Goal: Transaction & Acquisition: Purchase product/service

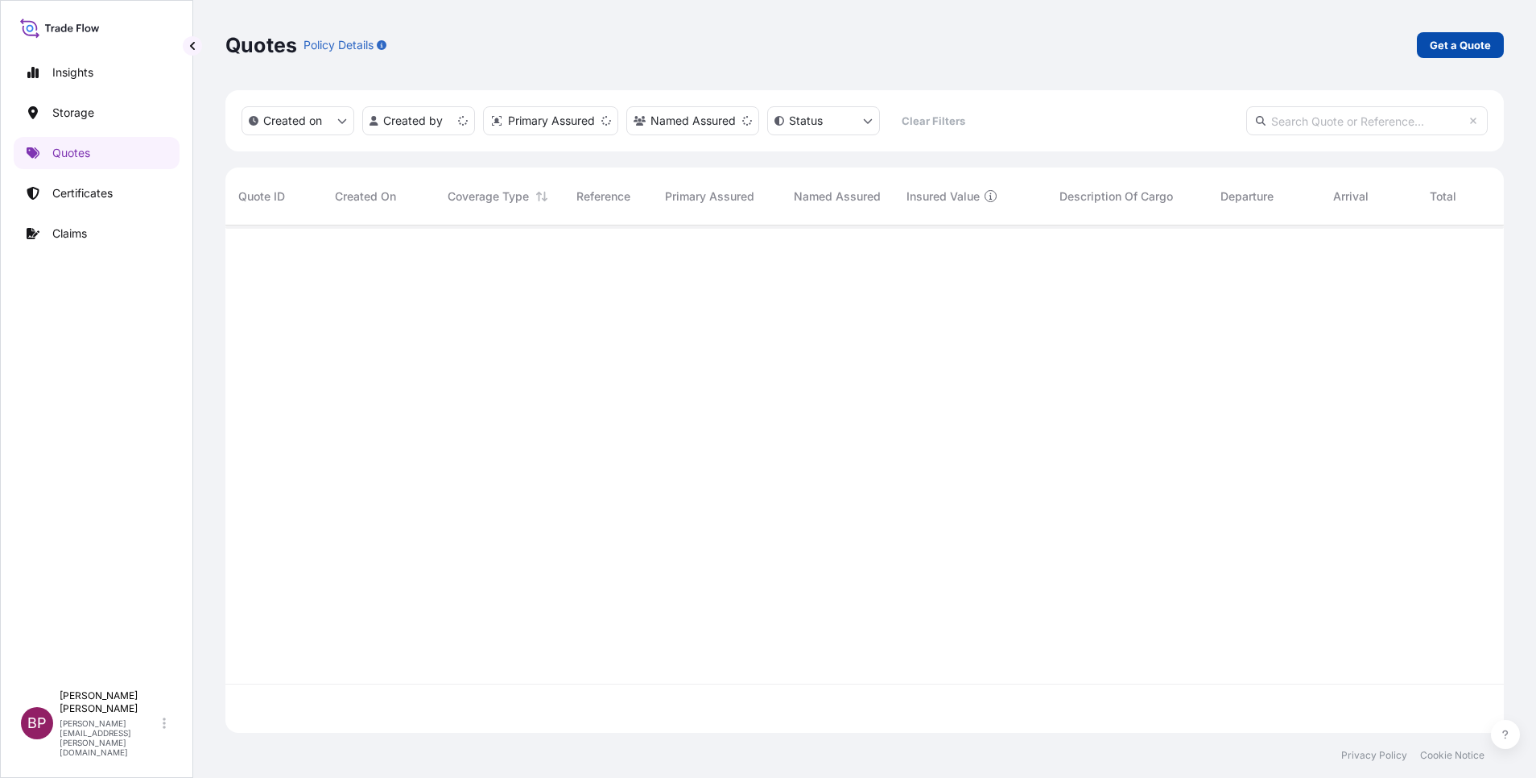
click at [1435, 44] on p "Get a Quote" at bounding box center [1460, 45] width 61 height 16
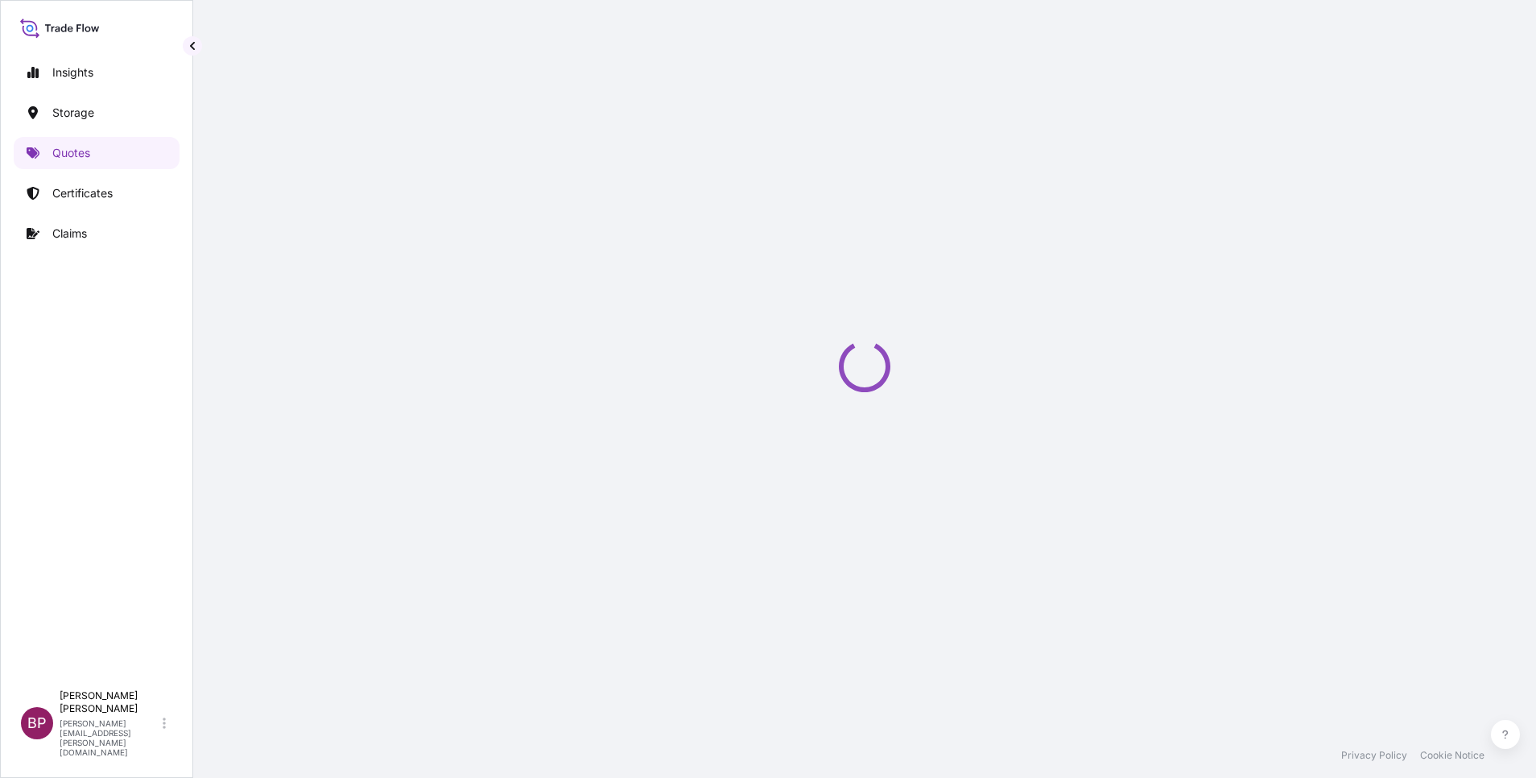
select select "Water"
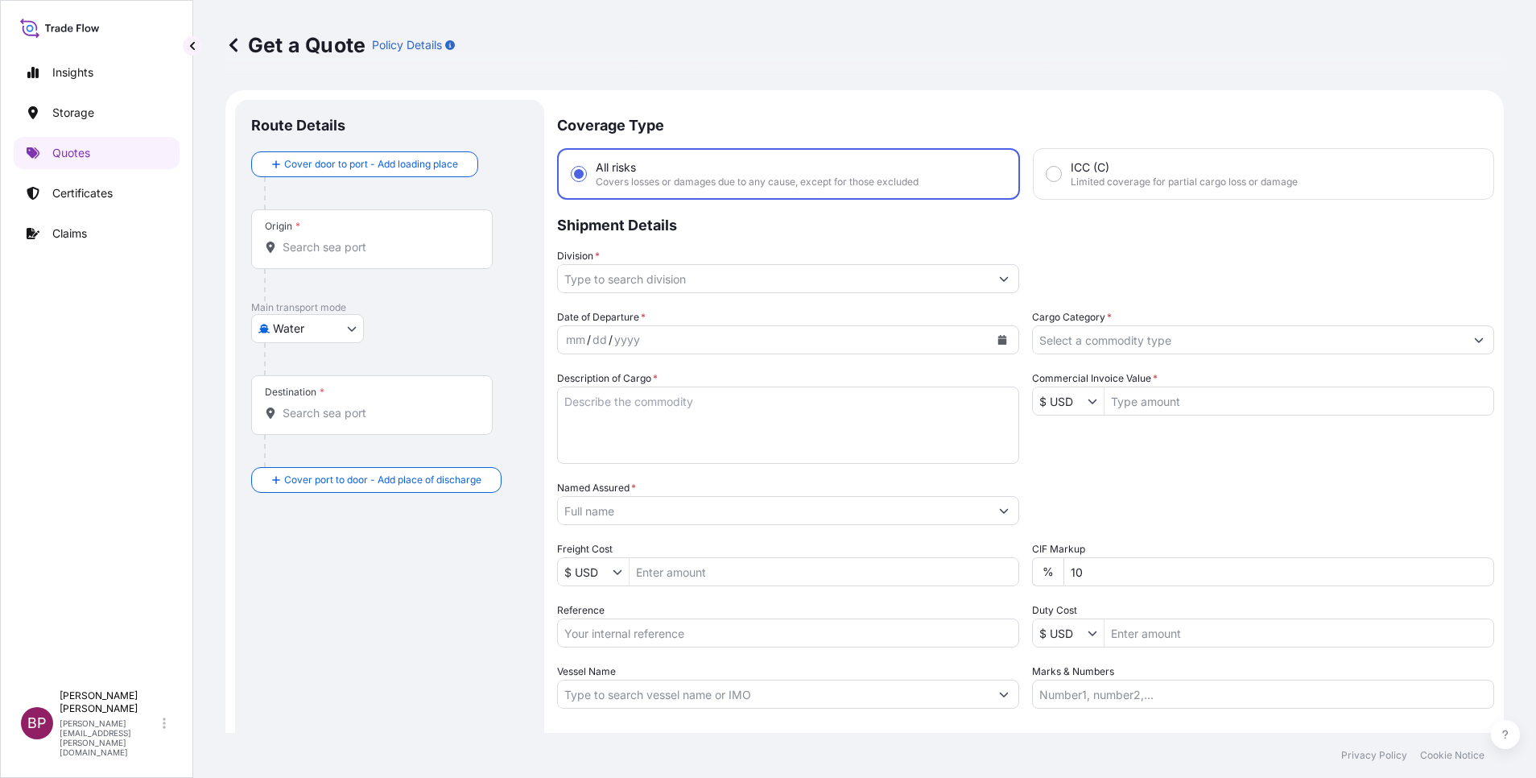
scroll to position [26, 0]
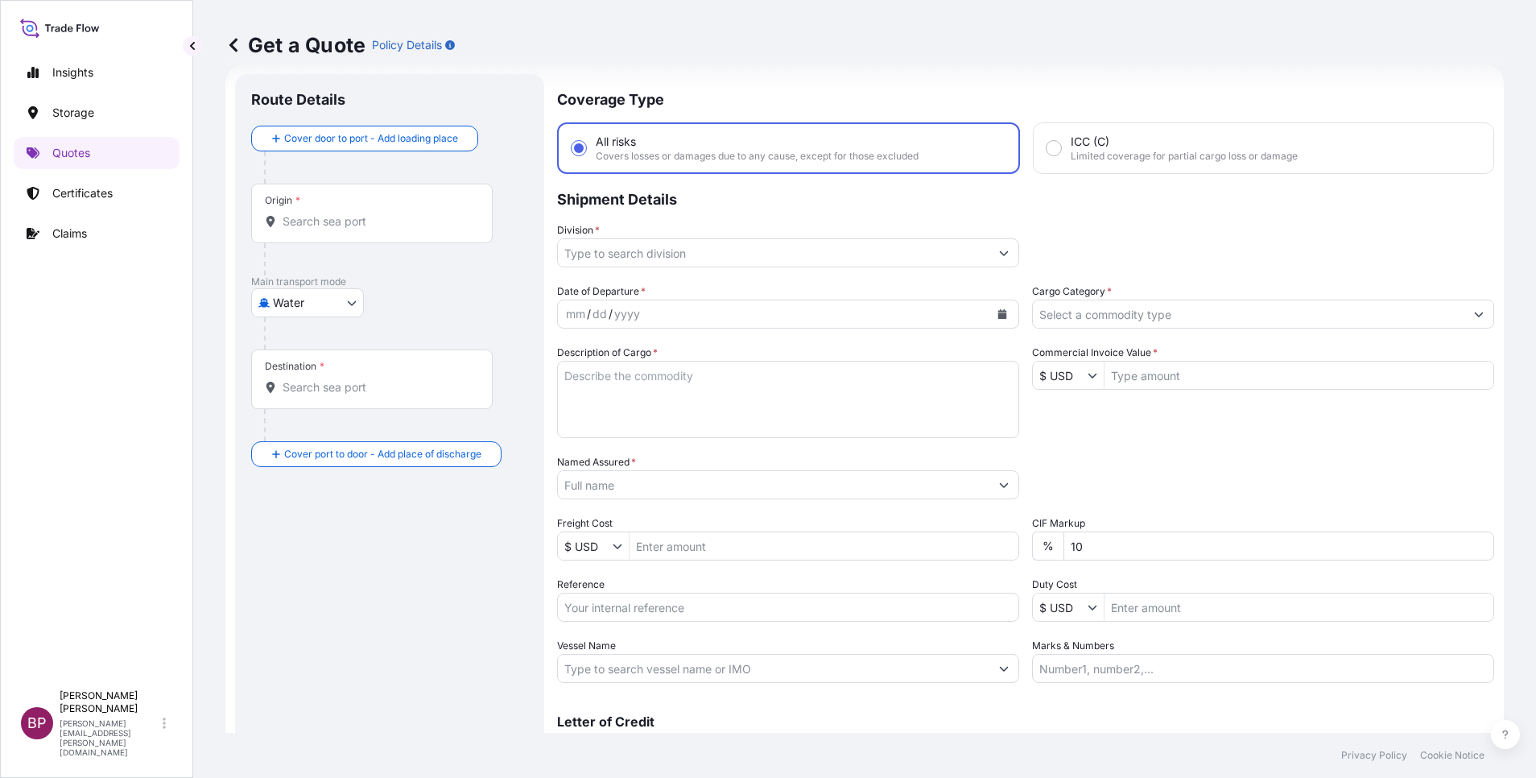
click at [691, 399] on textarea "Description of Cargo *" at bounding box center [788, 399] width 462 height 77
paste textarea "MANUALLY OPERATED VERTICAL EMPTY BLADDER TANKS"
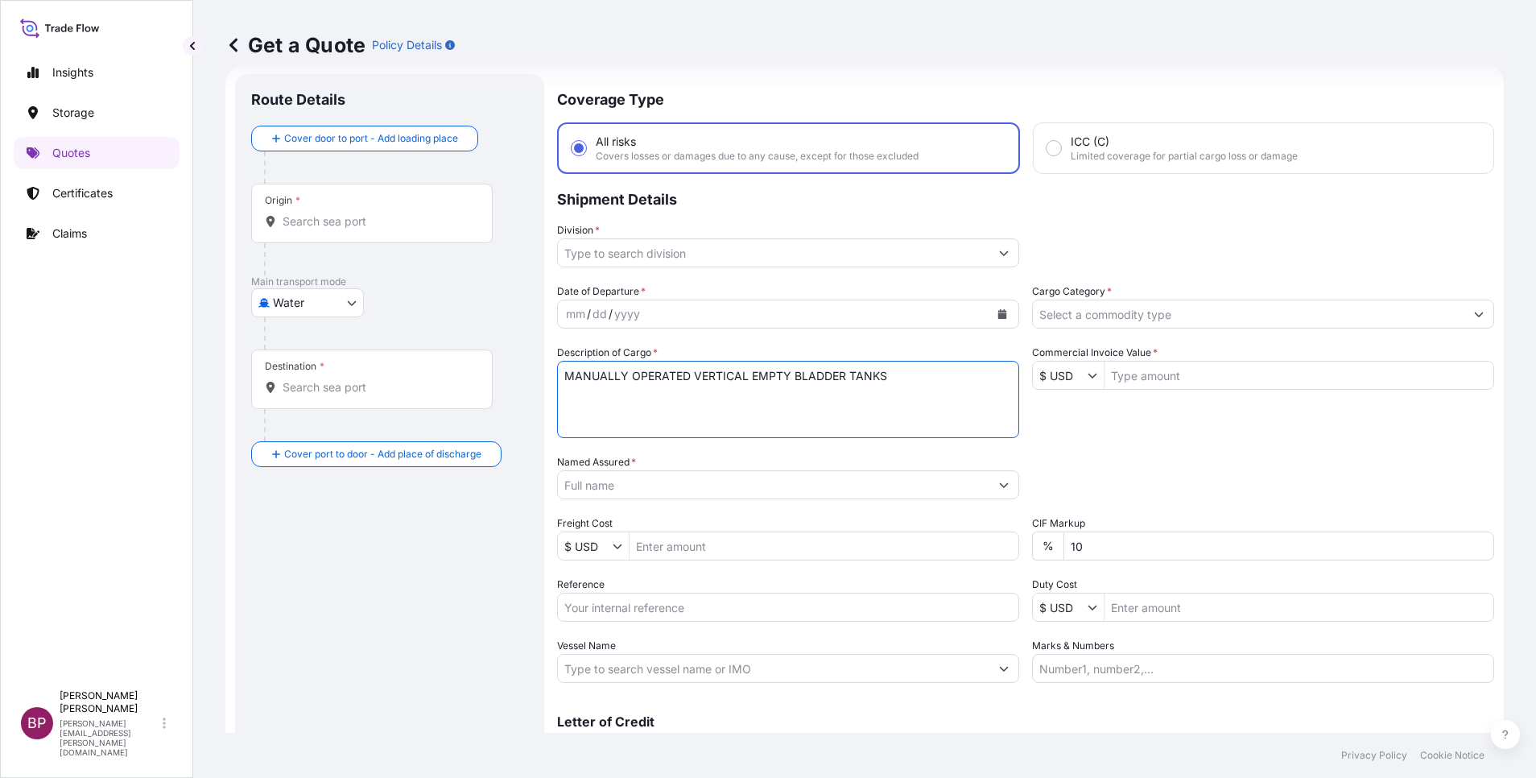
type textarea "MANUALLY OPERATED VERTICAL EMPTY BLADDER TANKS"
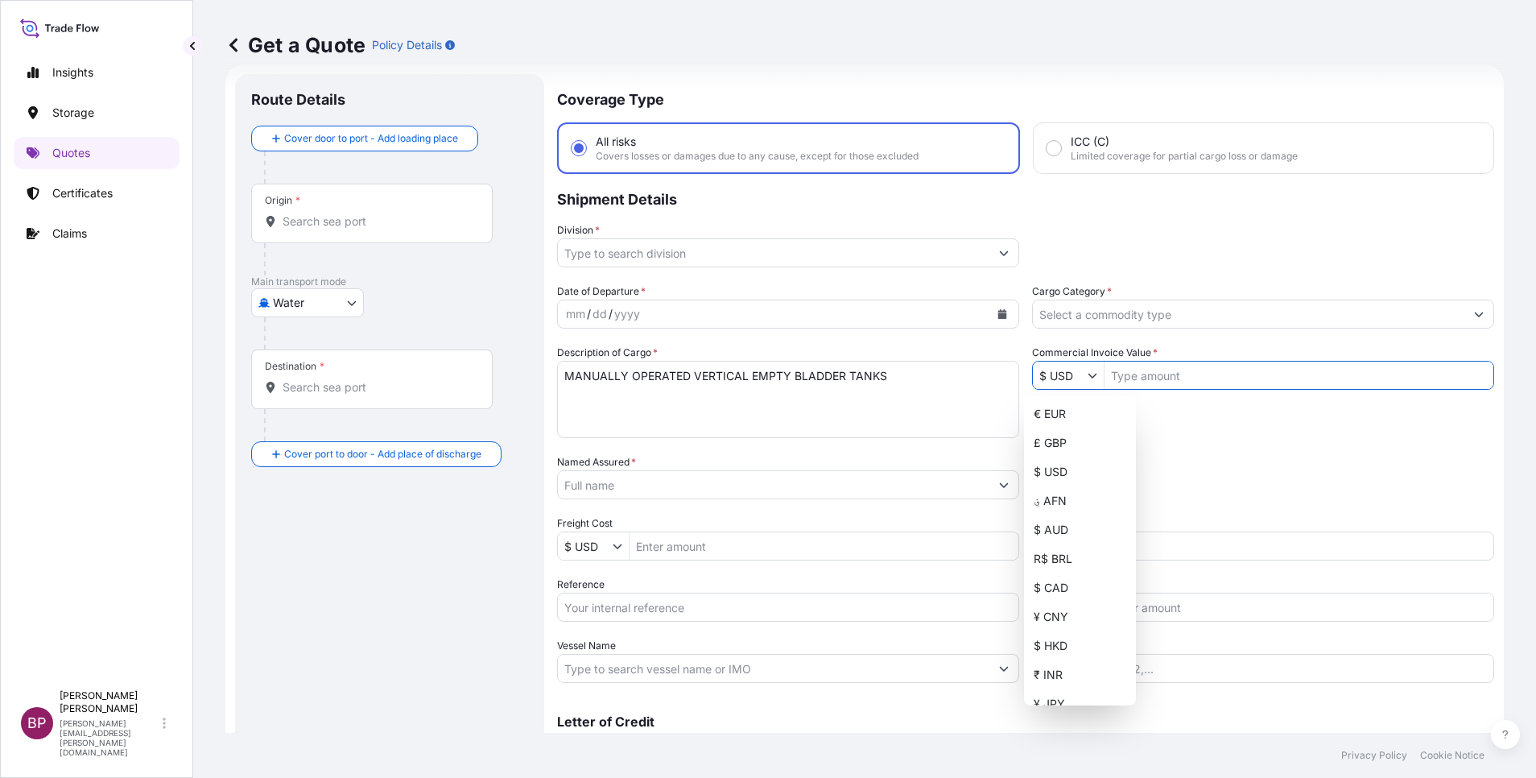
click at [1087, 374] on icon "Show suggestions" at bounding box center [1092, 375] width 10 height 10
click at [1069, 666] on div "₹ INR" at bounding box center [1079, 674] width 105 height 29
type input "₹ INR"
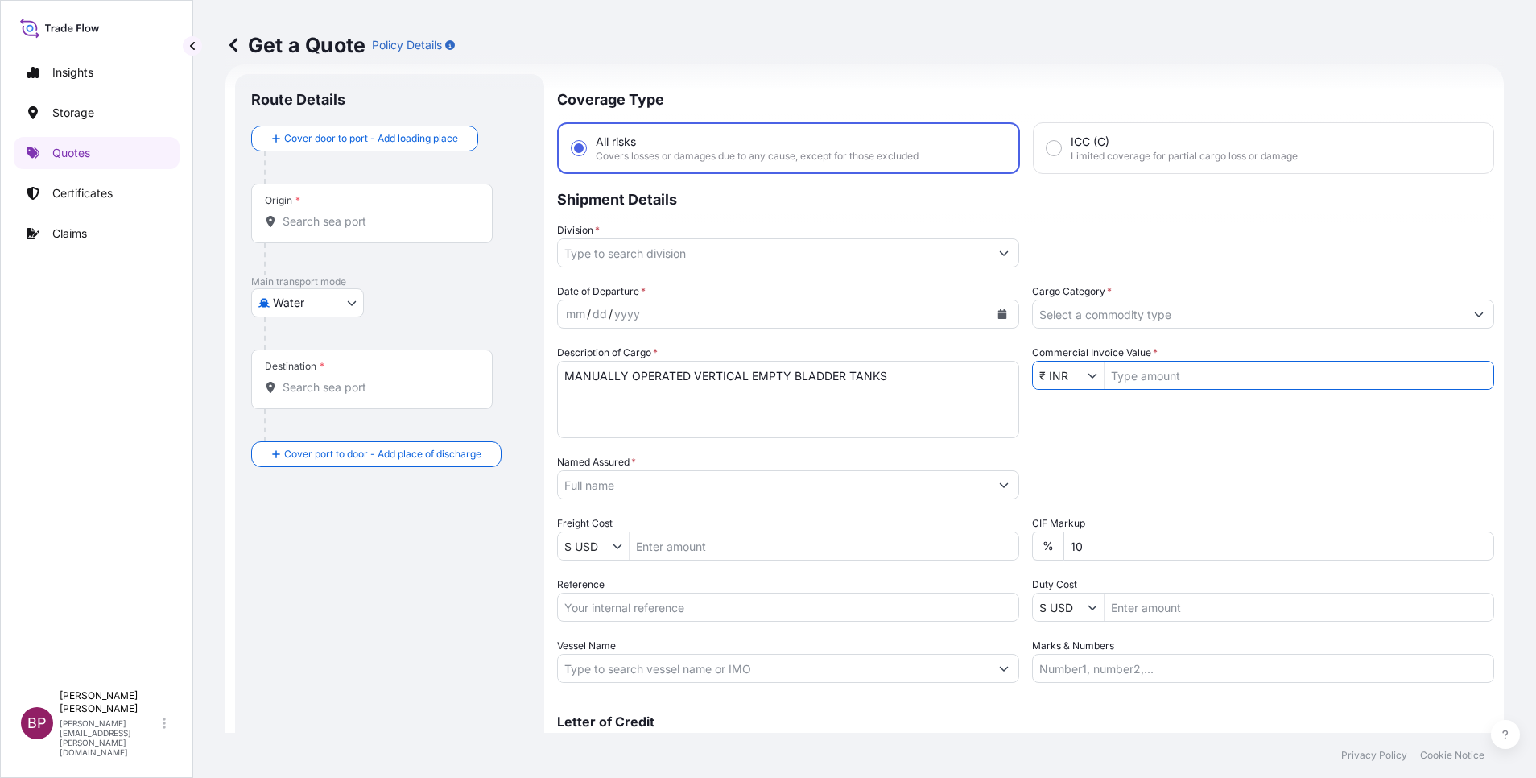
click at [1143, 375] on input "Commercial Invoice Value *" at bounding box center [1298, 375] width 389 height 29
paste input "27,88,800.00"
type input "2,788,800"
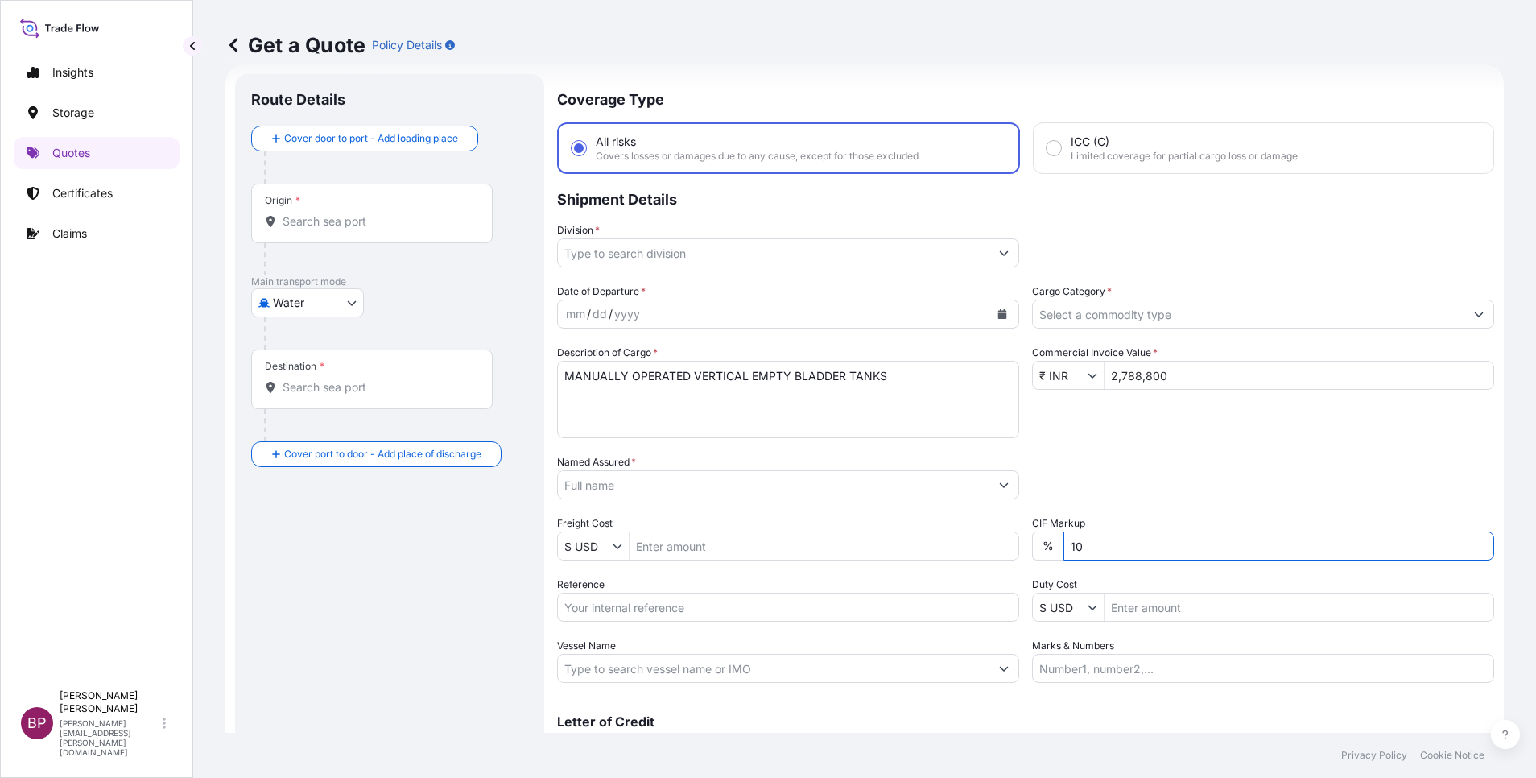
drag, startPoint x: 1121, startPoint y: 552, endPoint x: 810, endPoint y: 535, distance: 312.0
click at [810, 535] on div "Date of Departure * mm / dd / yyyy Cargo Category * Description of Cargo * MANU…" at bounding box center [1025, 482] width 937 height 399
type input "0"
click at [1087, 461] on div "Packing Category Type to search a container mode Please select a primary mode o…" at bounding box center [1263, 476] width 462 height 45
click at [993, 308] on button "Calendar" at bounding box center [1002, 314] width 26 height 26
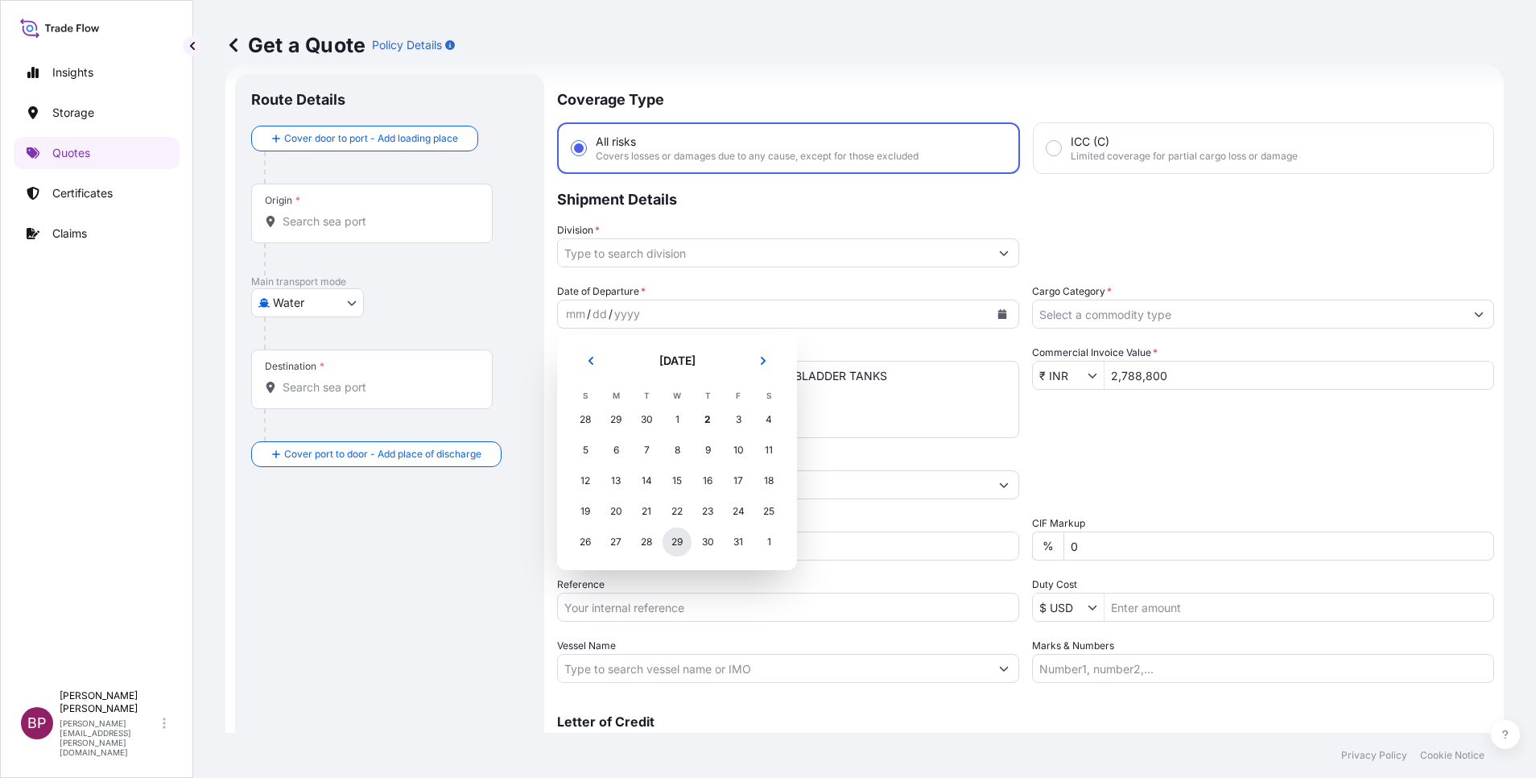
click at [679, 539] on div "29" at bounding box center [676, 541] width 29 height 29
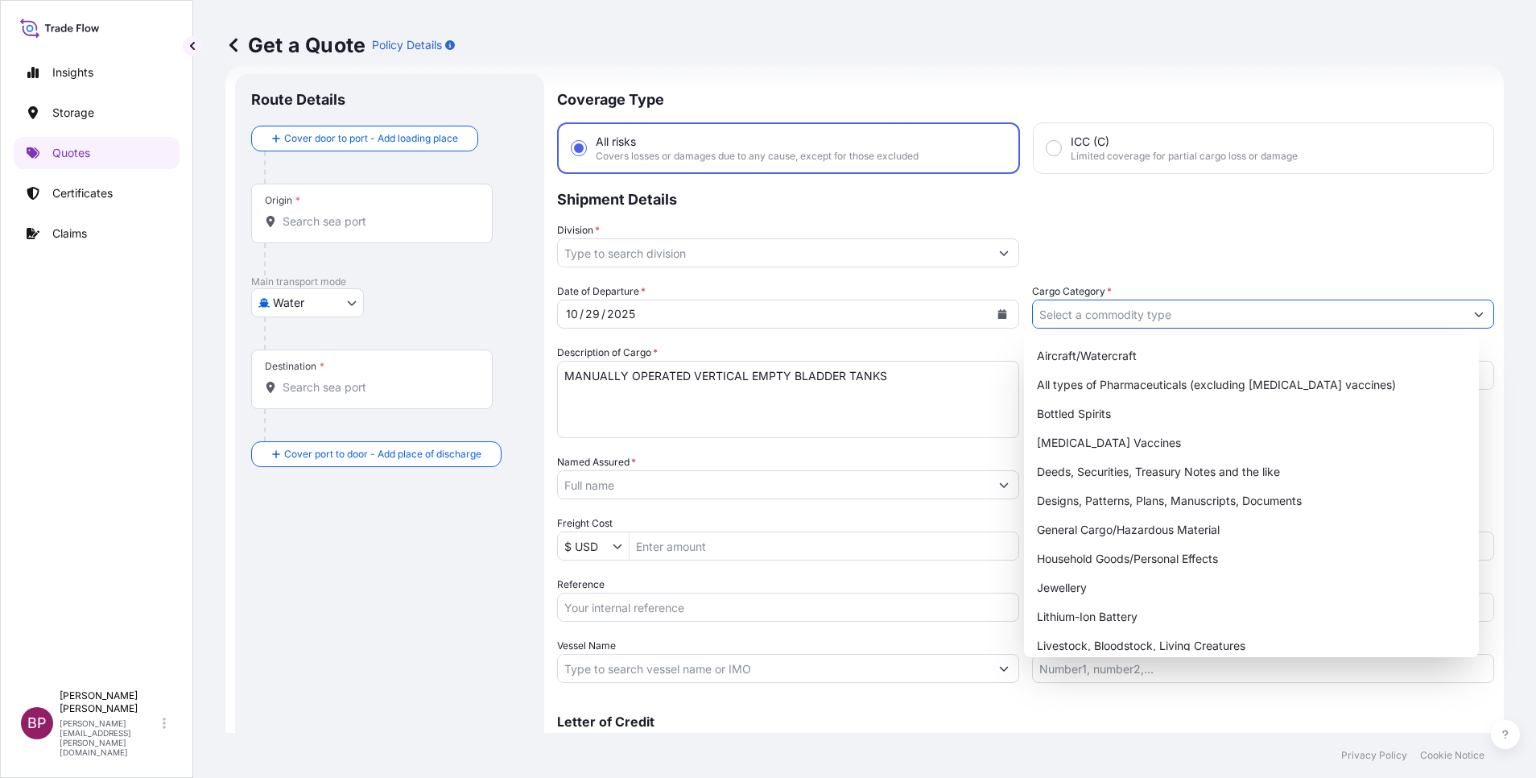
click at [1273, 309] on input "Cargo Category *" at bounding box center [1248, 313] width 431 height 29
click at [1102, 534] on div "General Cargo/Hazardous Material" at bounding box center [1251, 529] width 442 height 29
type input "General Cargo/Hazardous Material"
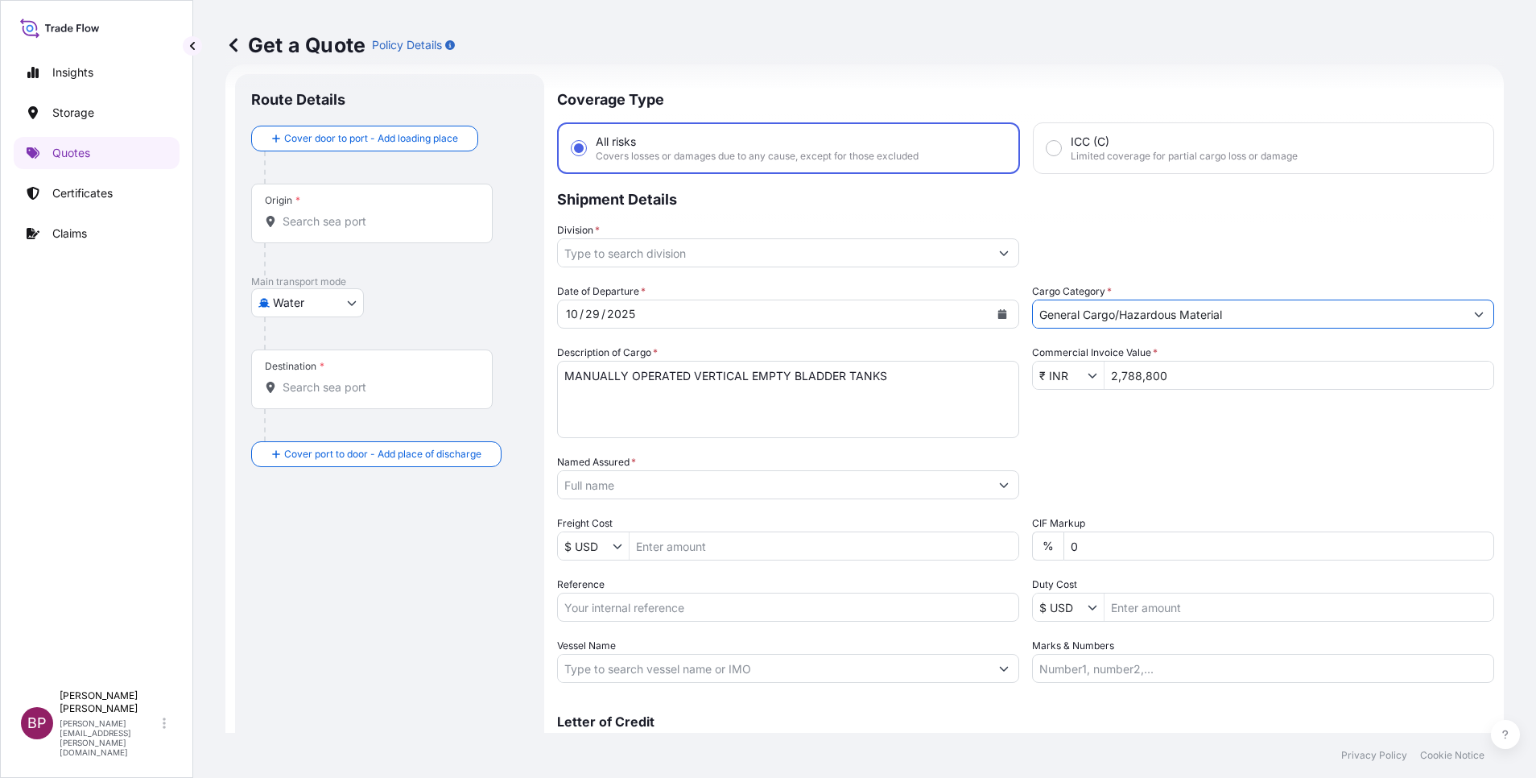
click at [989, 251] on button "Show suggestions" at bounding box center [1003, 252] width 29 height 29
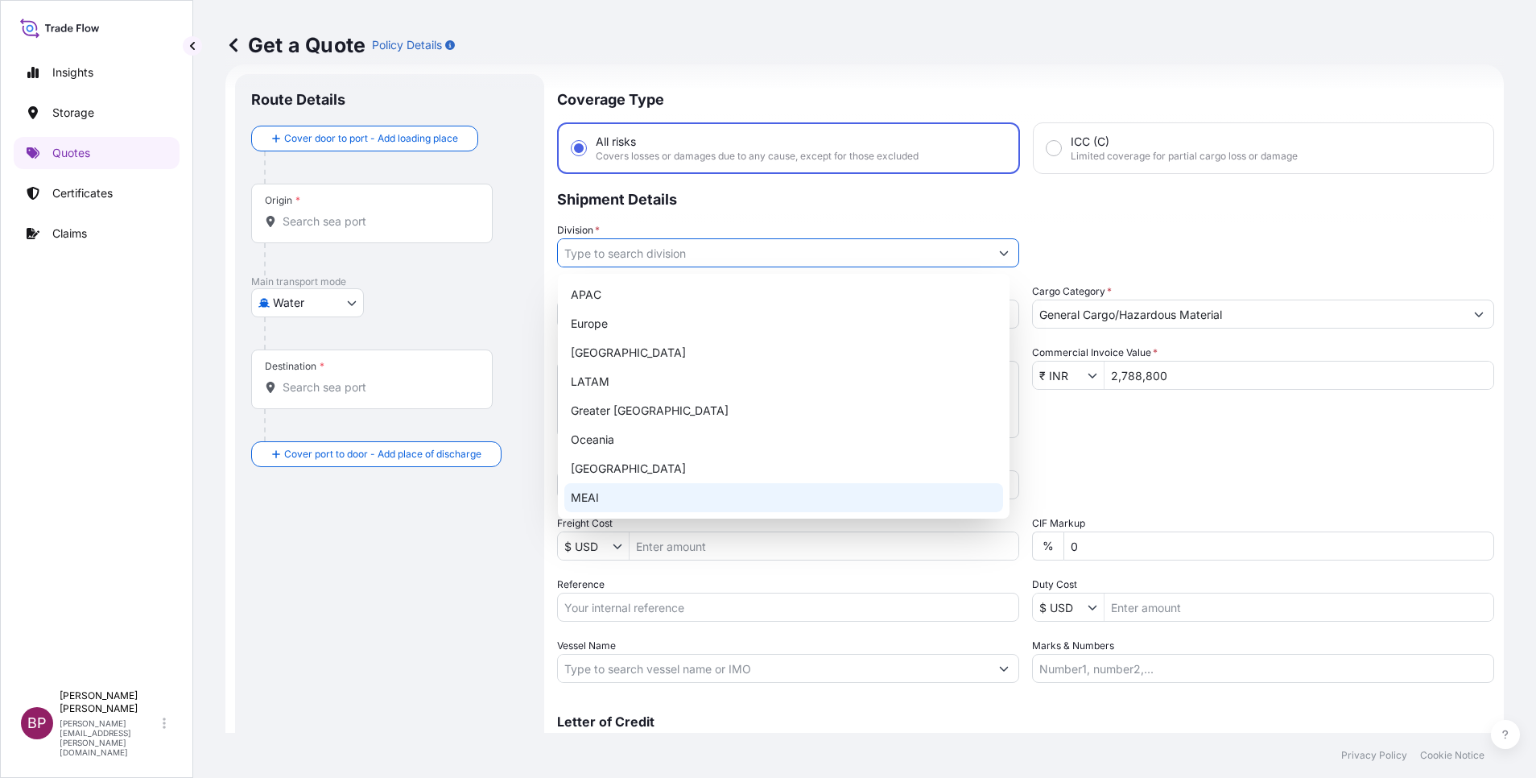
click at [658, 500] on div "MEAI" at bounding box center [783, 497] width 439 height 29
type input "MEAI"
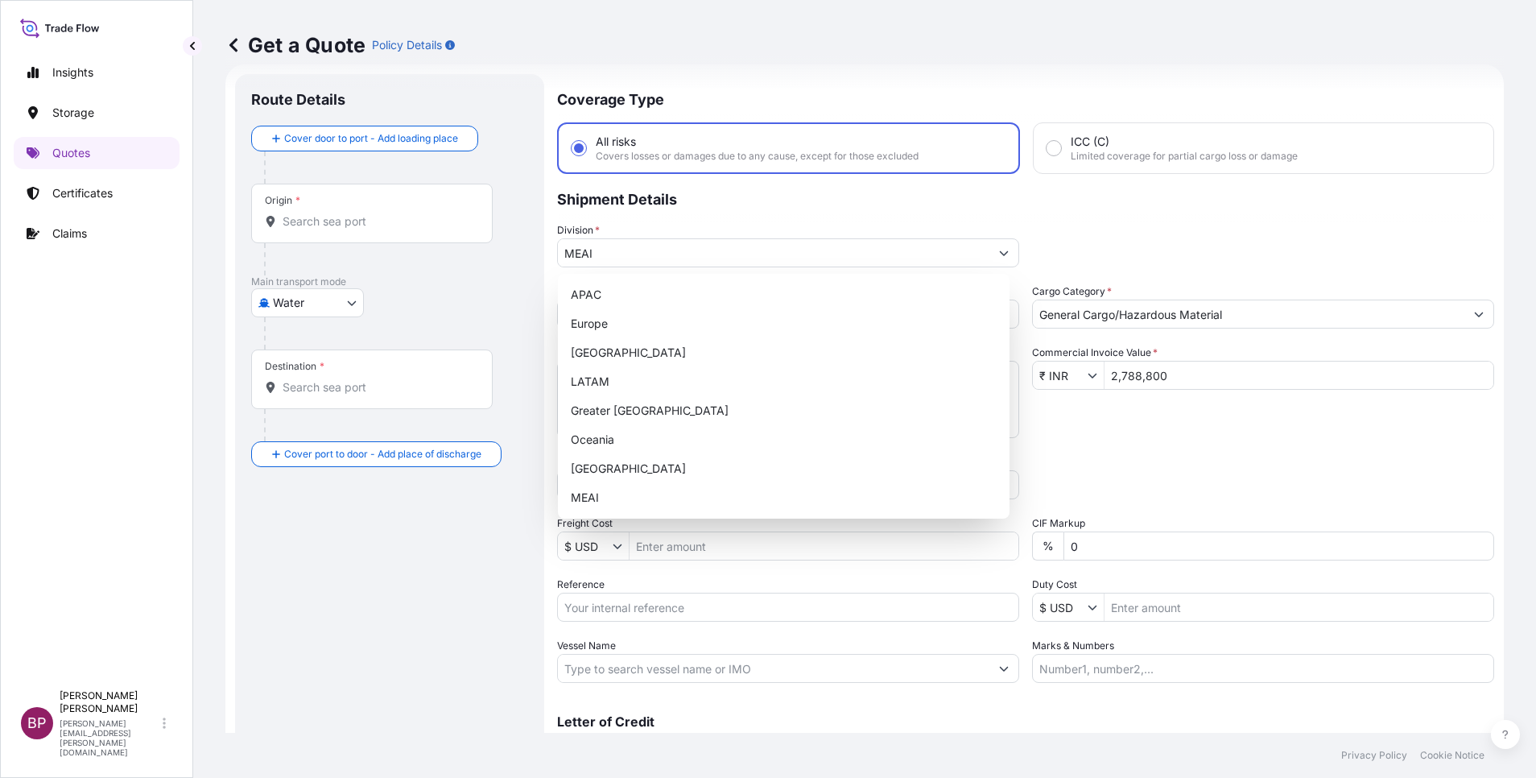
click at [1101, 444] on div "Date of Departure * [DATE] Cargo Category * General Cargo/Hazardous Material De…" at bounding box center [1025, 482] width 937 height 399
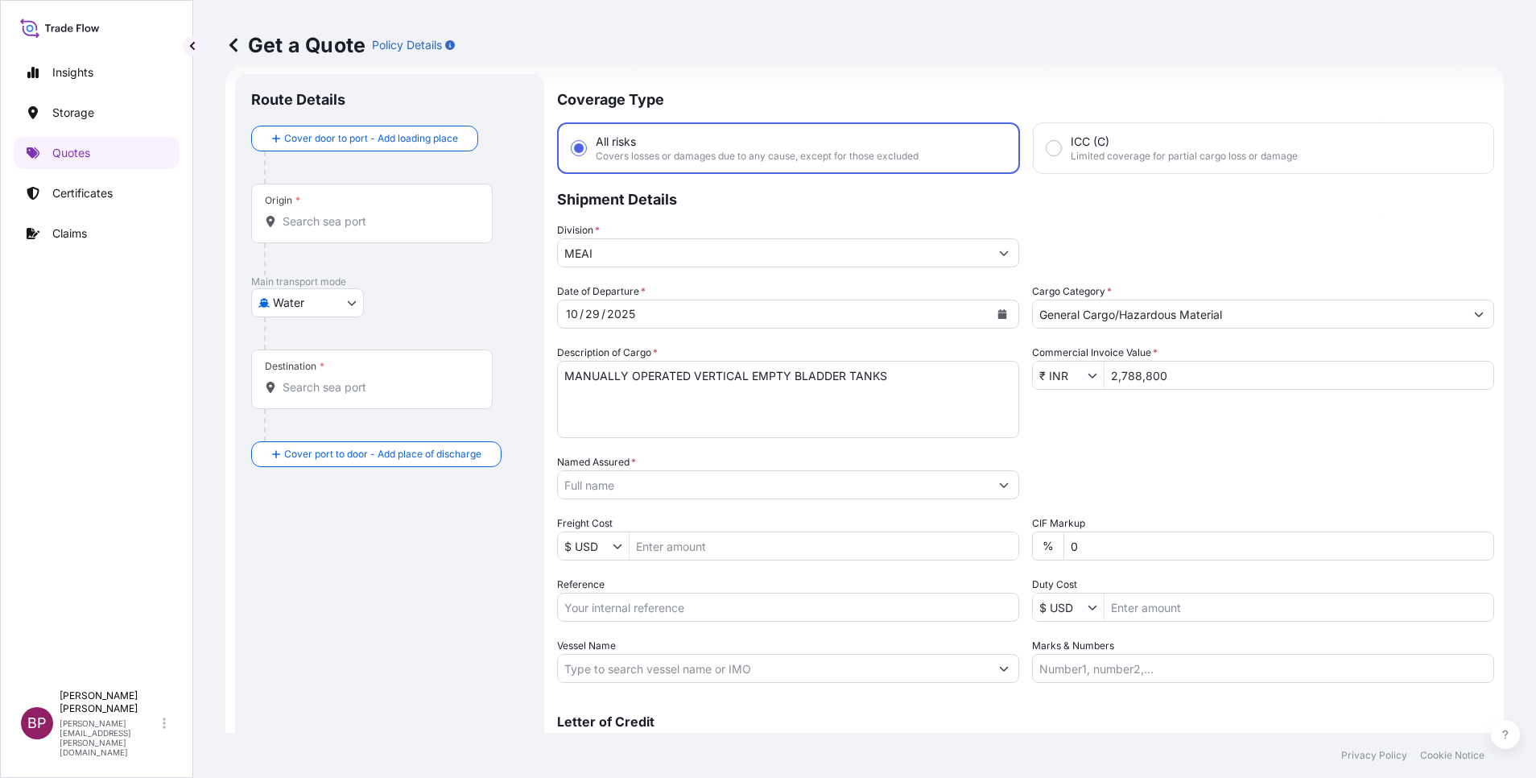
click at [487, 588] on div "Route Details Cover door to port - Add loading place Place of loading Road / [G…" at bounding box center [389, 438] width 277 height 696
click at [695, 485] on input "Named Assured *" at bounding box center [773, 484] width 431 height 29
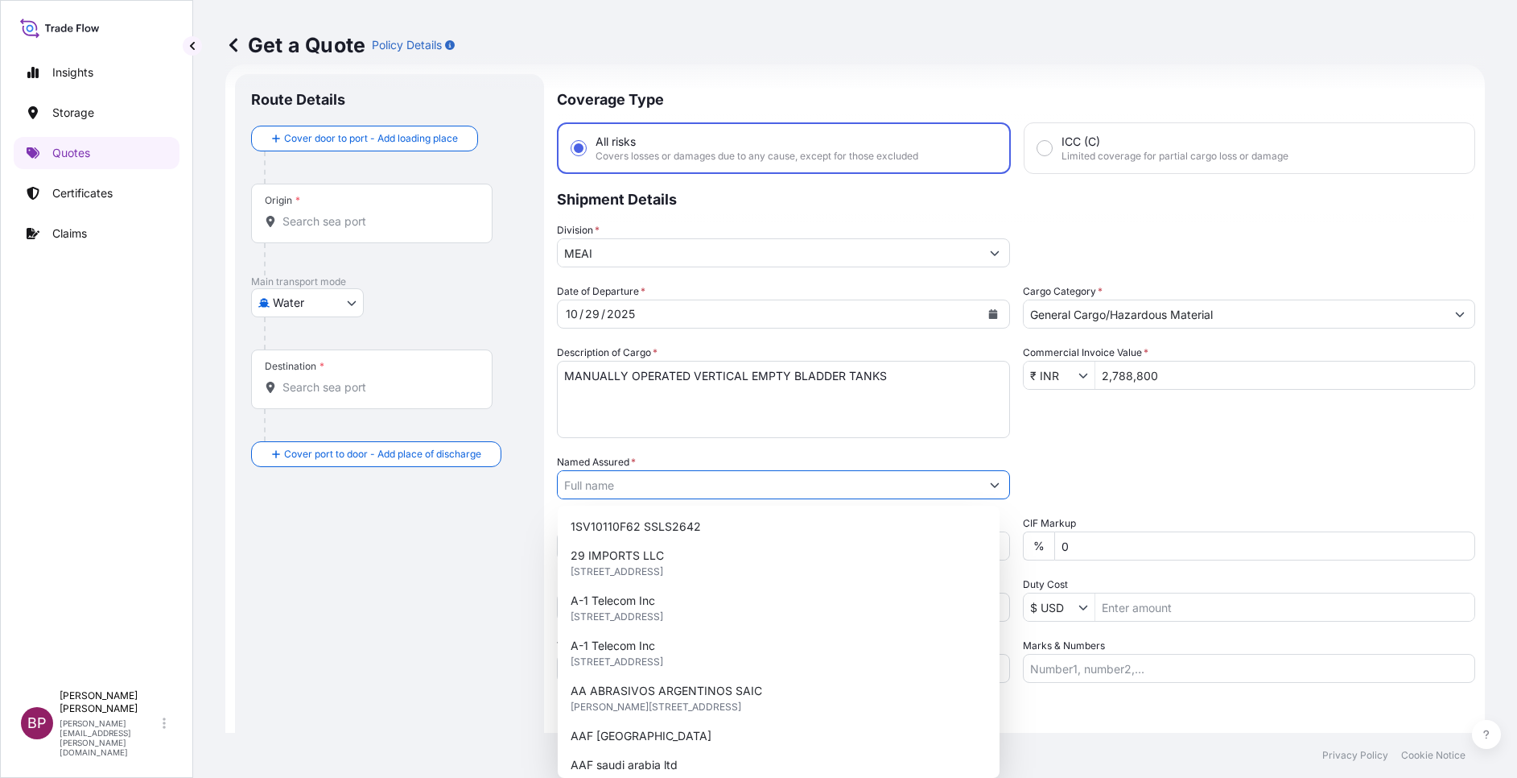
paste input "Sama Gulf Company LTD."
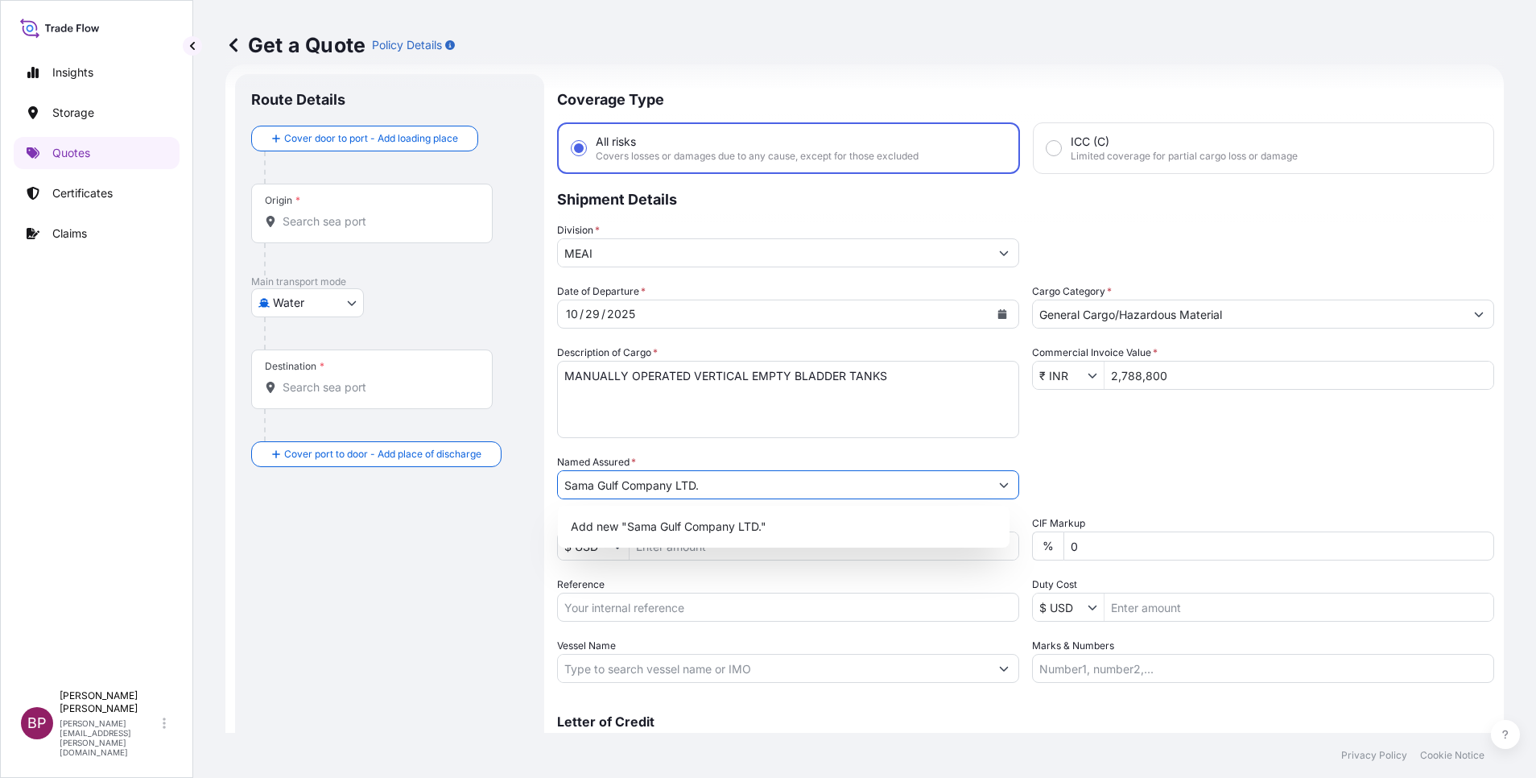
type input "Sama Gulf Company LTD."
click at [671, 610] on input "Reference" at bounding box center [788, 606] width 462 height 29
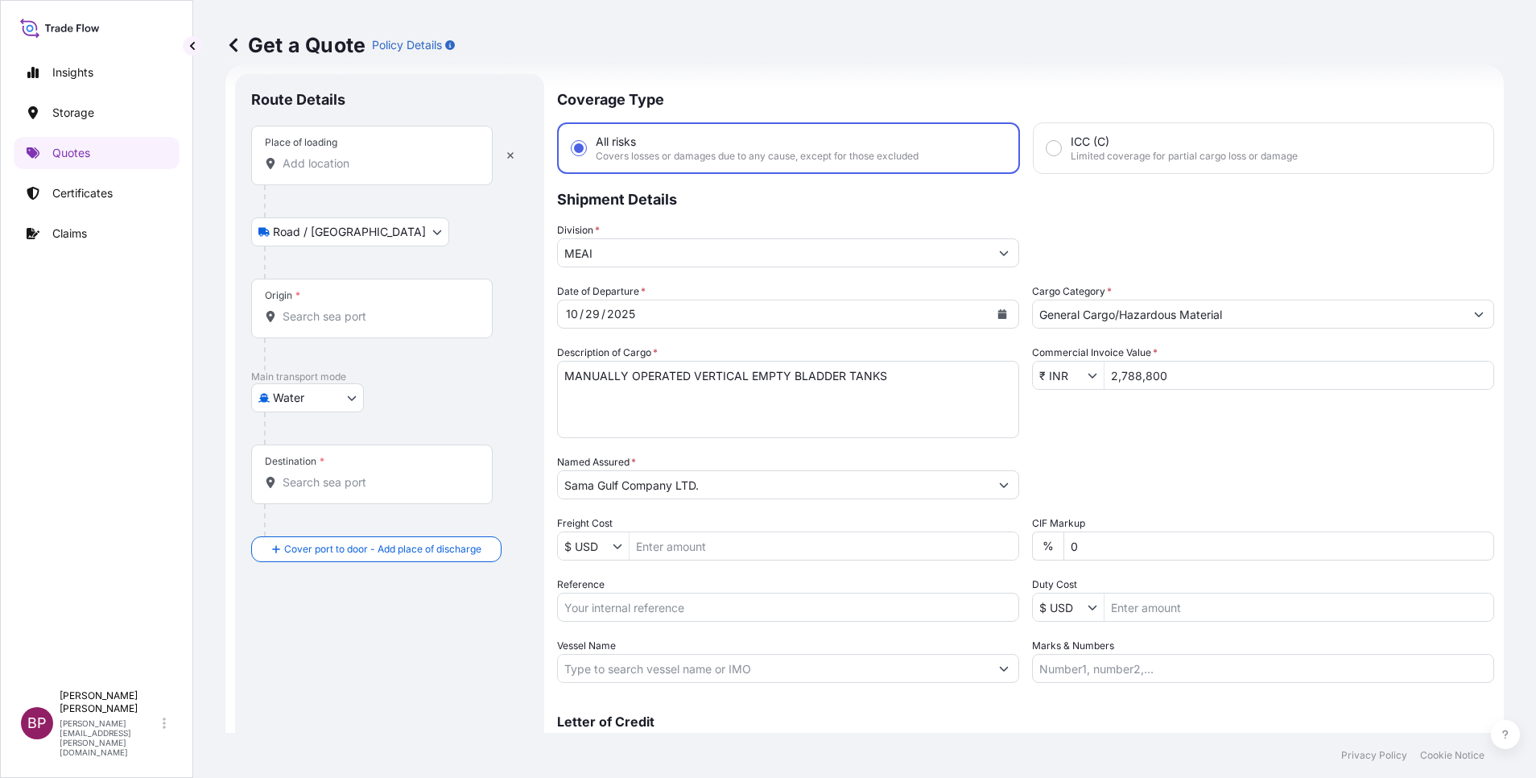
click at [344, 167] on input "Place of loading" at bounding box center [378, 163] width 190 height 16
paste input "[PERSON_NAME]"
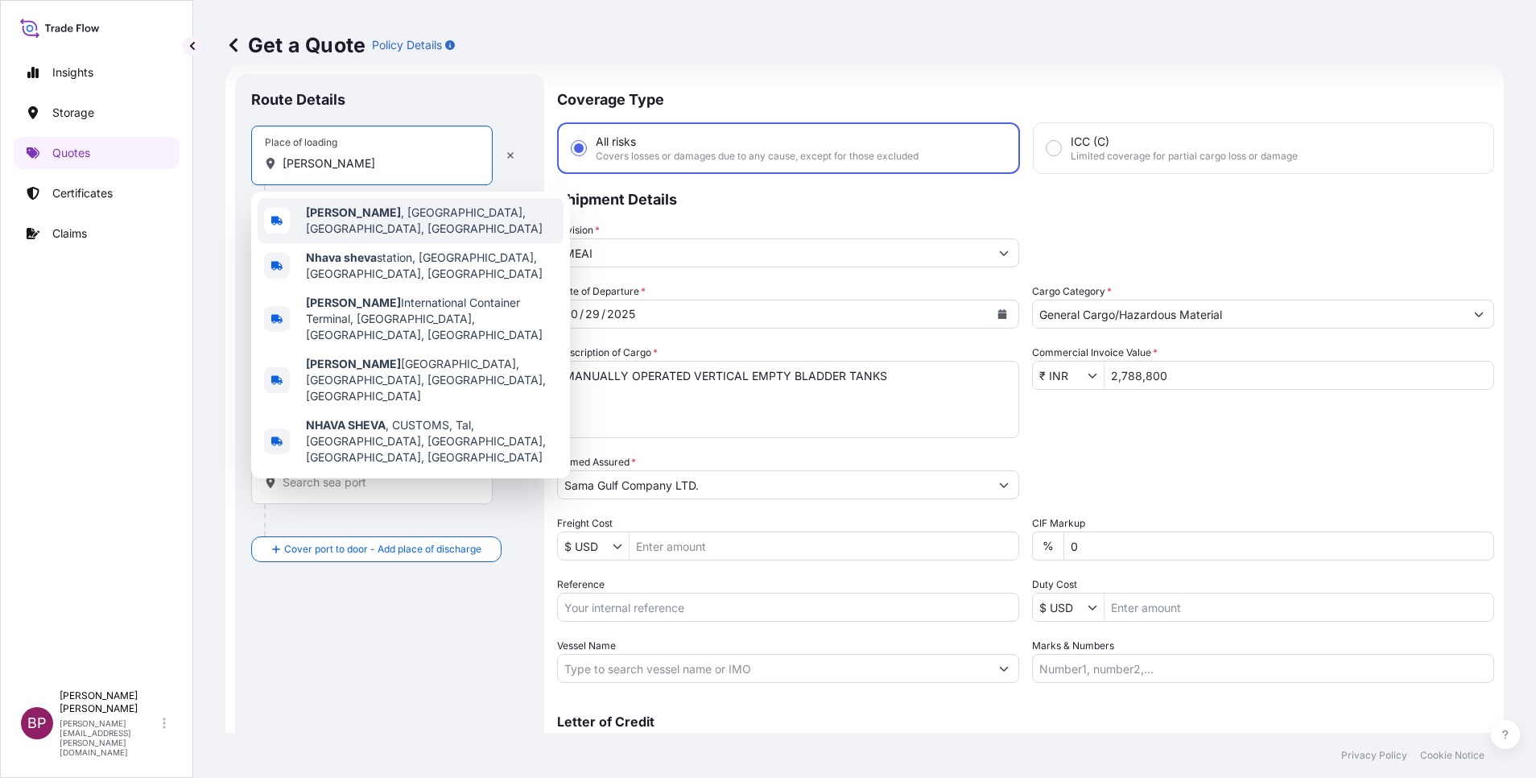
click at [416, 220] on span "[GEOGRAPHIC_DATA] , [GEOGRAPHIC_DATA], [GEOGRAPHIC_DATA], [GEOGRAPHIC_DATA]" at bounding box center [431, 220] width 251 height 32
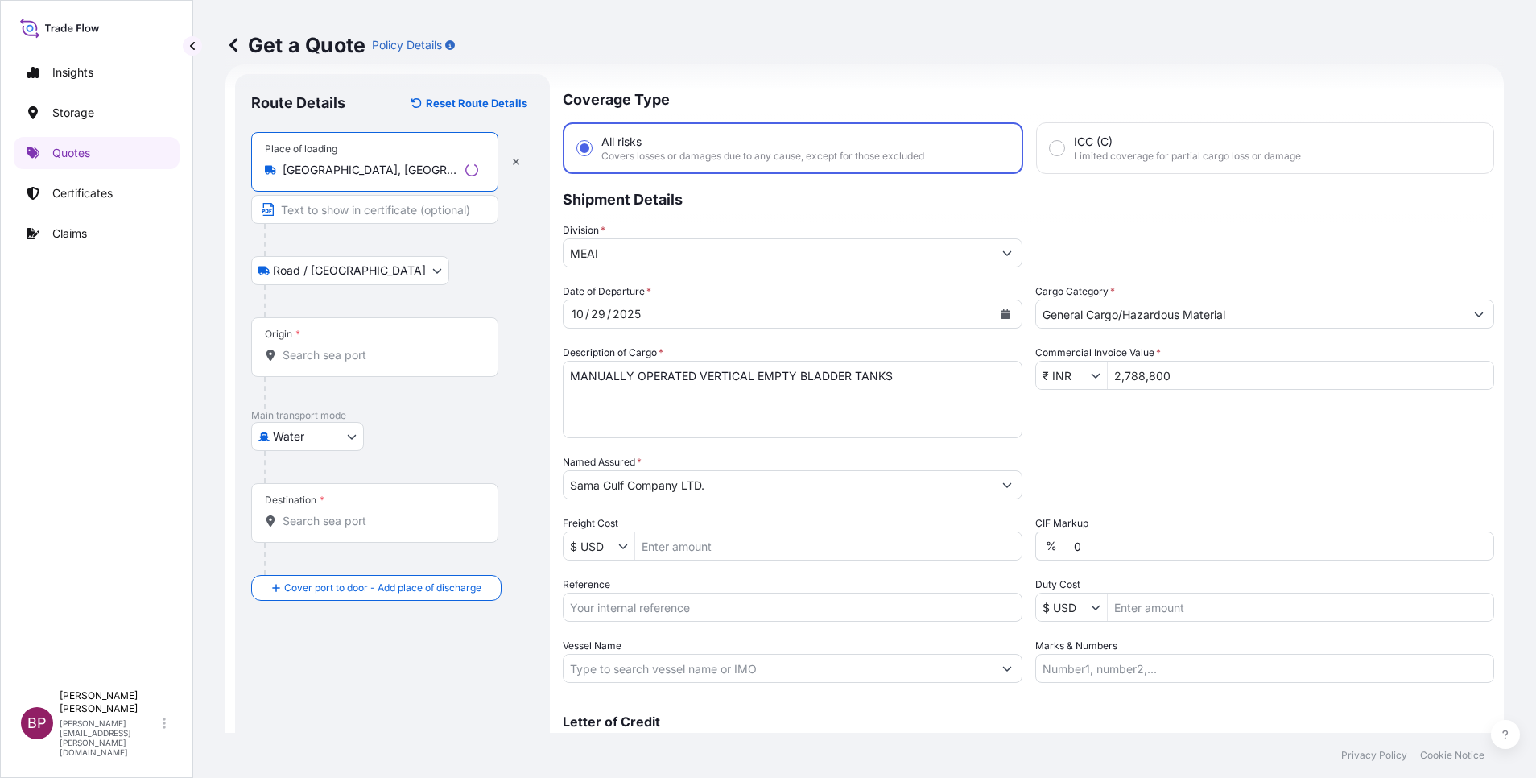
type input "[GEOGRAPHIC_DATA], [GEOGRAPHIC_DATA], [GEOGRAPHIC_DATA], [GEOGRAPHIC_DATA]"
click at [366, 351] on input "Origin *" at bounding box center [381, 355] width 196 height 16
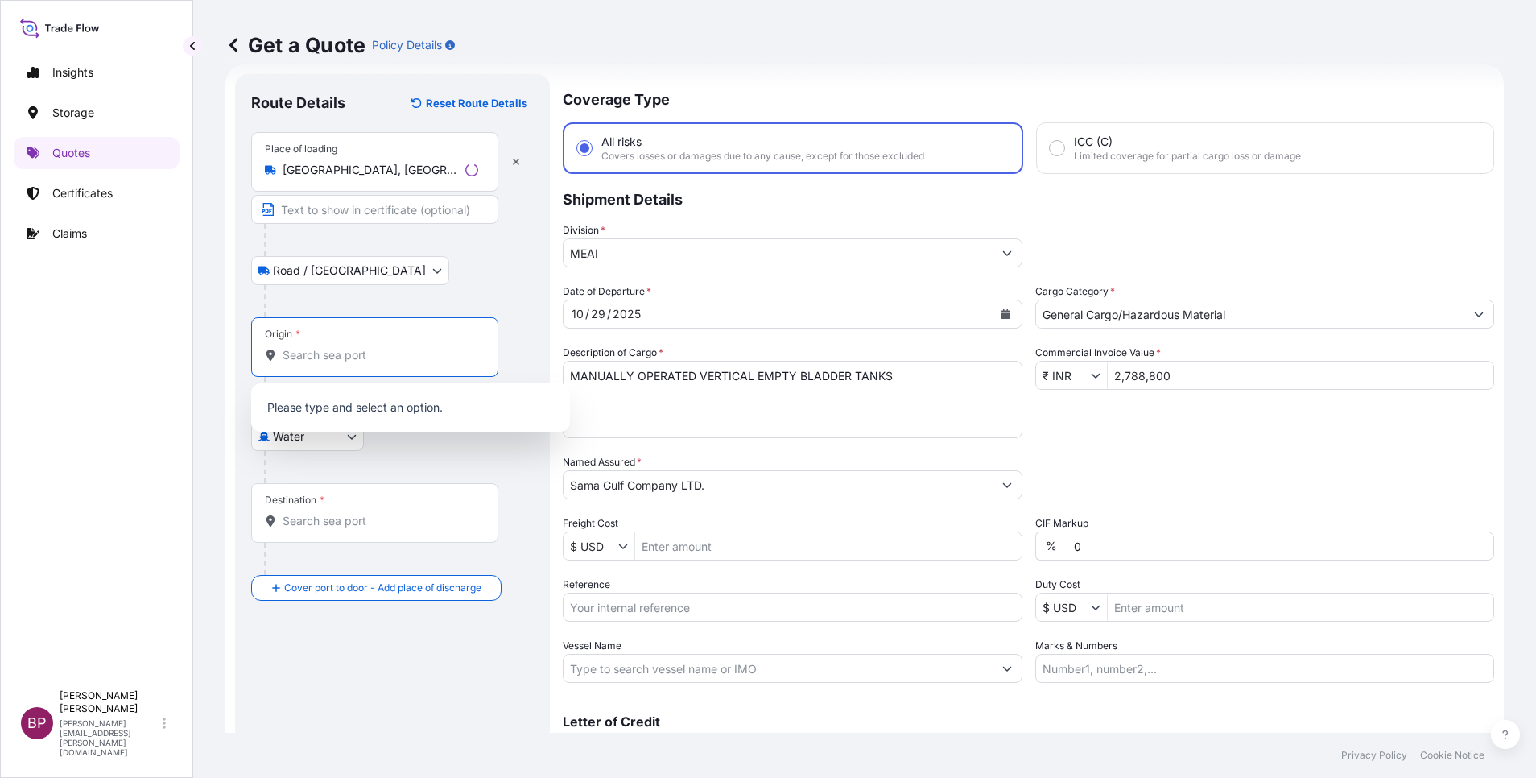
paste input "[PERSON_NAME]"
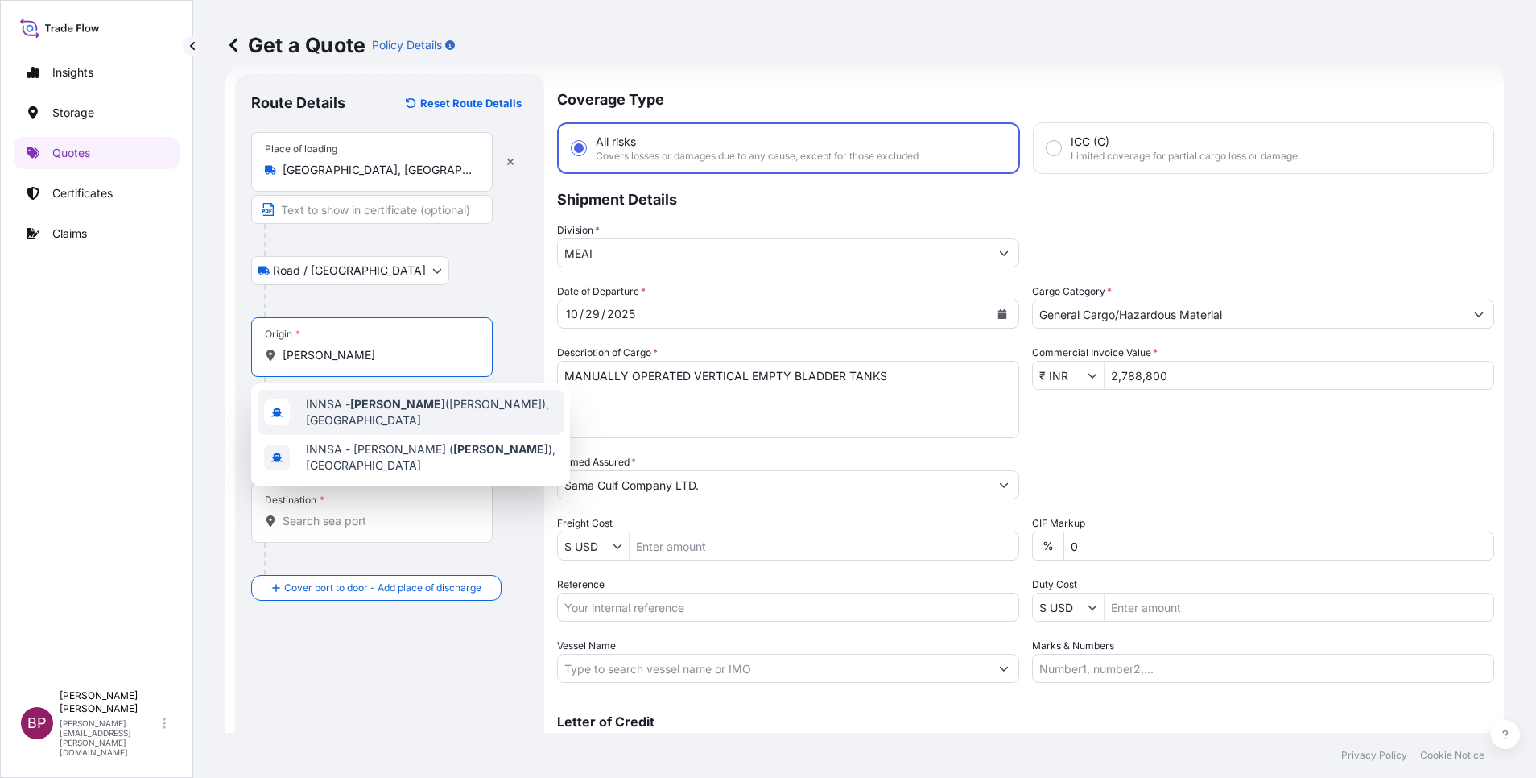
click at [433, 411] on span "INNSA - [GEOGRAPHIC_DATA] ([PERSON_NAME]), [GEOGRAPHIC_DATA]" at bounding box center [431, 412] width 251 height 32
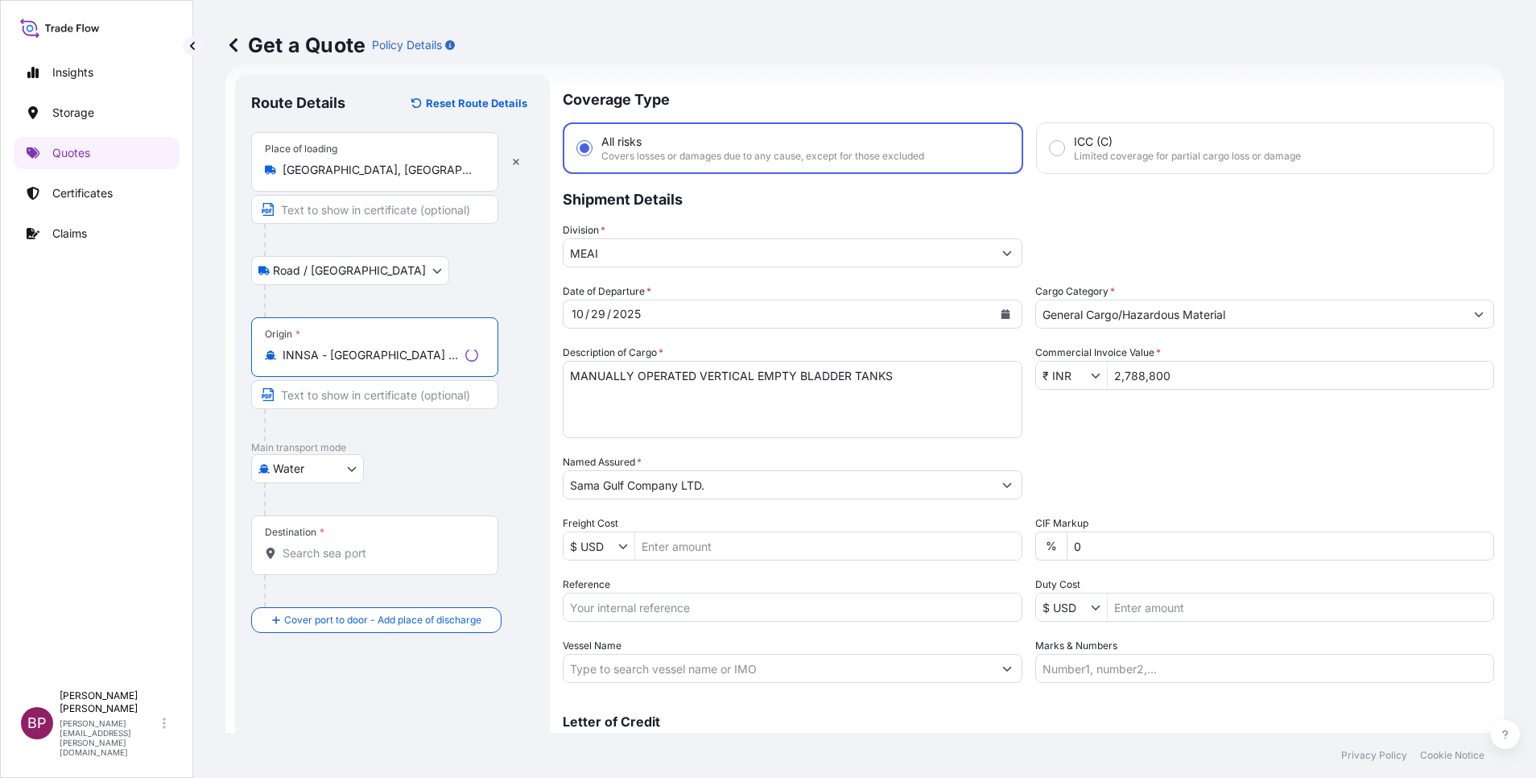
type input "INNSA - [GEOGRAPHIC_DATA] ([PERSON_NAME]), [GEOGRAPHIC_DATA]"
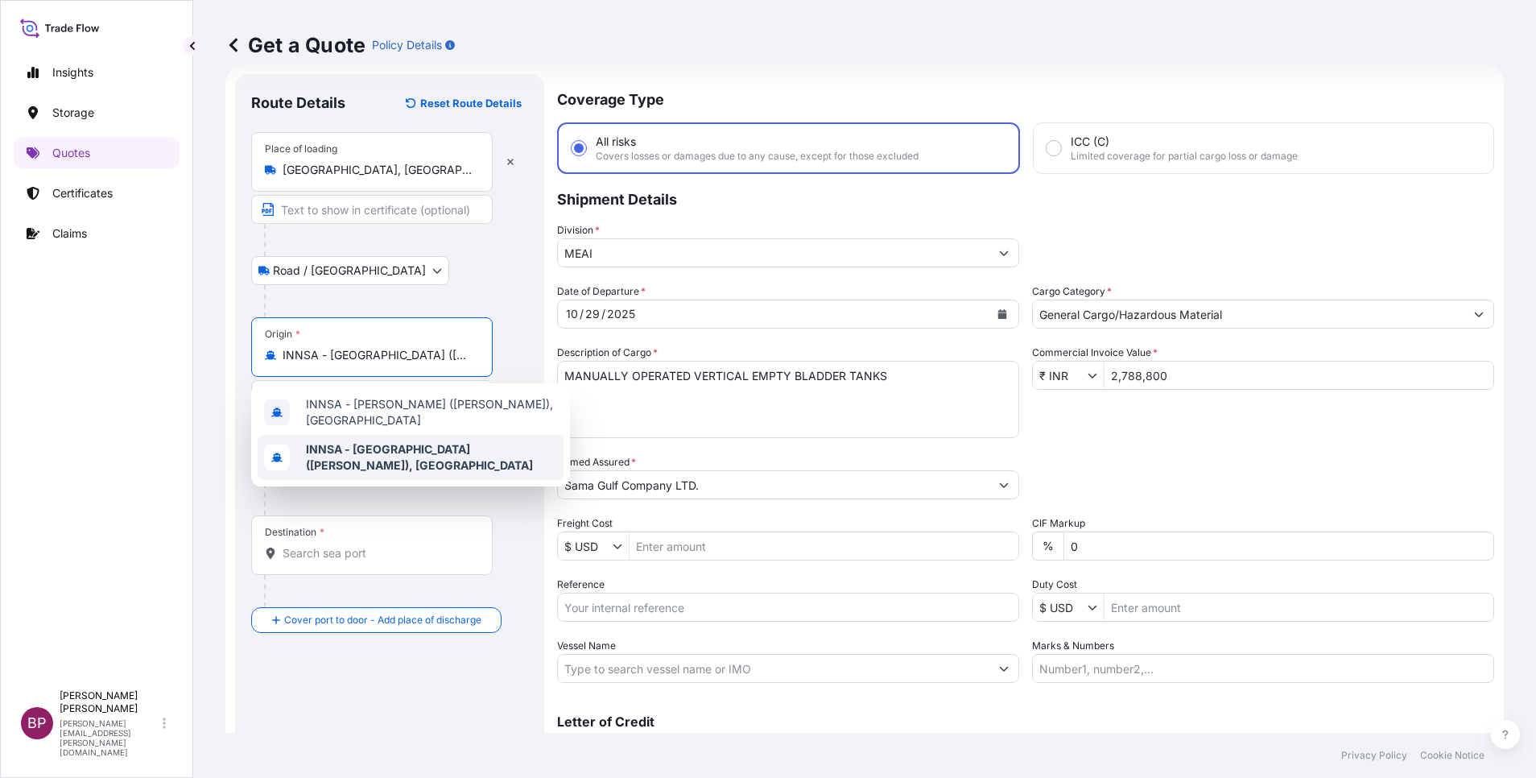
click at [408, 555] on input "Destination *" at bounding box center [378, 553] width 190 height 16
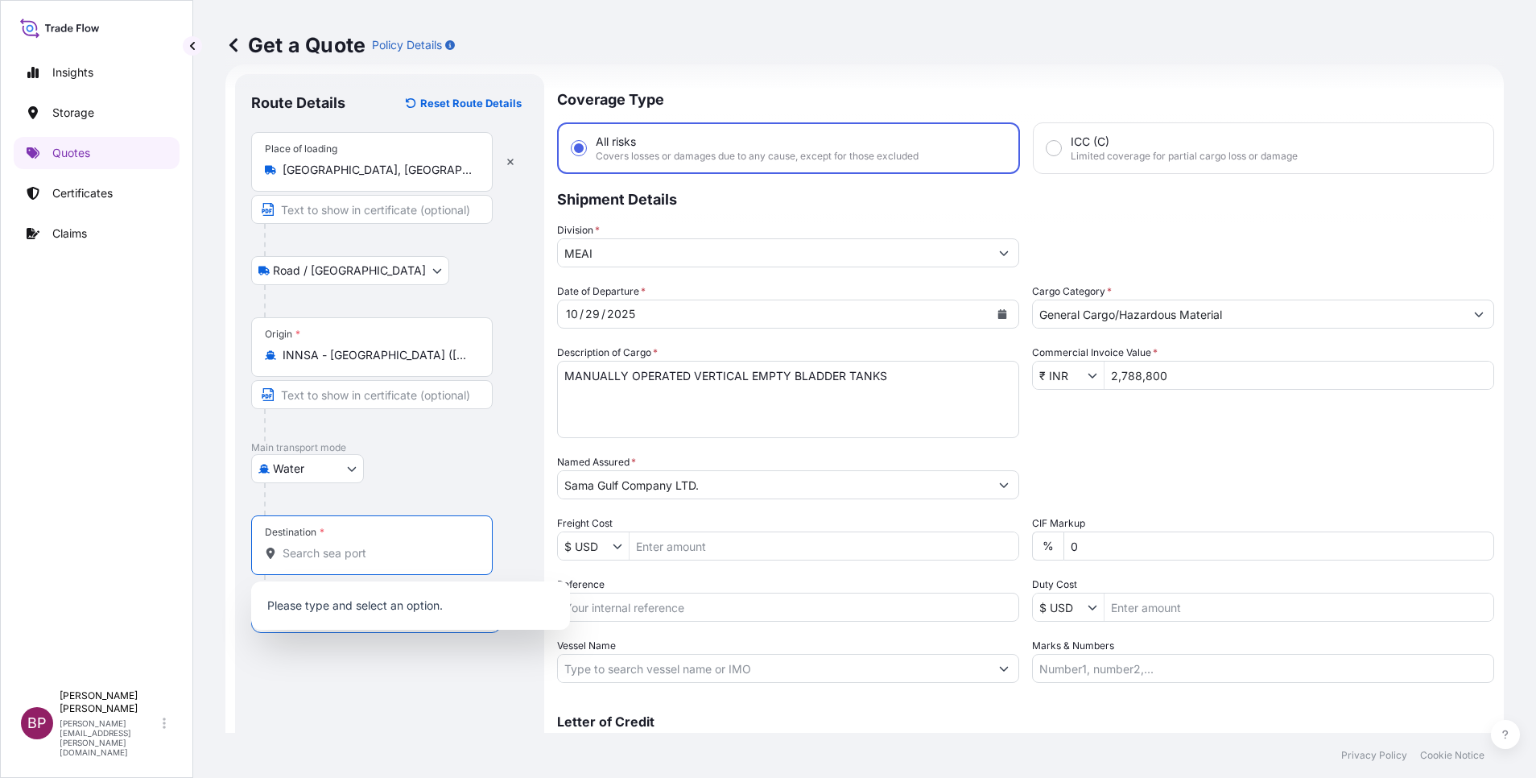
paste input "Dammam"
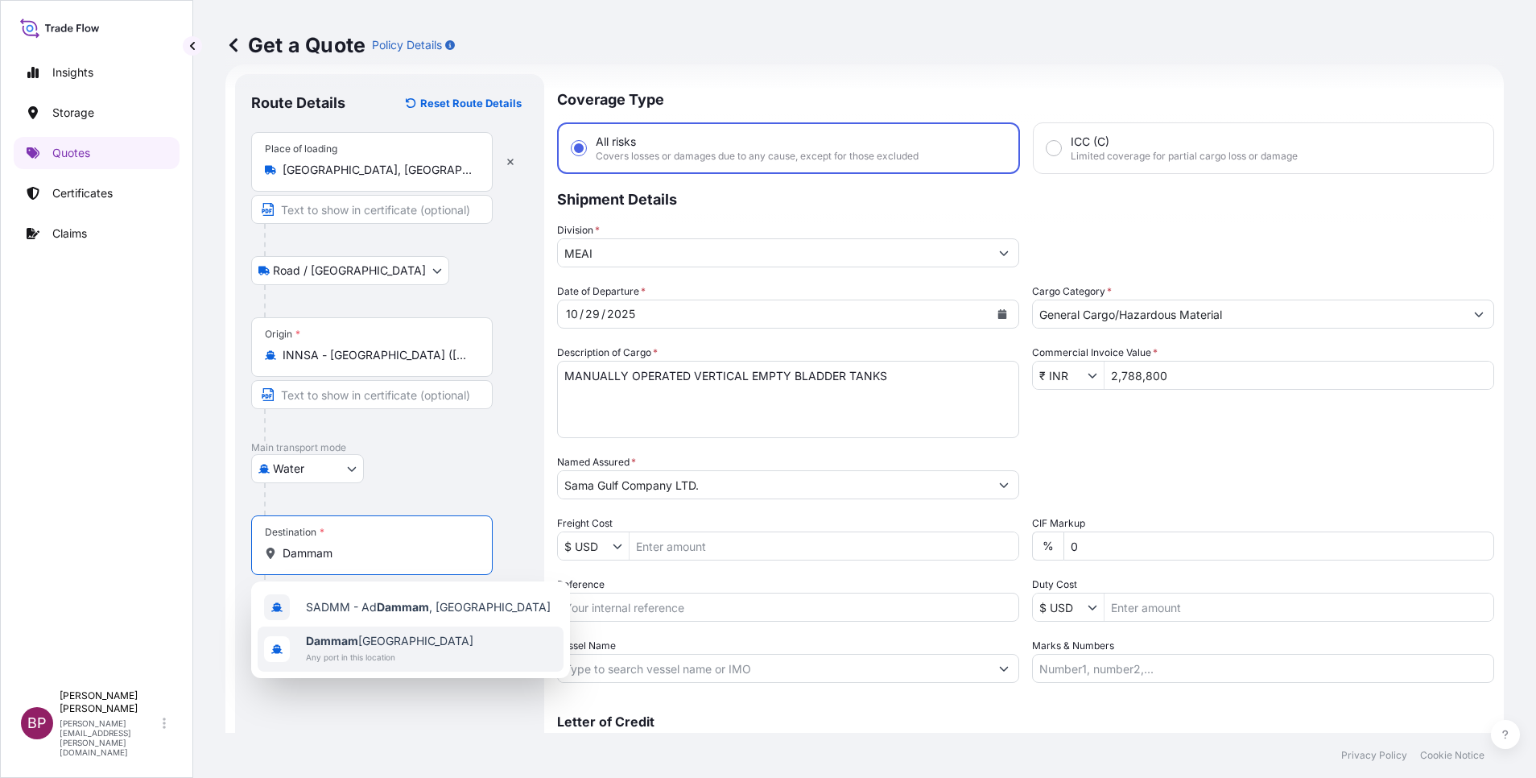
click at [394, 639] on span "Dammam [GEOGRAPHIC_DATA]" at bounding box center [389, 641] width 167 height 16
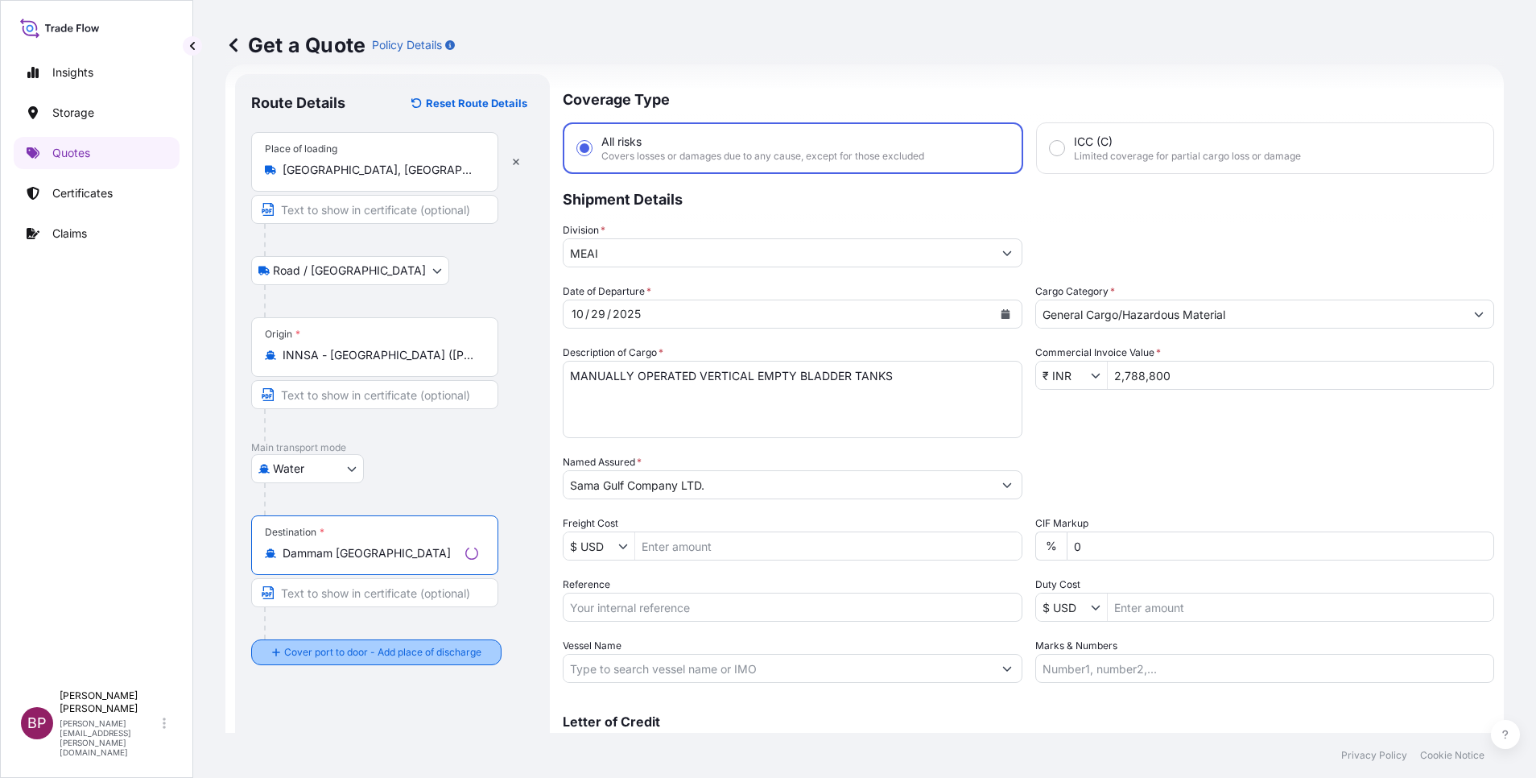
type input "Dammam [GEOGRAPHIC_DATA]"
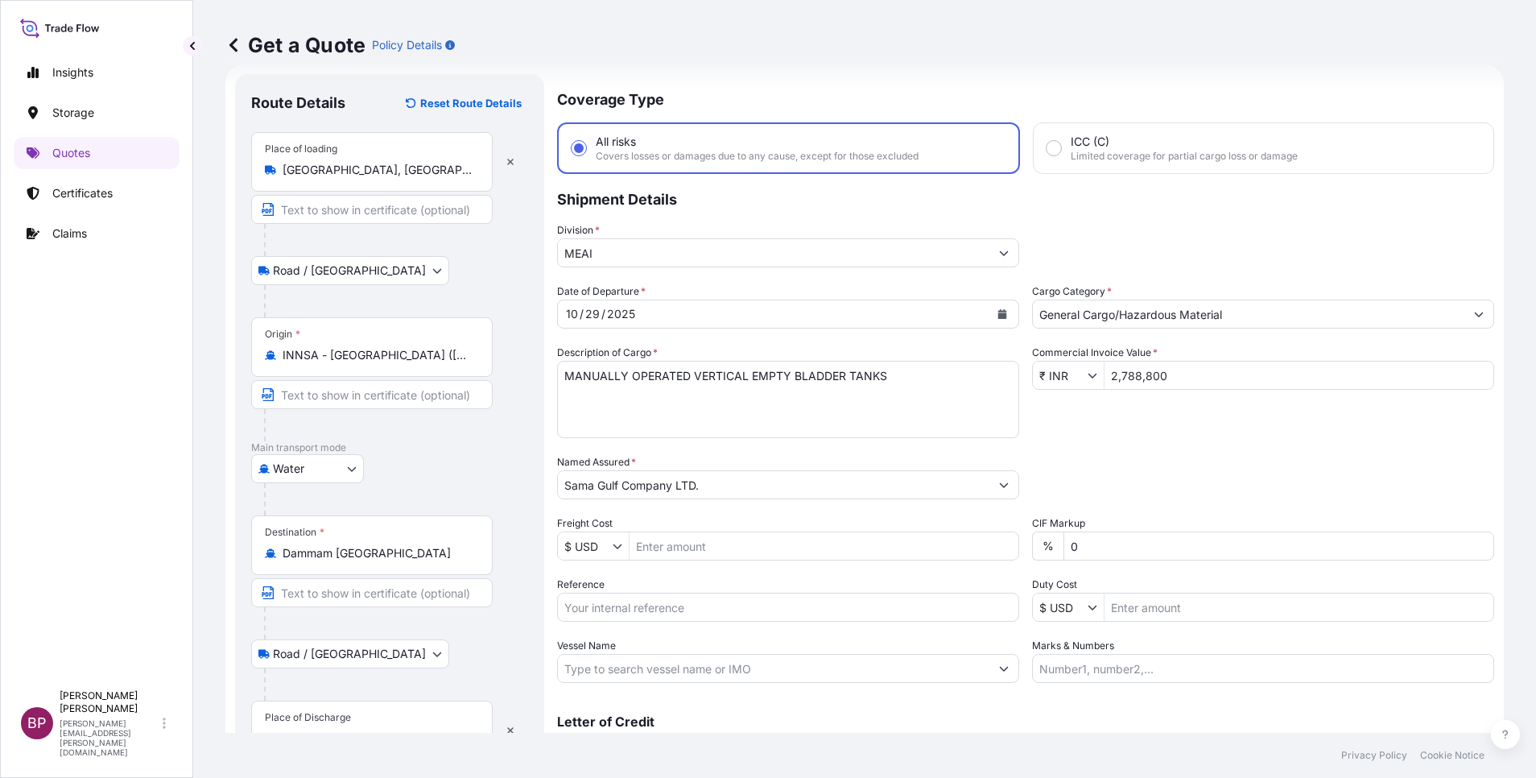
click at [370, 712] on div "Place of Discharge" at bounding box center [371, 730] width 241 height 60
click at [370, 730] on input "Place of Discharge" at bounding box center [378, 738] width 190 height 16
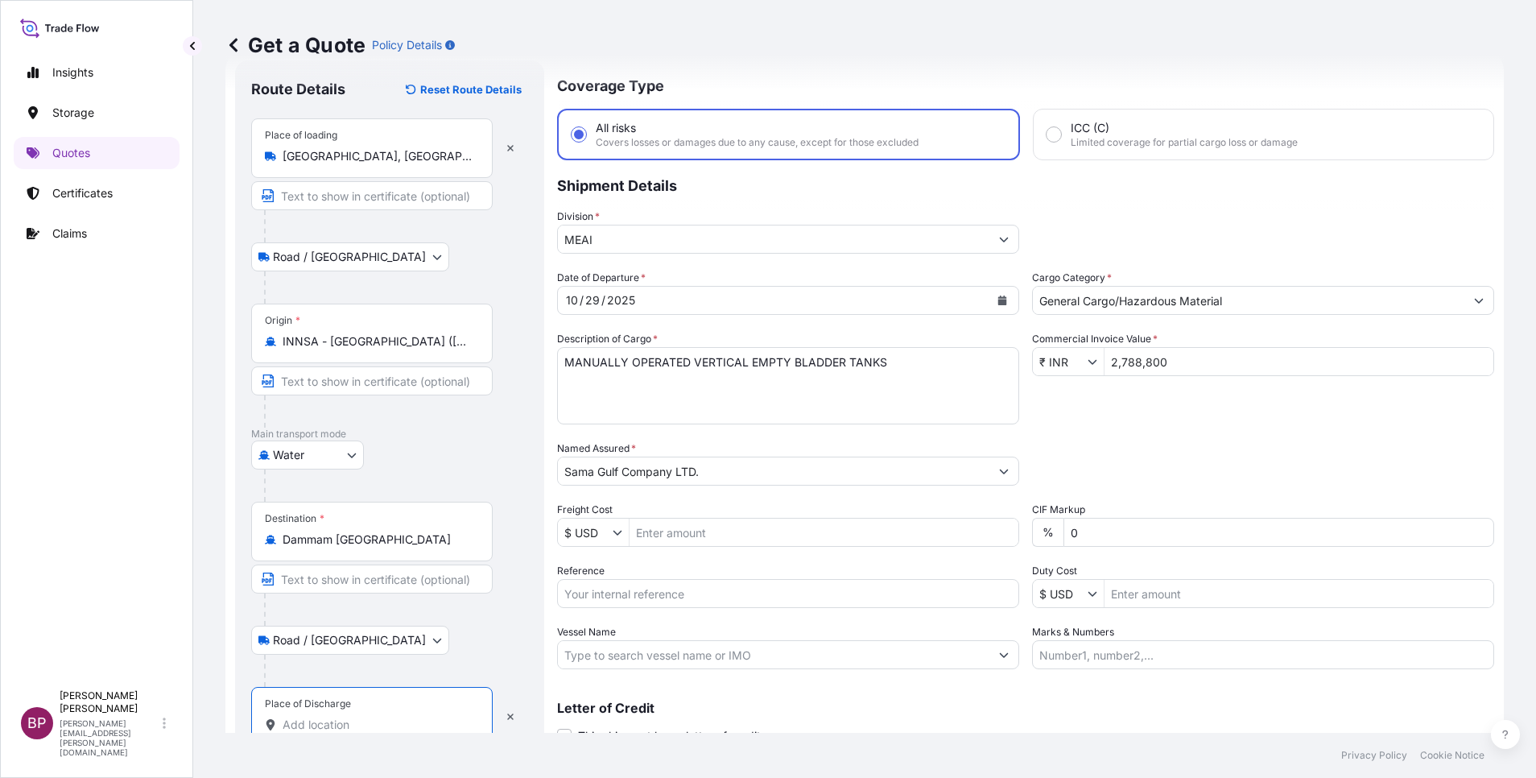
paste input "Dammam"
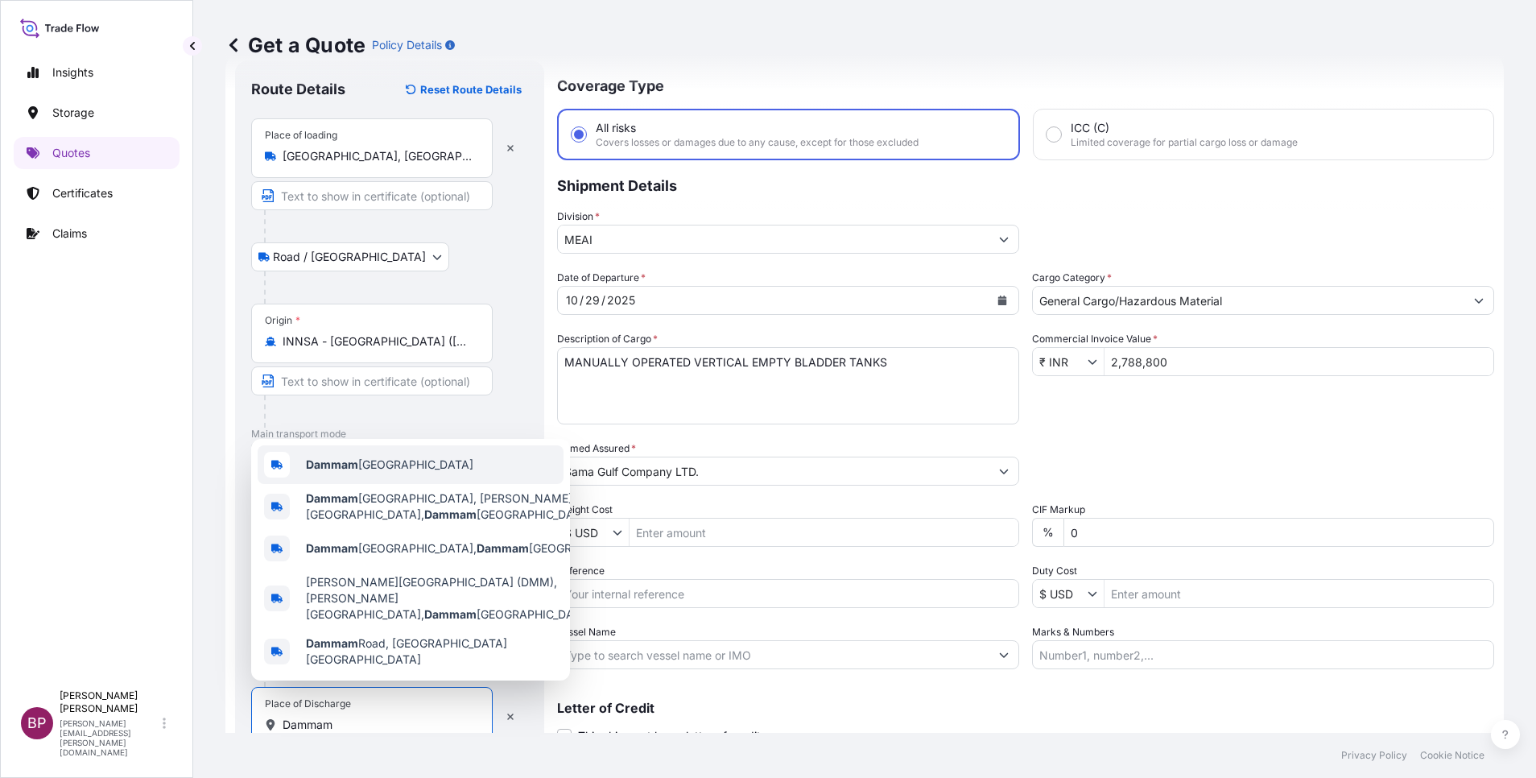
click at [418, 472] on span "Dammam [GEOGRAPHIC_DATA]" at bounding box center [389, 464] width 167 height 16
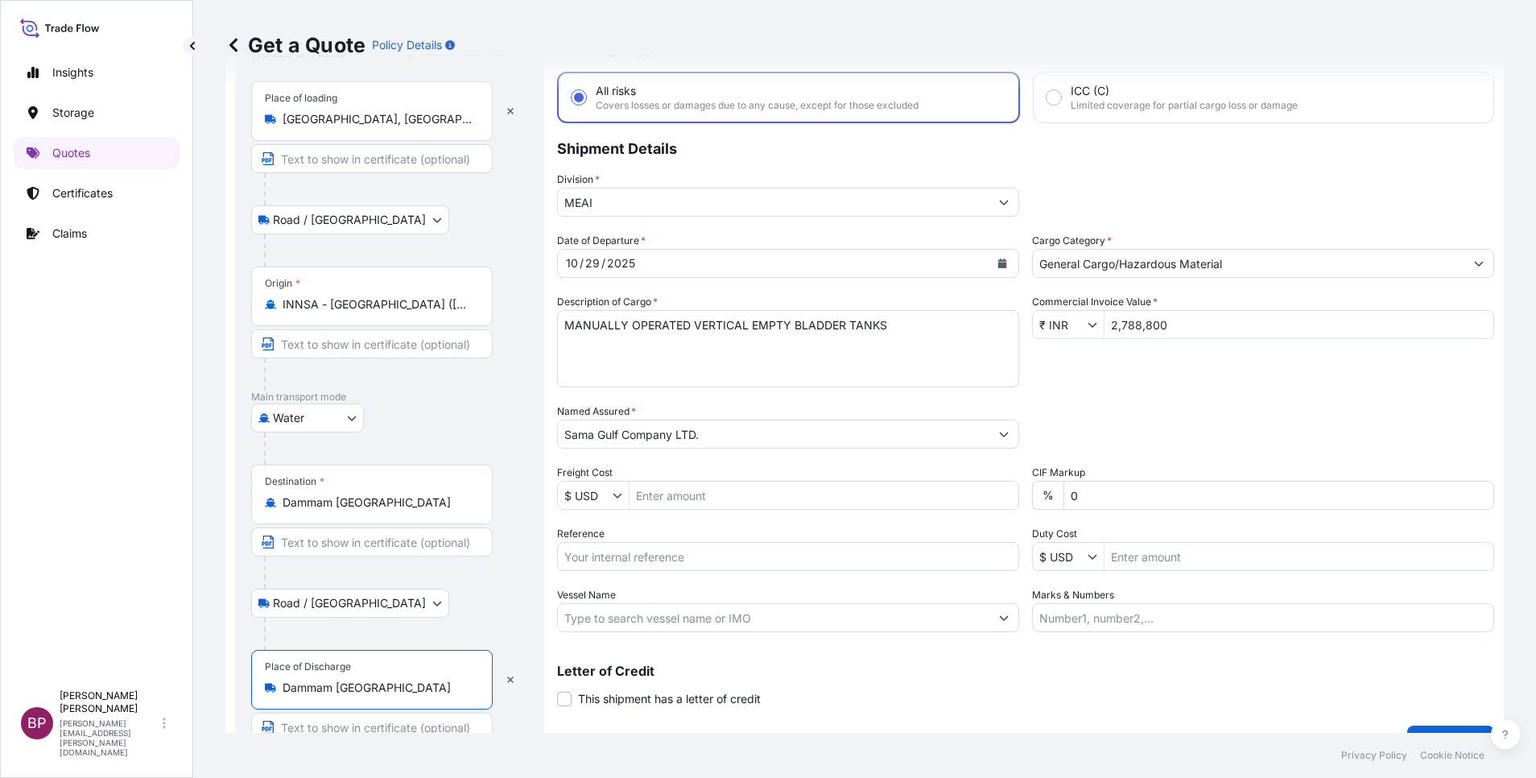
scroll to position [111, 0]
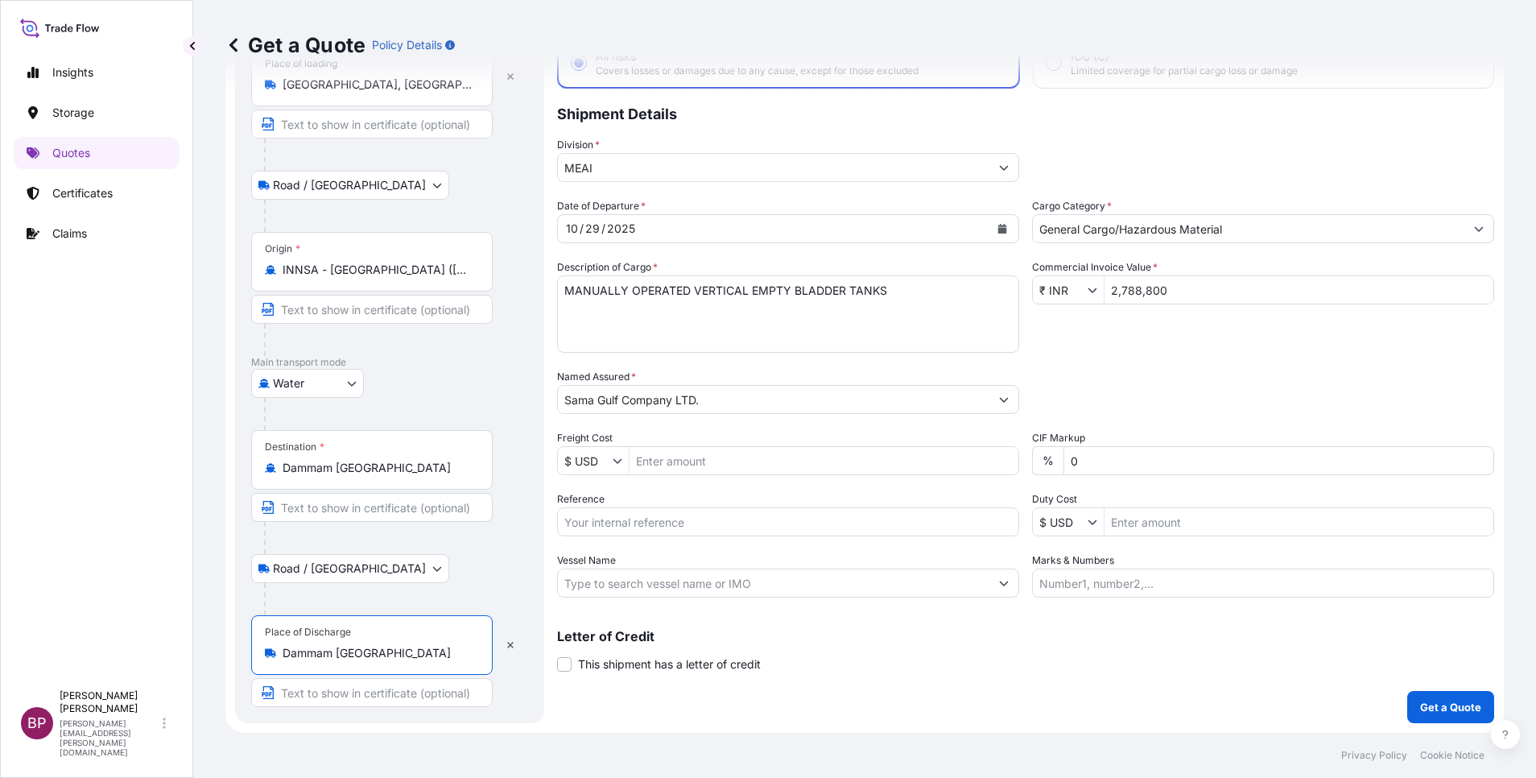
type input "Dammam [GEOGRAPHIC_DATA]"
click at [998, 228] on icon "Calendar" at bounding box center [1002, 229] width 9 height 10
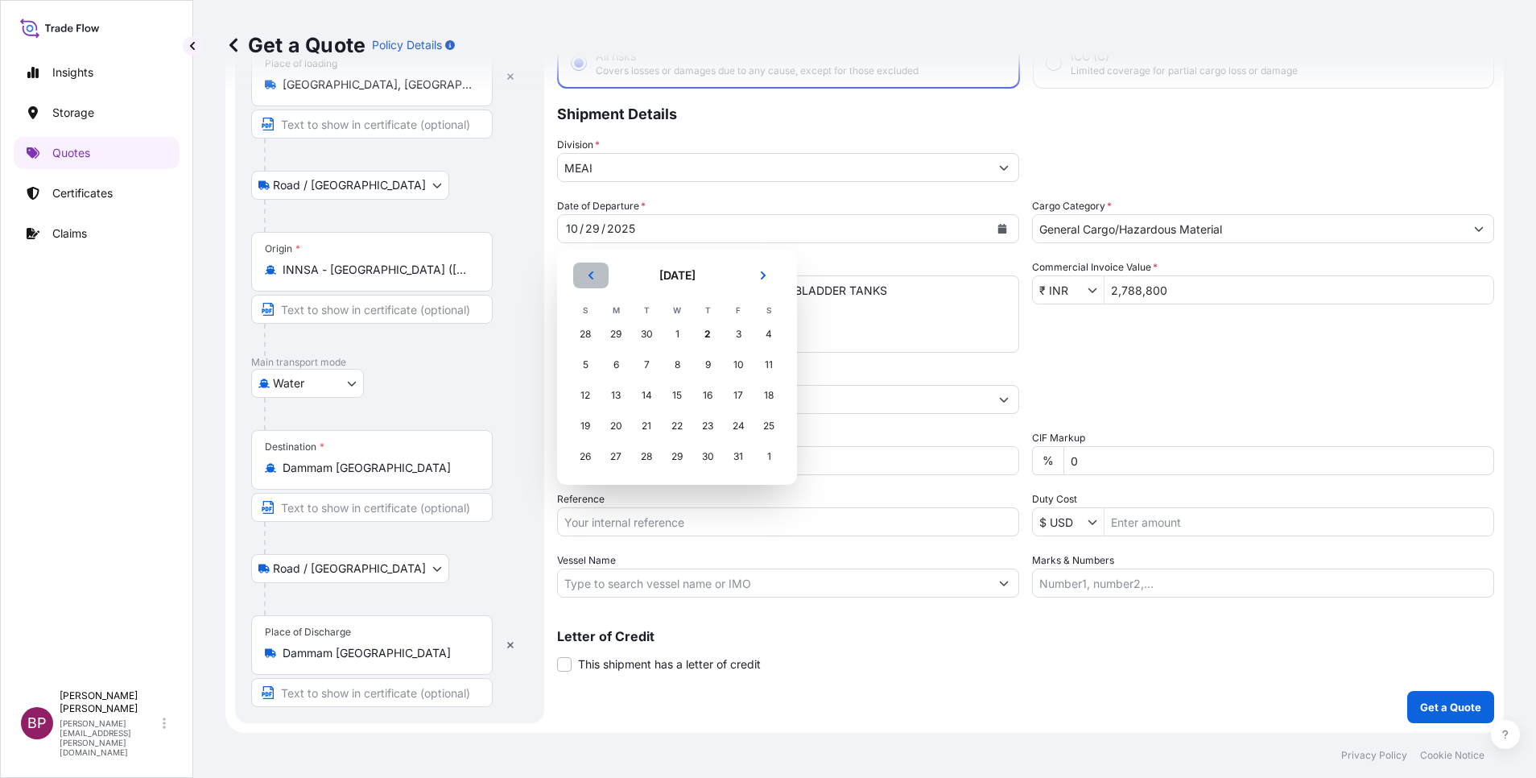
click at [594, 277] on icon "Previous" at bounding box center [591, 275] width 10 height 10
click at [617, 461] on div "29" at bounding box center [615, 456] width 29 height 29
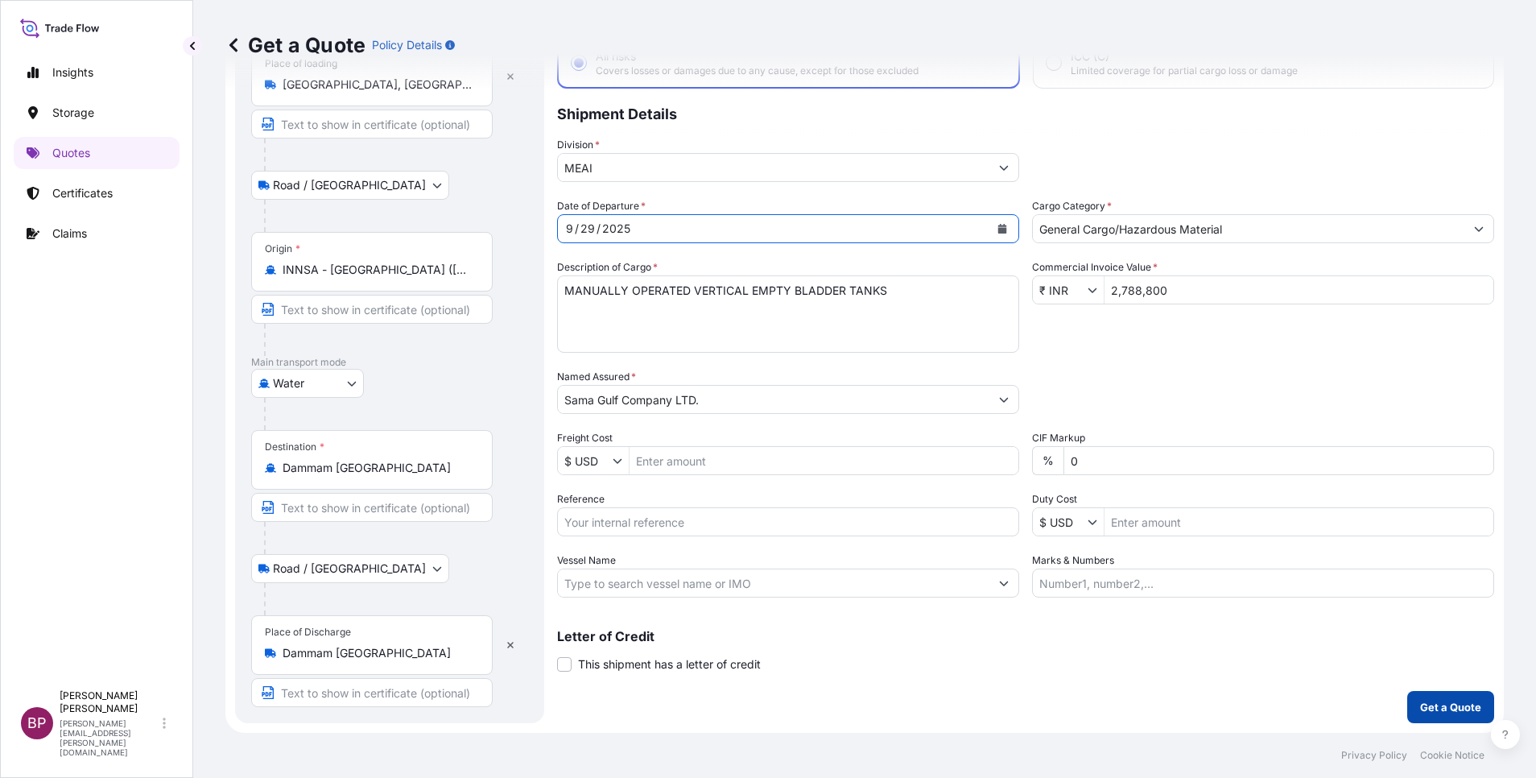
click at [1420, 708] on p "Get a Quote" at bounding box center [1450, 707] width 61 height 16
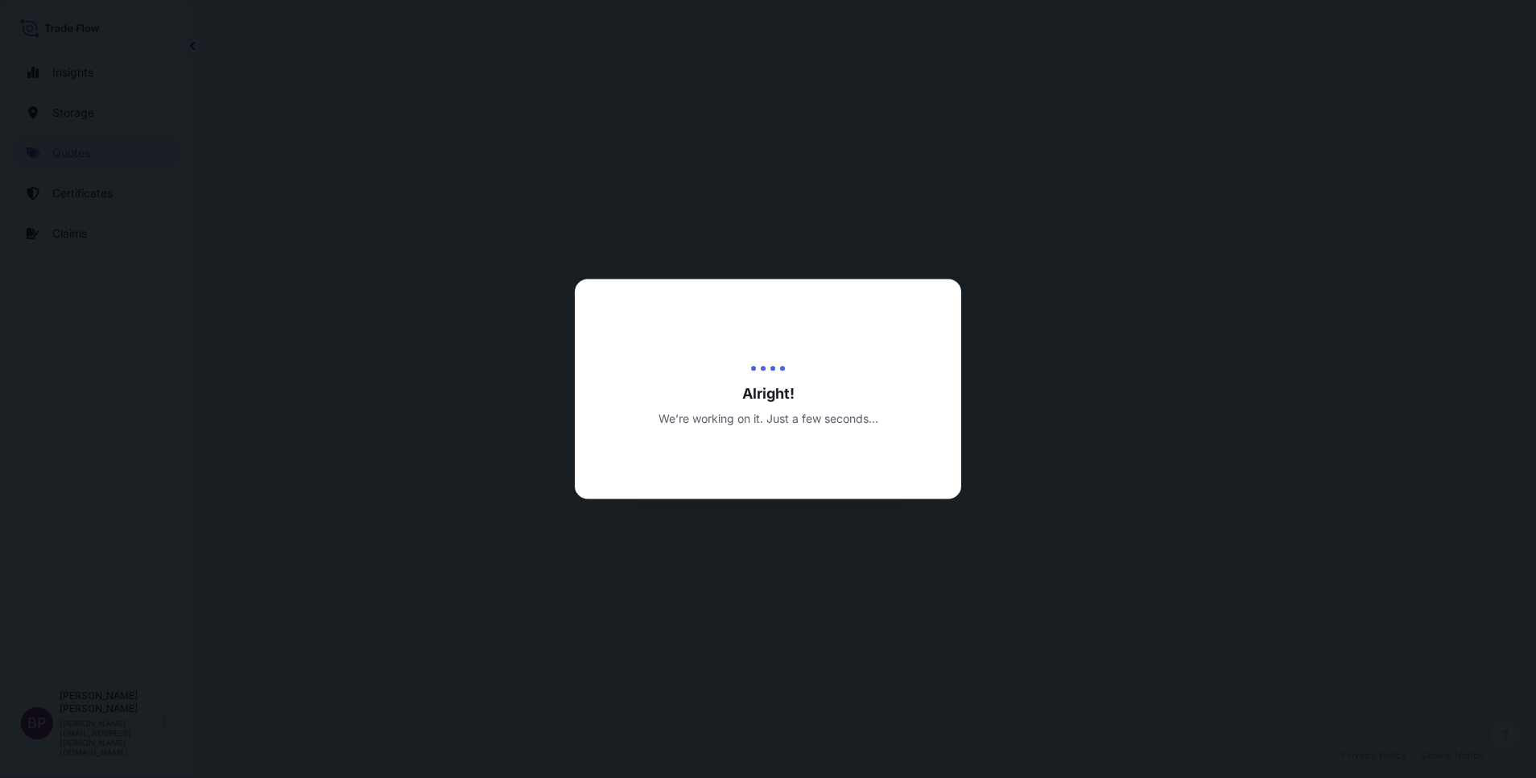
select select "Road / [GEOGRAPHIC_DATA]"
select select "Water"
select select "Road / [GEOGRAPHIC_DATA]"
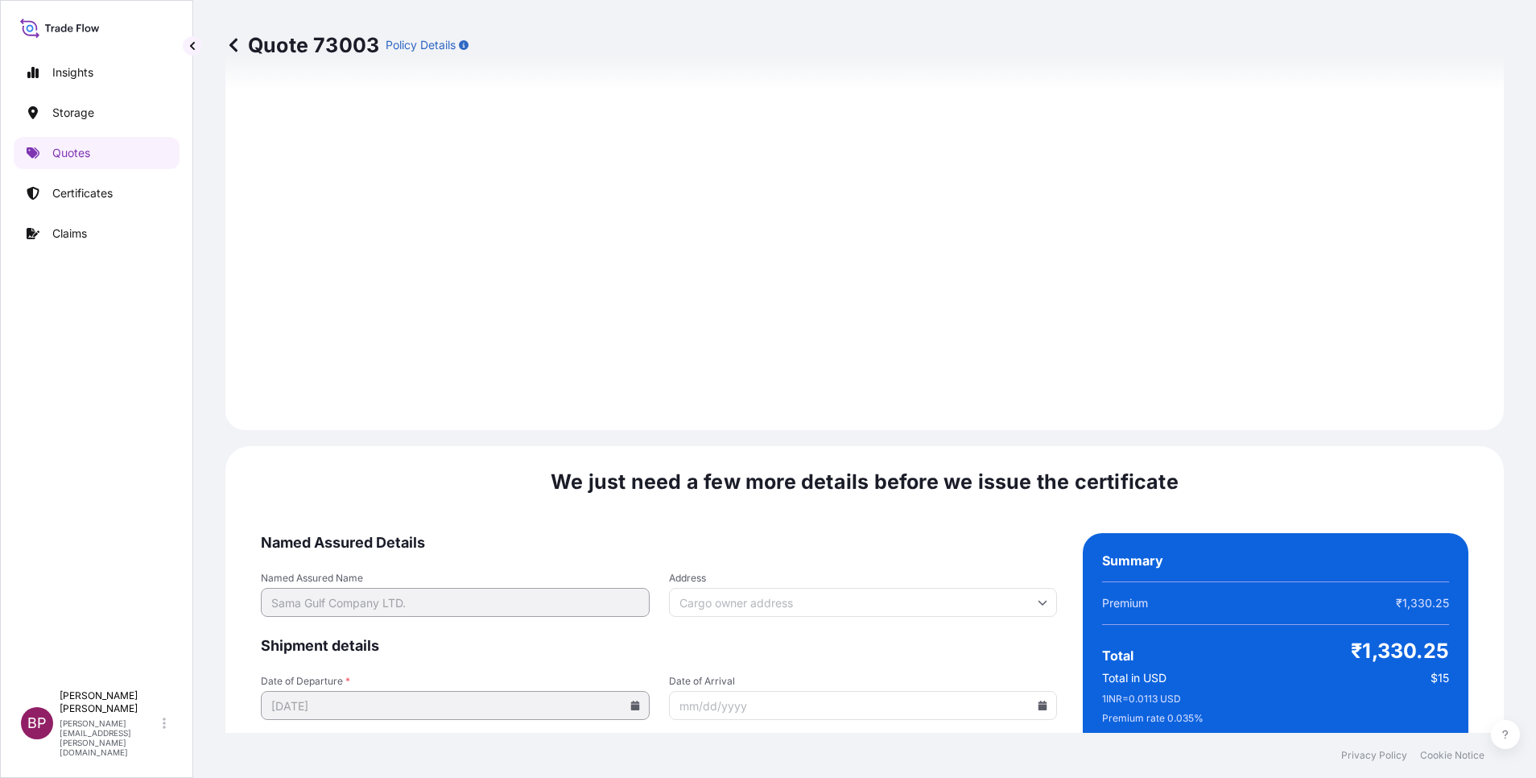
scroll to position [2469, 0]
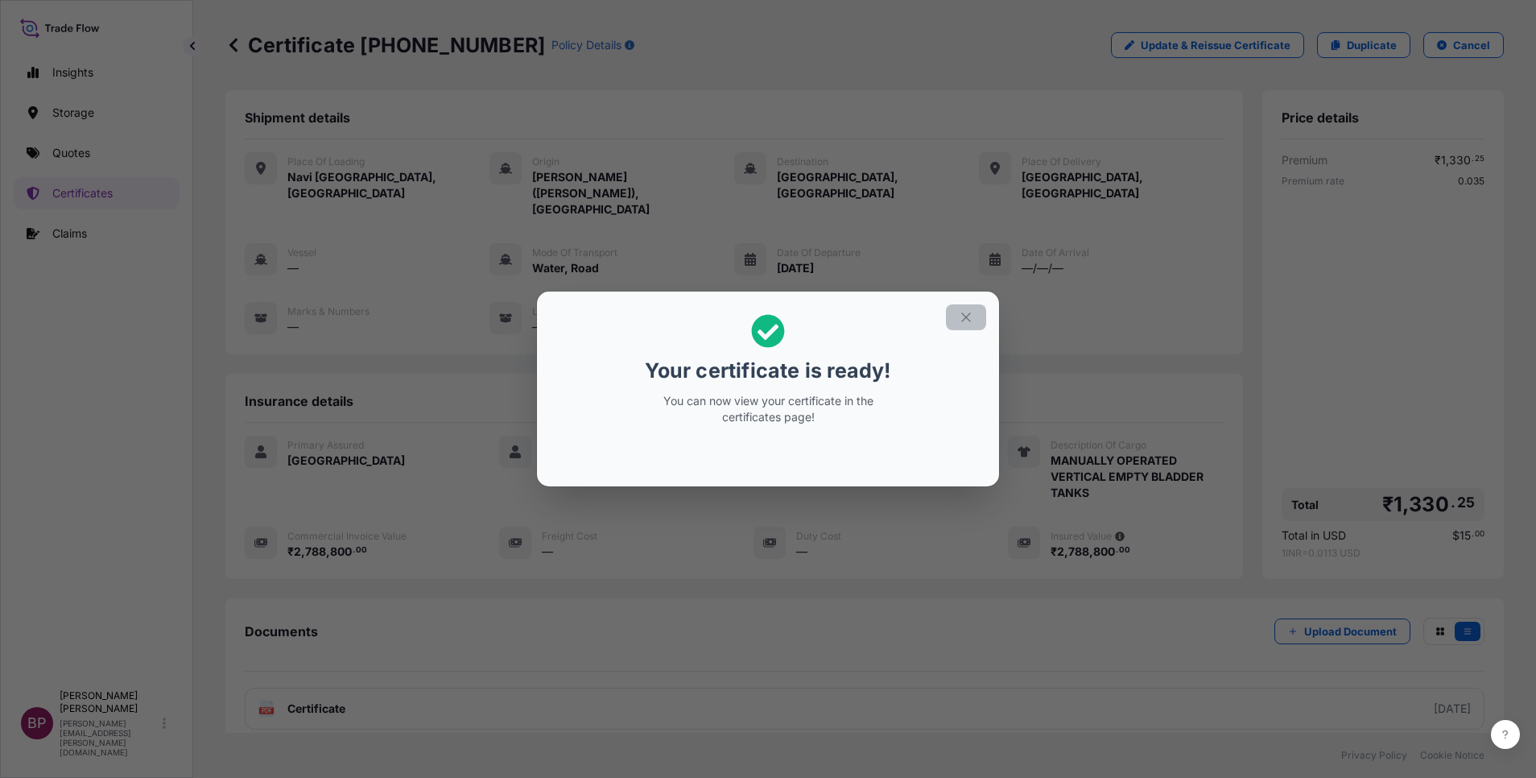
click at [971, 316] on icon "button" at bounding box center [966, 317] width 14 height 14
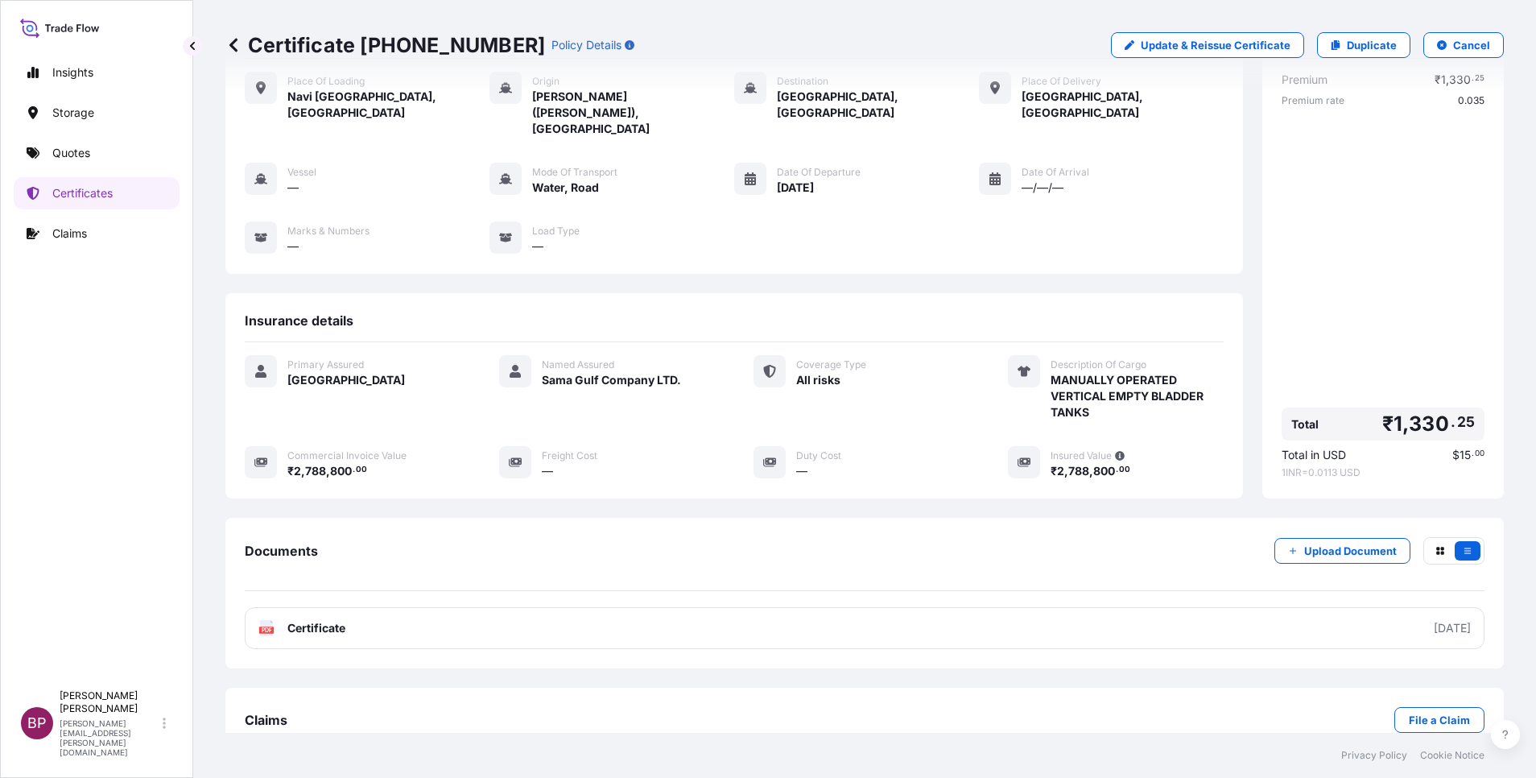
scroll to position [117, 0]
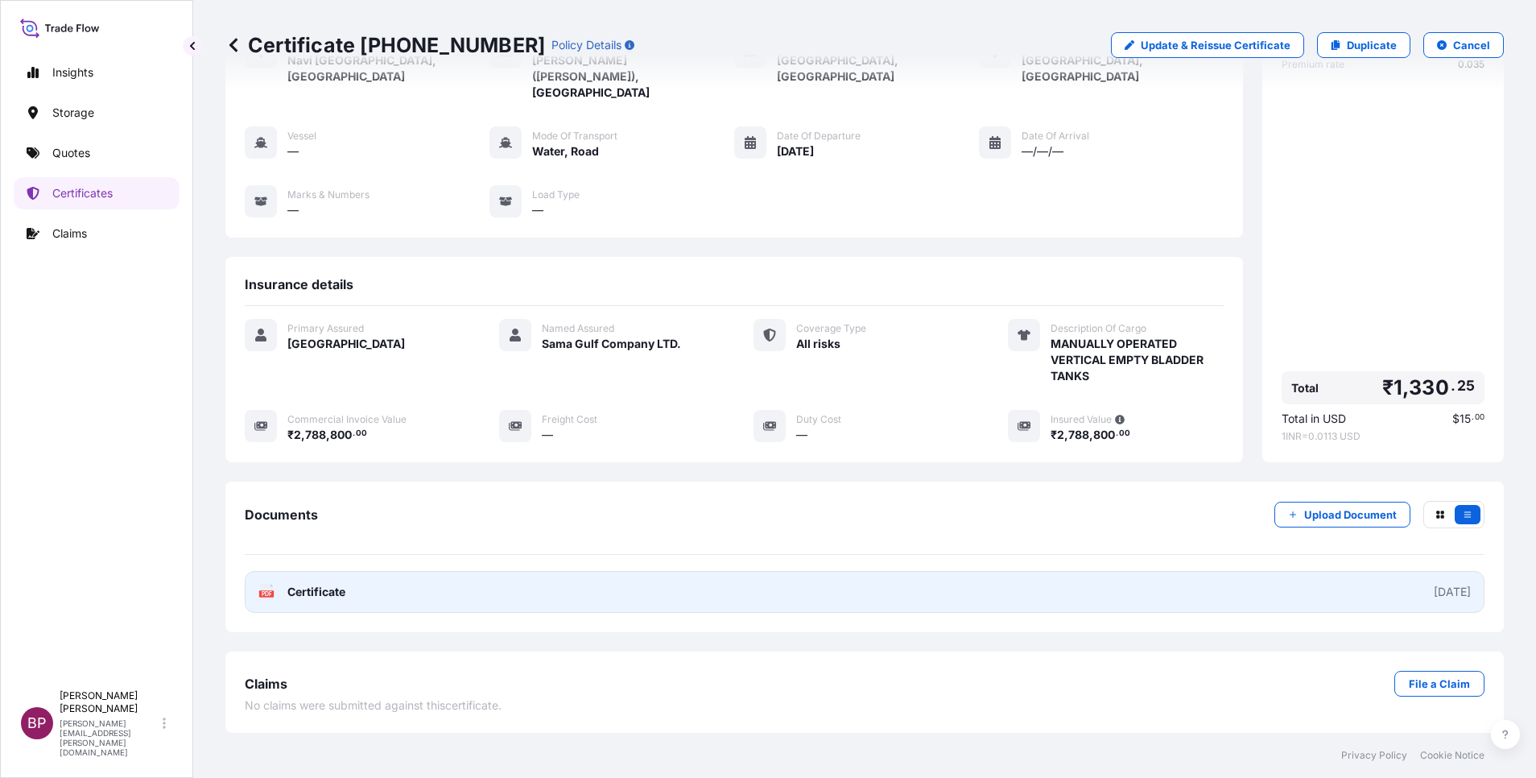
click at [328, 592] on span "Certificate" at bounding box center [316, 592] width 58 height 16
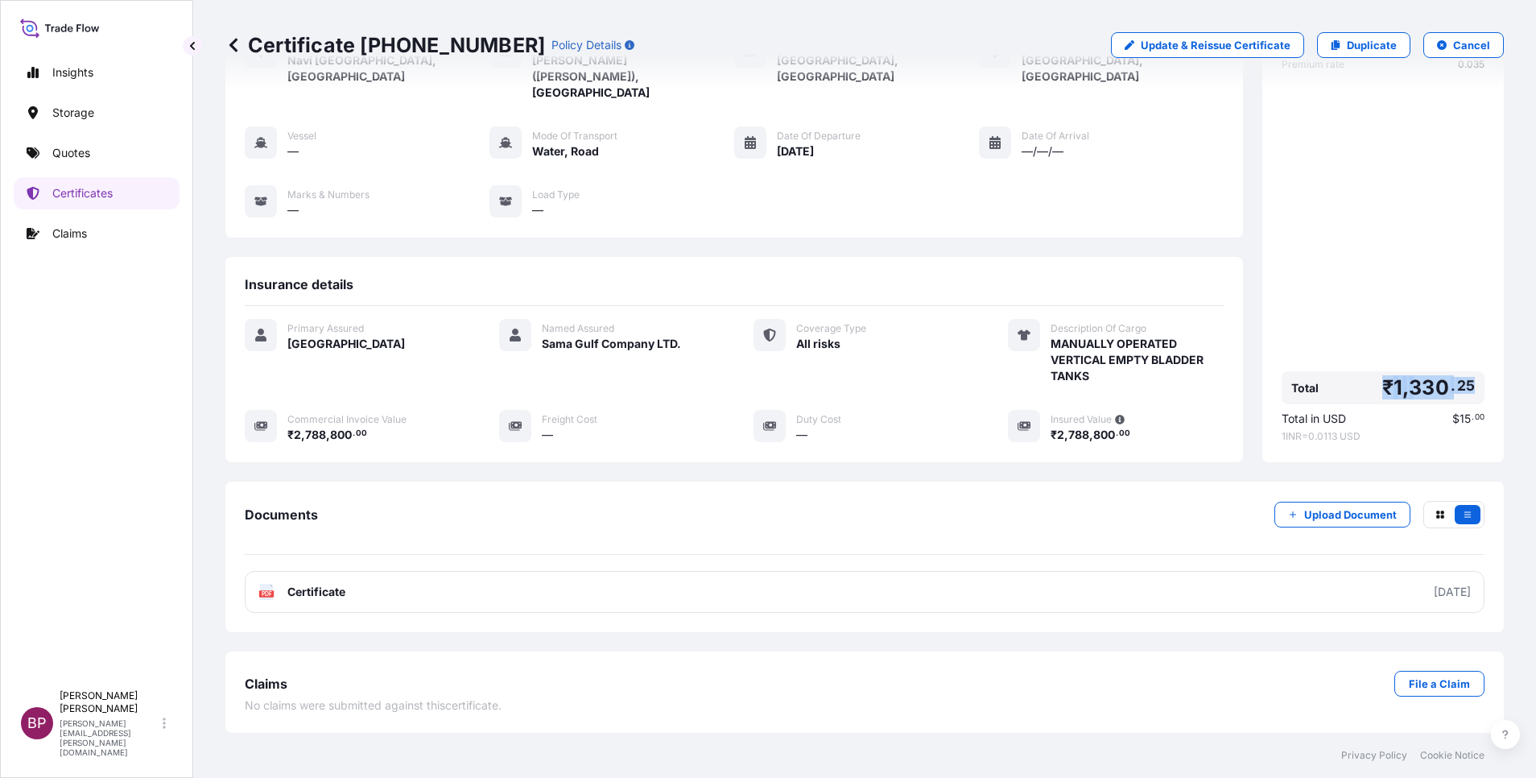
drag, startPoint x: 1463, startPoint y: 389, endPoint x: 1364, endPoint y: 392, distance: 99.1
click at [1364, 392] on div "Total ₹ 1 , 330 . 25" at bounding box center [1382, 387] width 203 height 33
copy span "₹ 1 , 330 . 25"
click at [76, 154] on p "Quotes" at bounding box center [71, 153] width 38 height 16
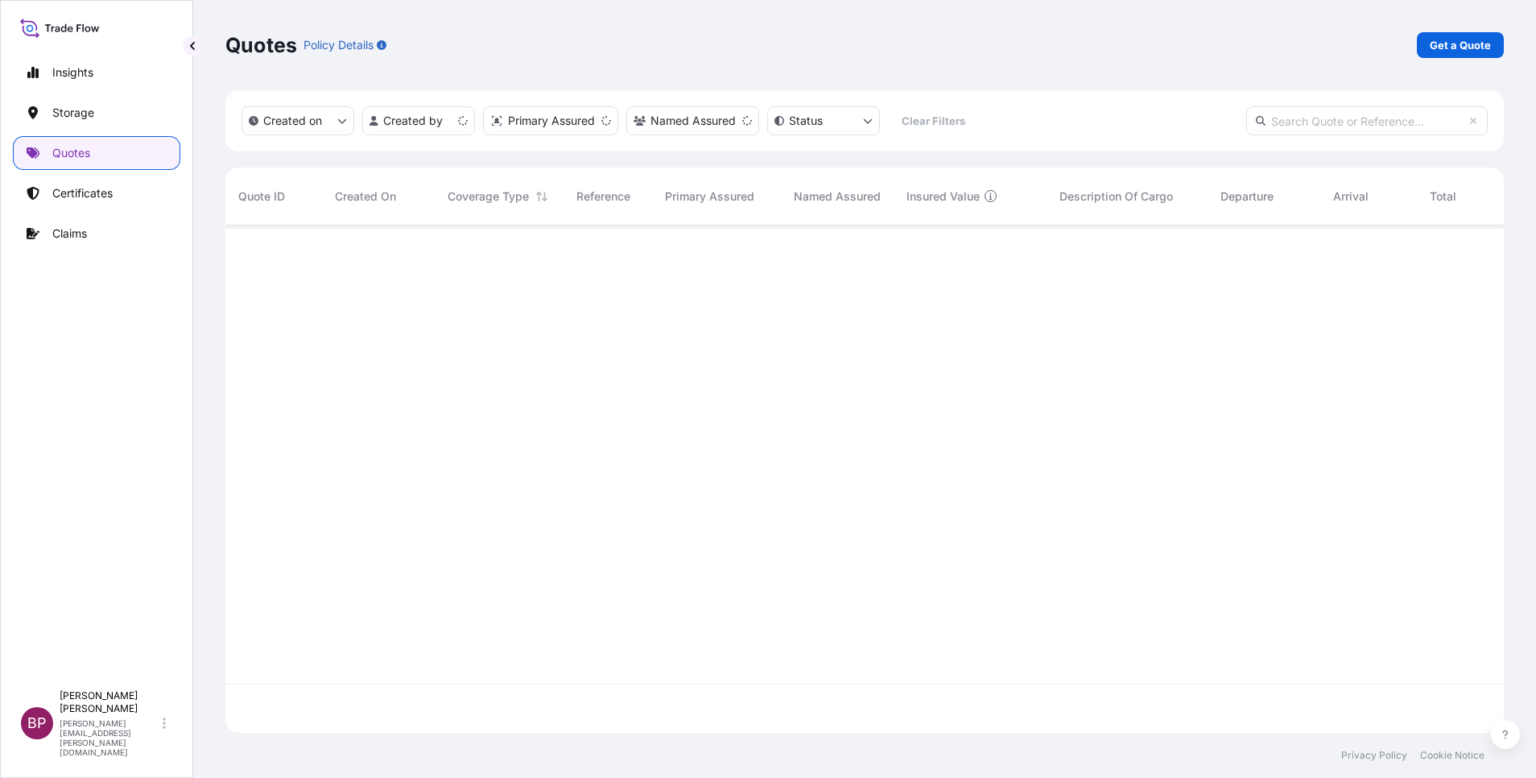
scroll to position [497, 1260]
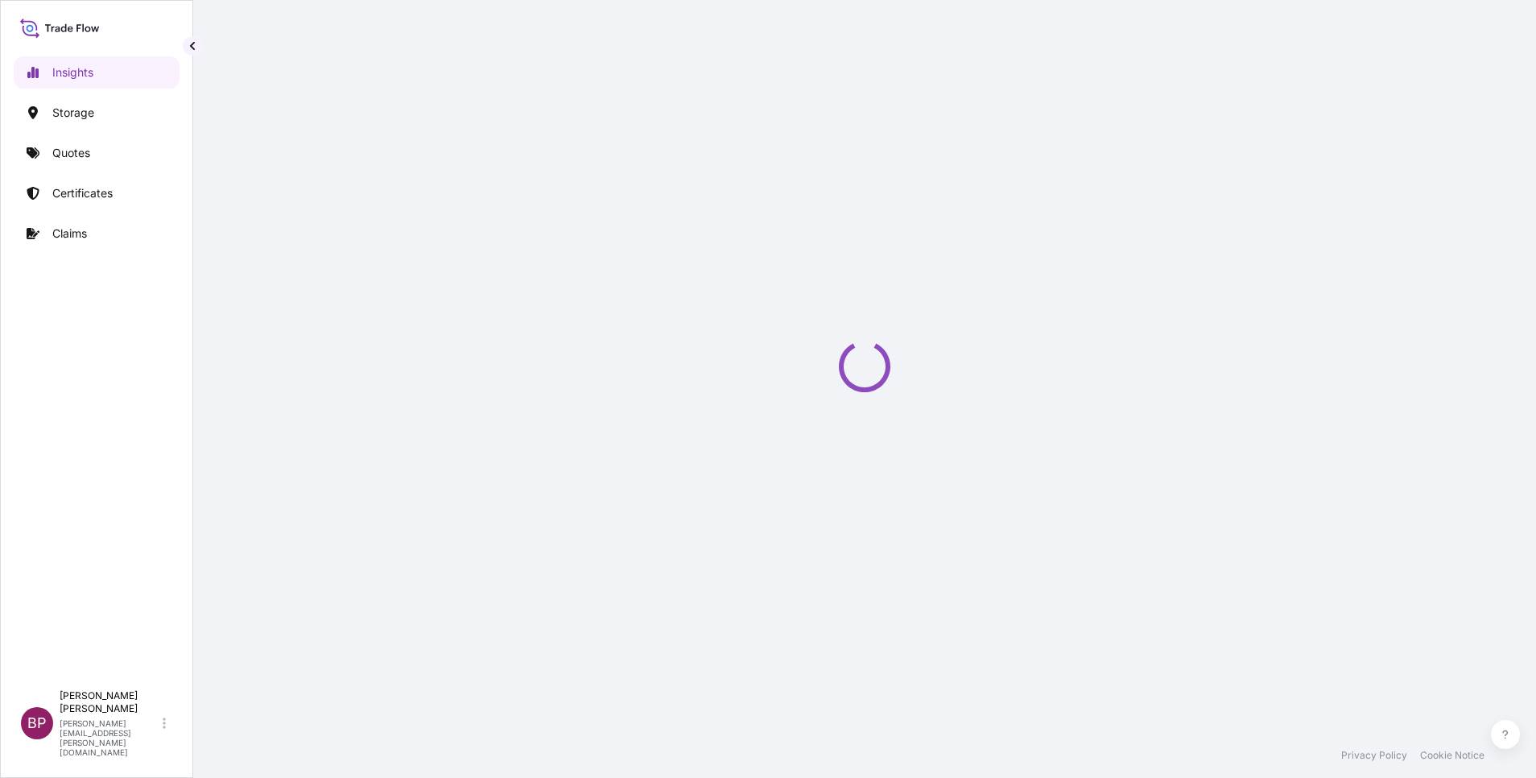
select select "2025"
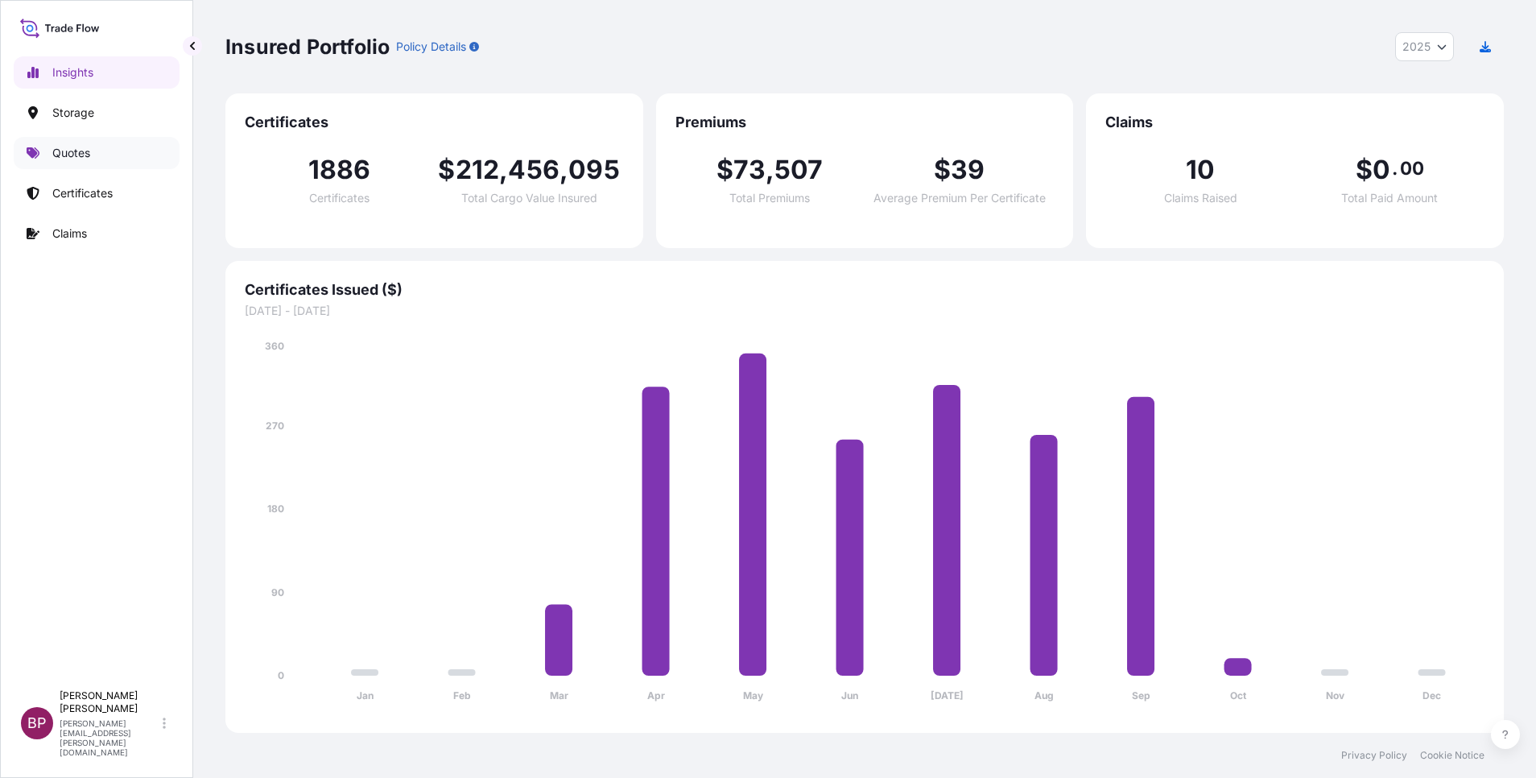
click at [85, 160] on p "Quotes" at bounding box center [71, 153] width 38 height 16
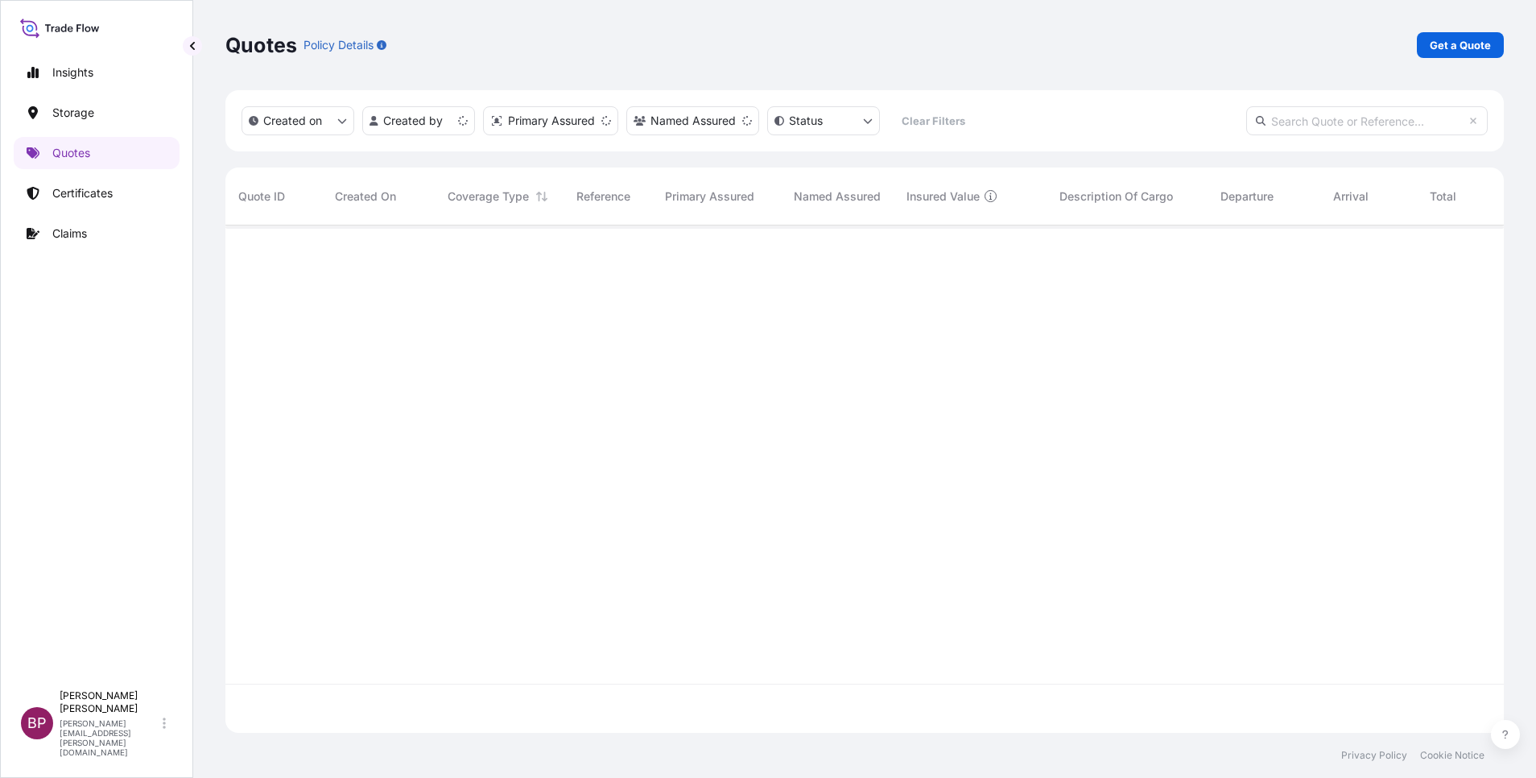
scroll to position [497, 1260]
click at [1457, 48] on p "Get a Quote" at bounding box center [1460, 45] width 61 height 16
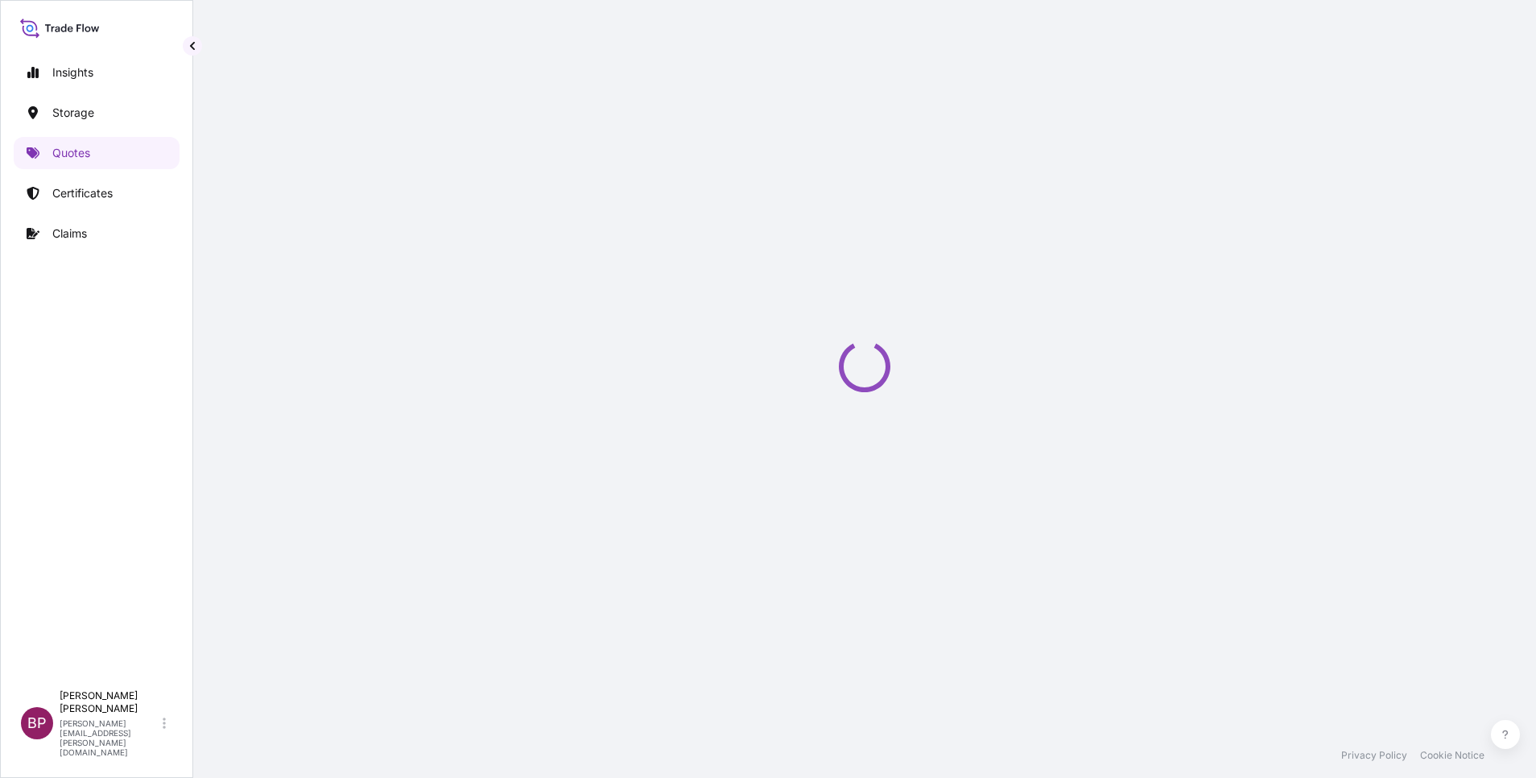
select select "Water"
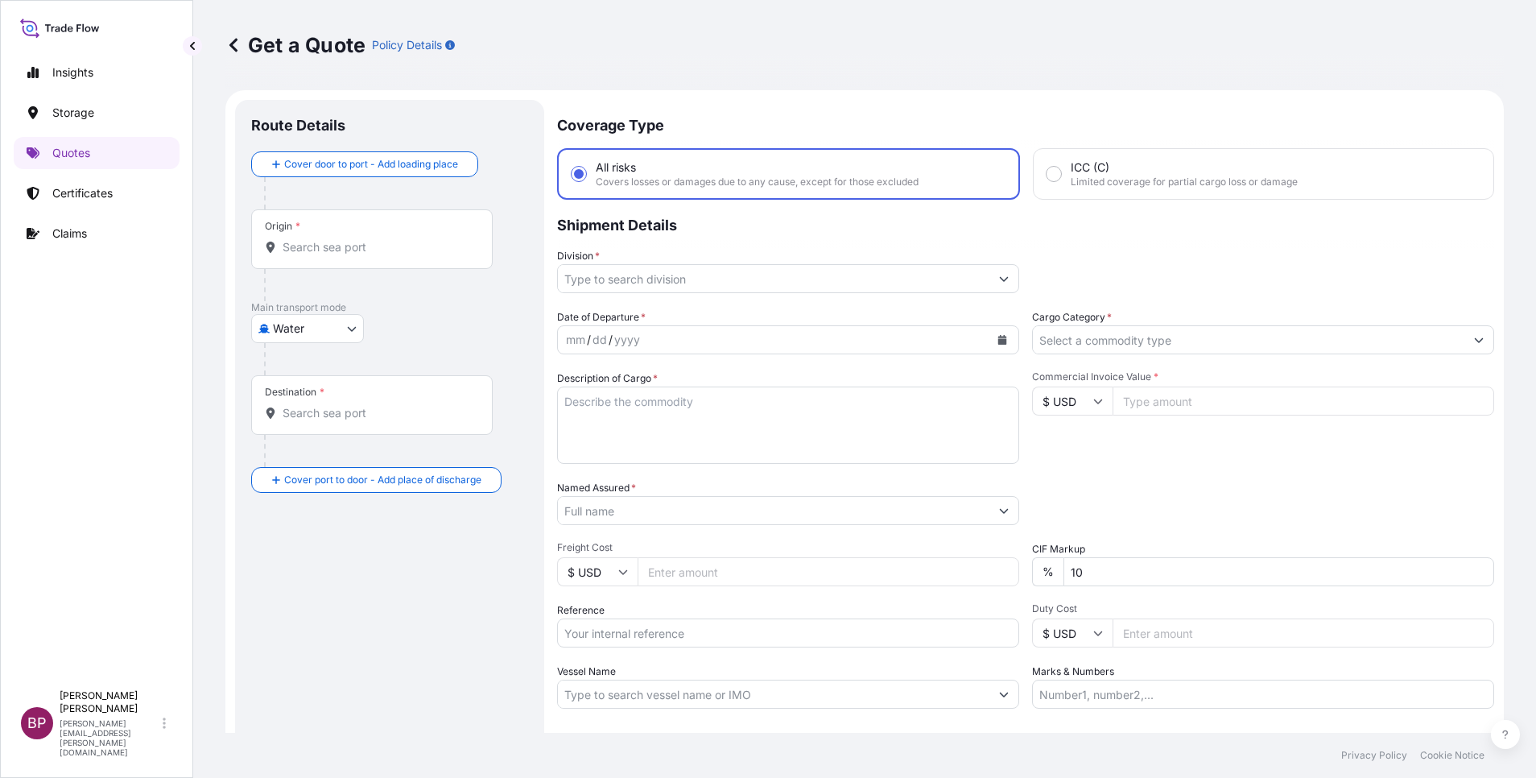
scroll to position [26, 0]
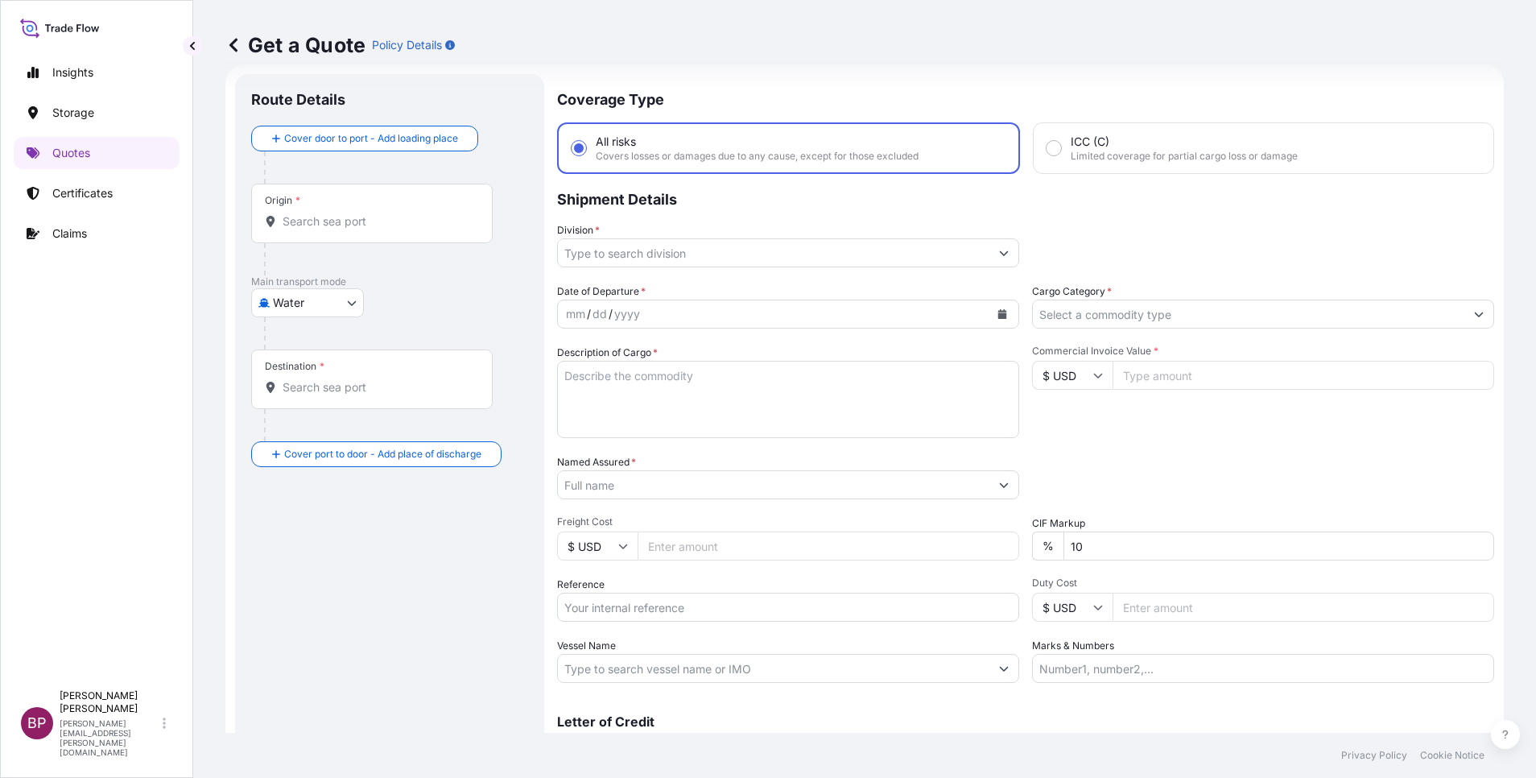
drag, startPoint x: 643, startPoint y: 612, endPoint x: 679, endPoint y: 619, distance: 36.1
click at [642, 611] on input "Reference" at bounding box center [788, 606] width 462 height 29
paste input "BL NO : 109F002332"
type input "BL NO : 109F002332"
click at [702, 390] on textarea "Description of Cargo *" at bounding box center [788, 399] width 462 height 77
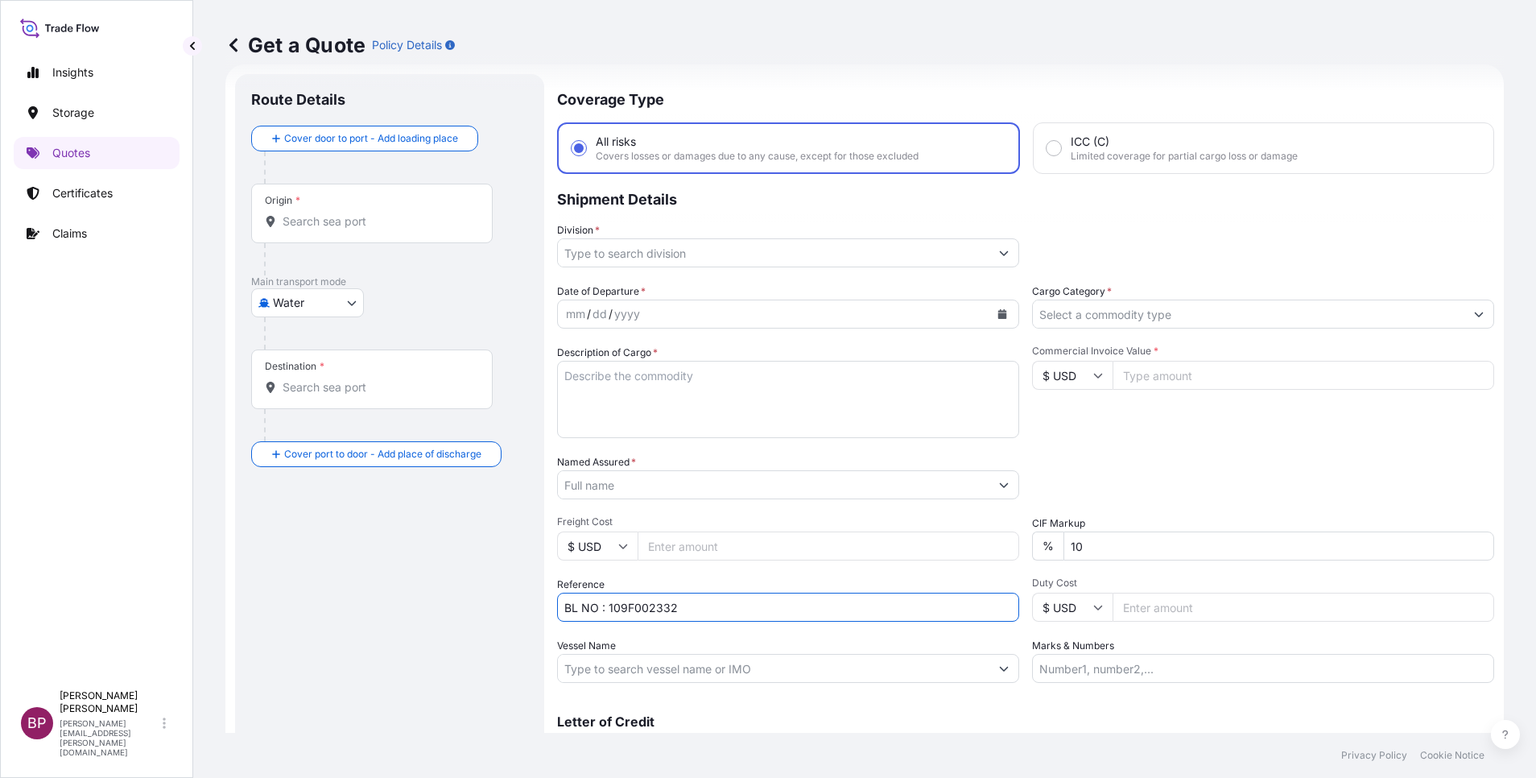
paste textarea "Paint products (NON-DG)"
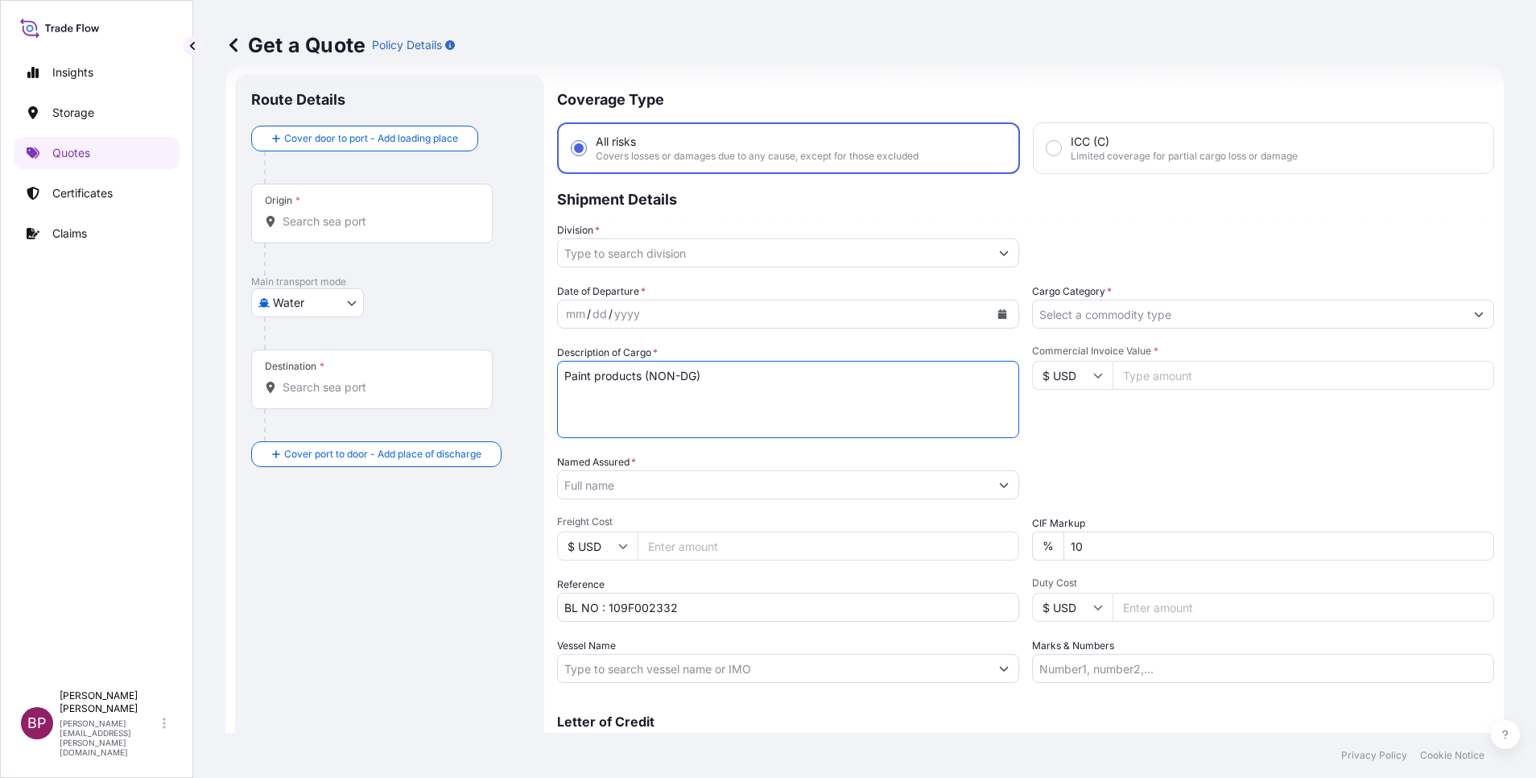
type textarea "Paint products (NON-DG)"
click at [1078, 382] on input "$ USD" at bounding box center [1072, 375] width 80 height 29
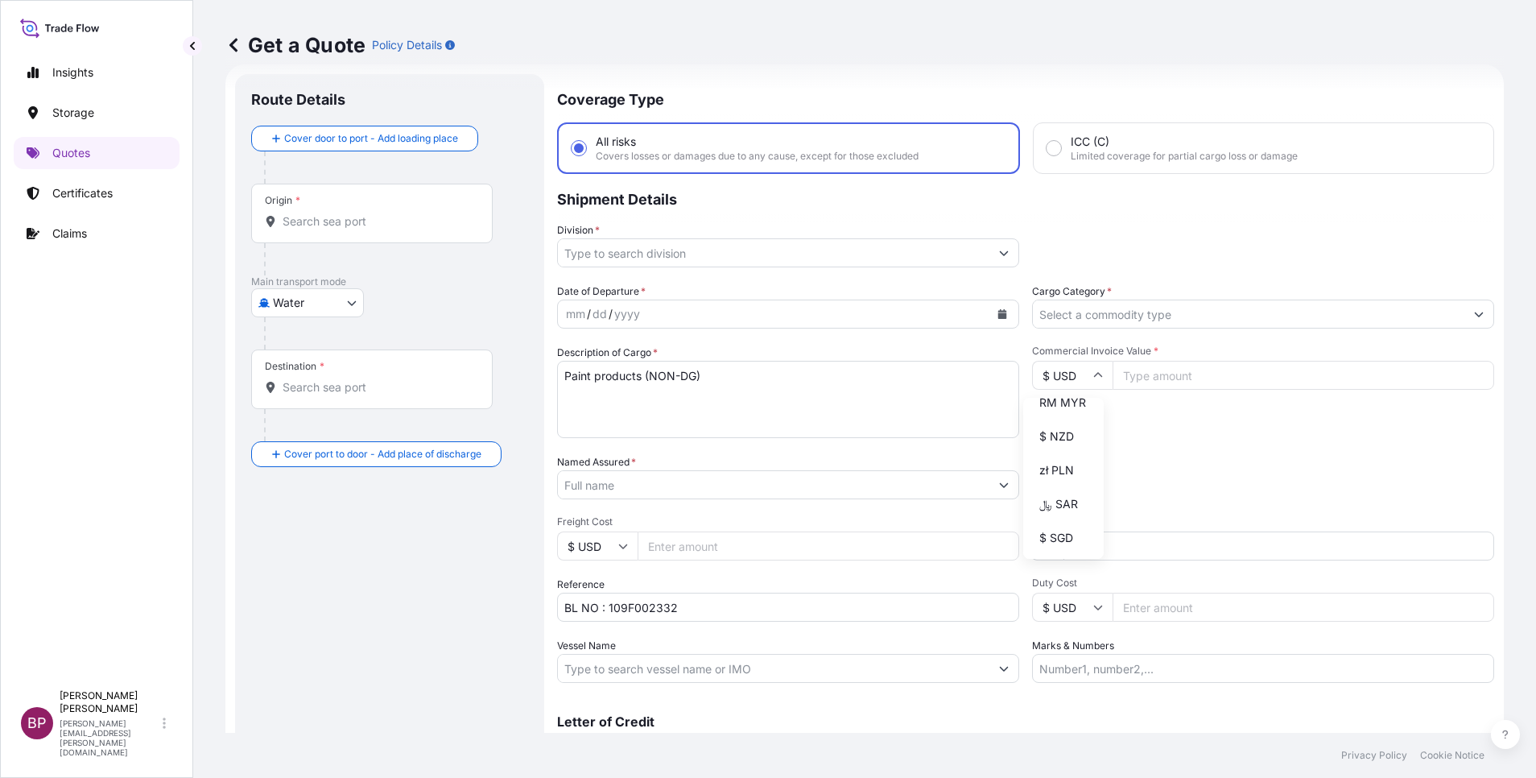
scroll to position [423, 0]
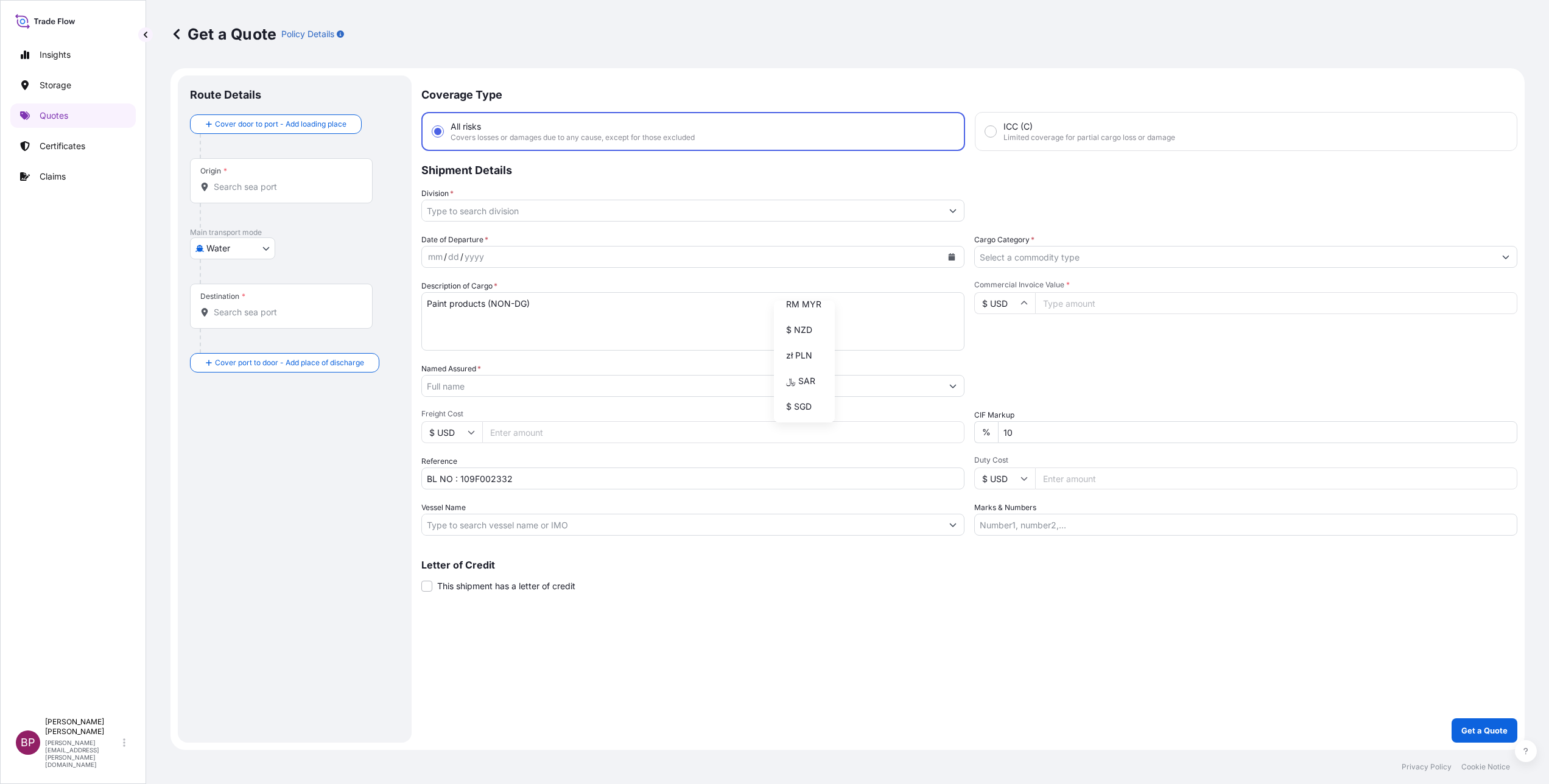
drag, startPoint x: 1160, startPoint y: 6, endPoint x: 929, endPoint y: 60, distance: 237.2
click at [929, 59] on div "Get a Quote Policy Details" at bounding box center [847, 34] width 1354 height 68
click at [1021, 309] on input "$ USD" at bounding box center [1004, 302] width 61 height 22
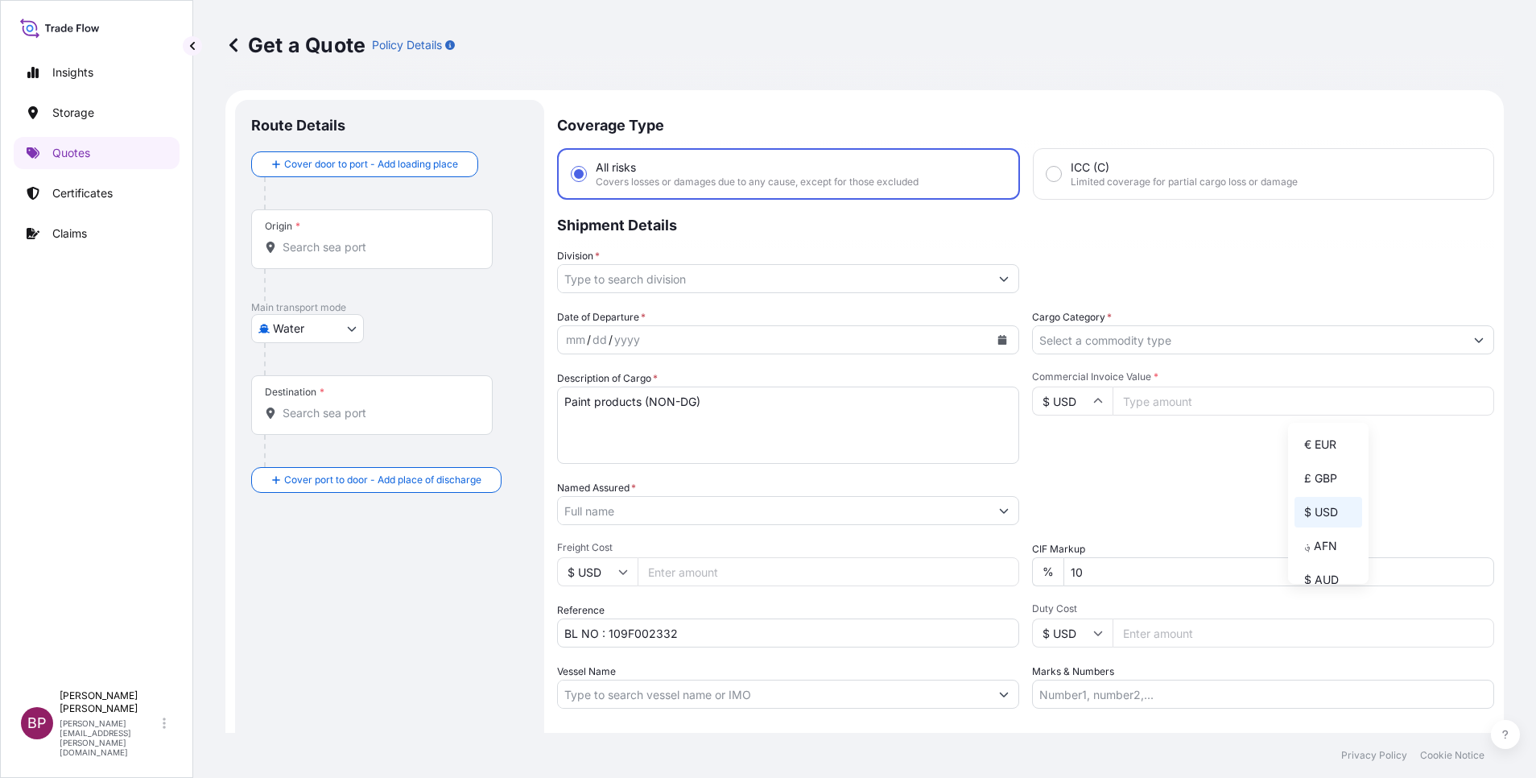
drag, startPoint x: 1981, startPoint y: 0, endPoint x: 992, endPoint y: 106, distance: 994.1
click at [956, 72] on div "Get a Quote Policy Details" at bounding box center [864, 45] width 1278 height 90
click at [1083, 406] on input "$ USD" at bounding box center [1072, 400] width 80 height 29
click at [1060, 263] on div "﷼ SAR" at bounding box center [1063, 248] width 68 height 31
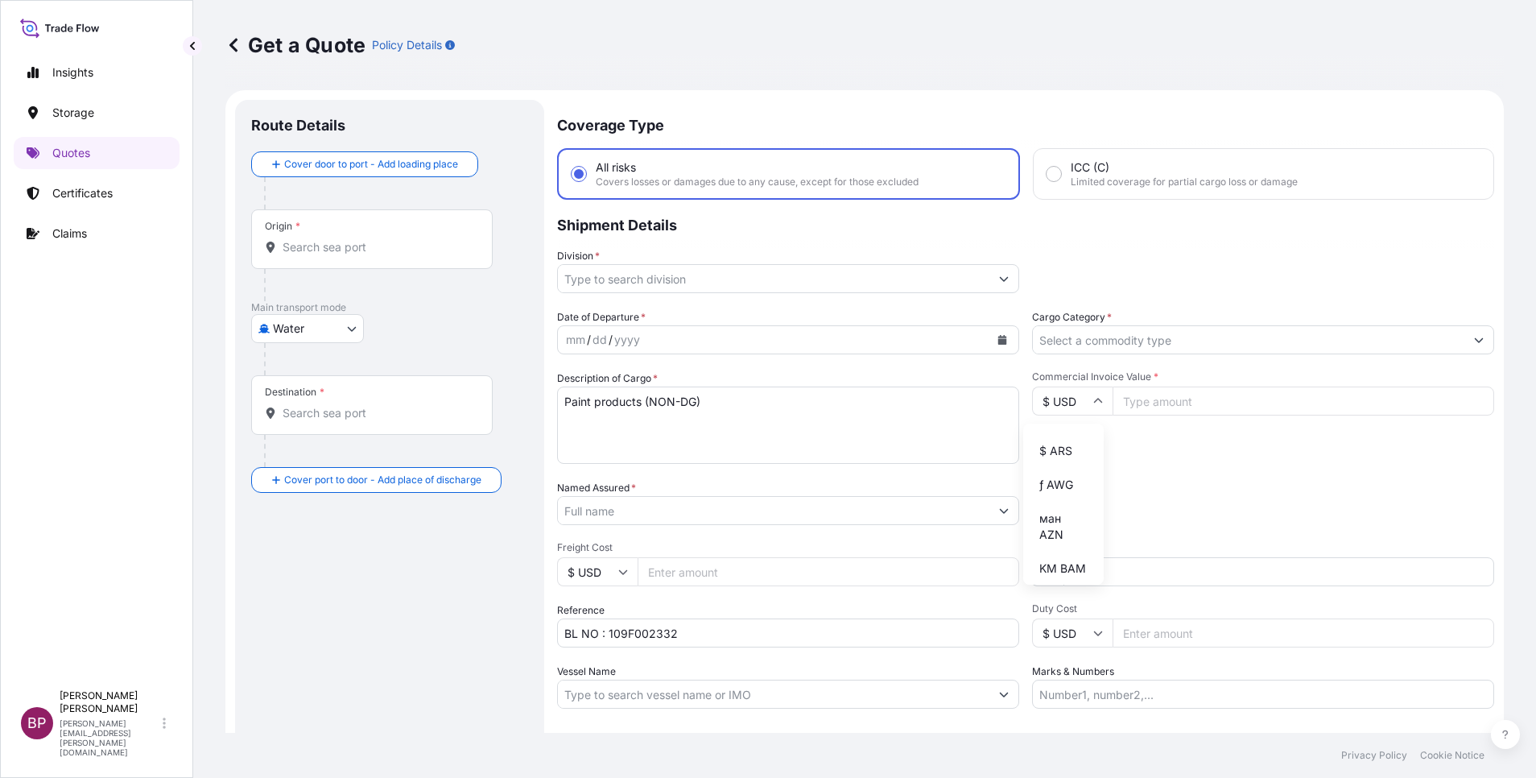
type input "﷼ SAR"
click at [1203, 407] on input "Commercial Invoice Value *" at bounding box center [1303, 400] width 382 height 29
paste input "103625"
type input "103625"
click at [709, 513] on input "Named Assured *" at bounding box center [773, 510] width 431 height 29
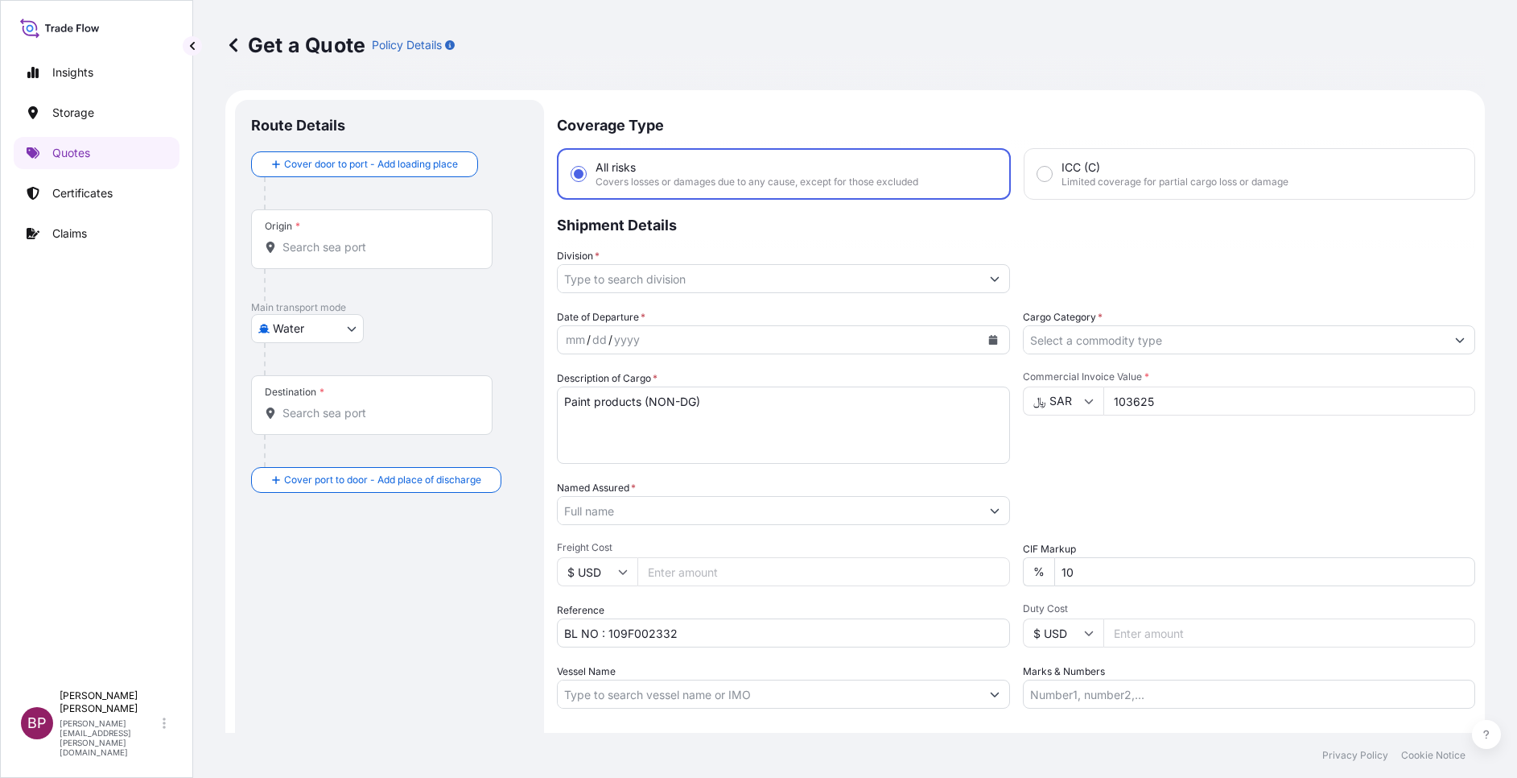
paste input "AL JAZEERA FACTORY FOR PAINTS CO"
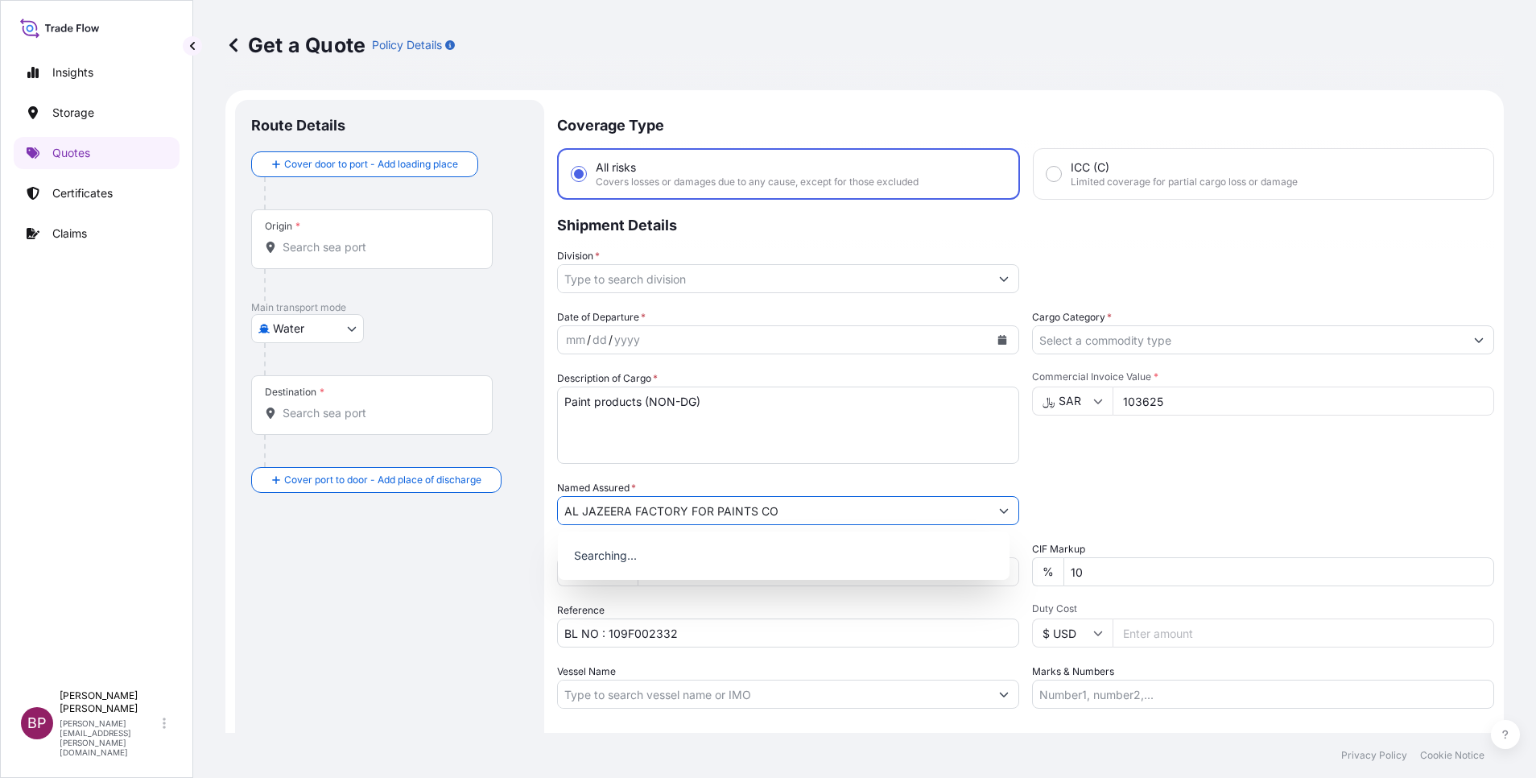
type input "AL JAZEERA FACTORY FOR PAINTS CO"
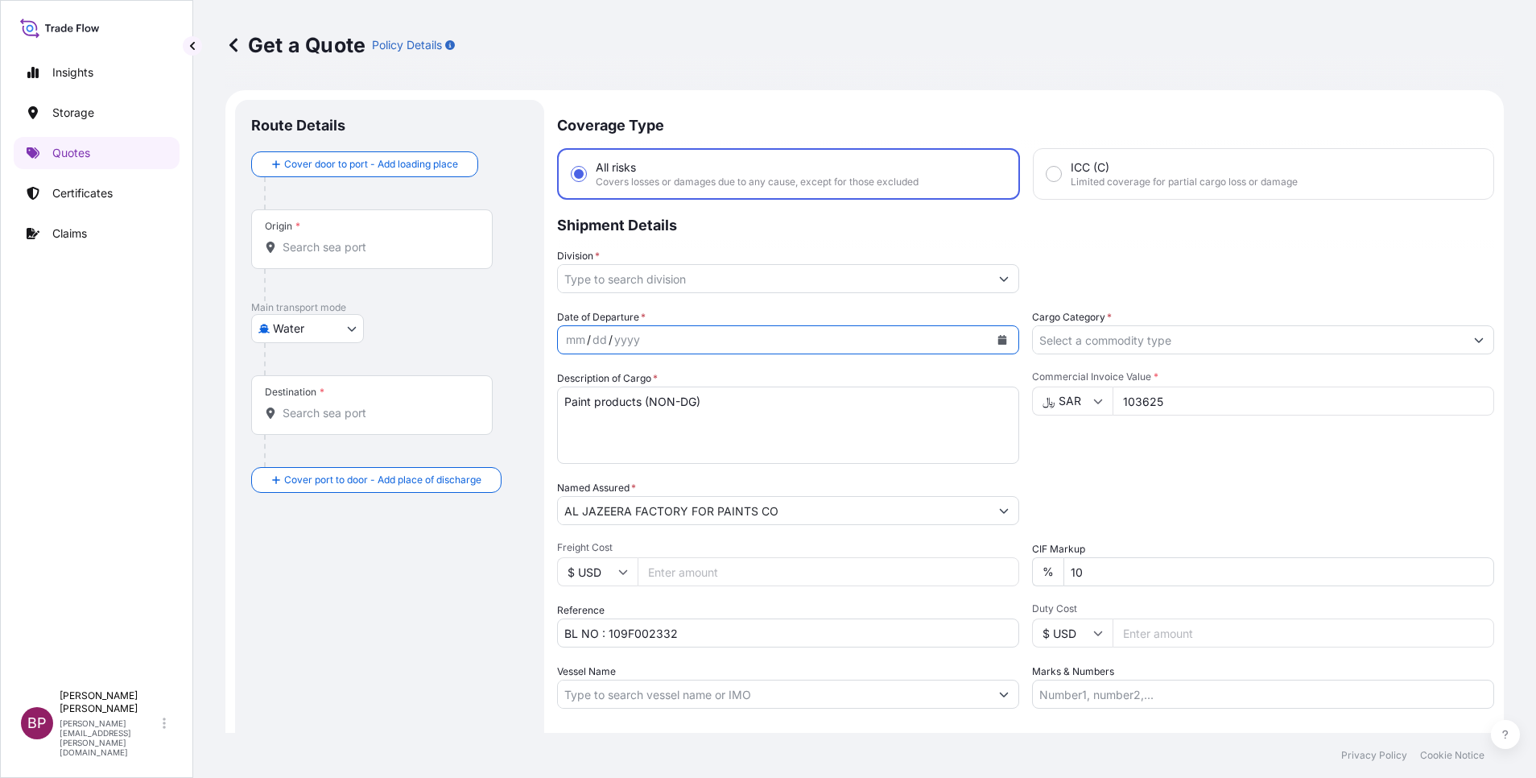
click at [998, 344] on icon "Calendar" at bounding box center [1002, 340] width 9 height 10
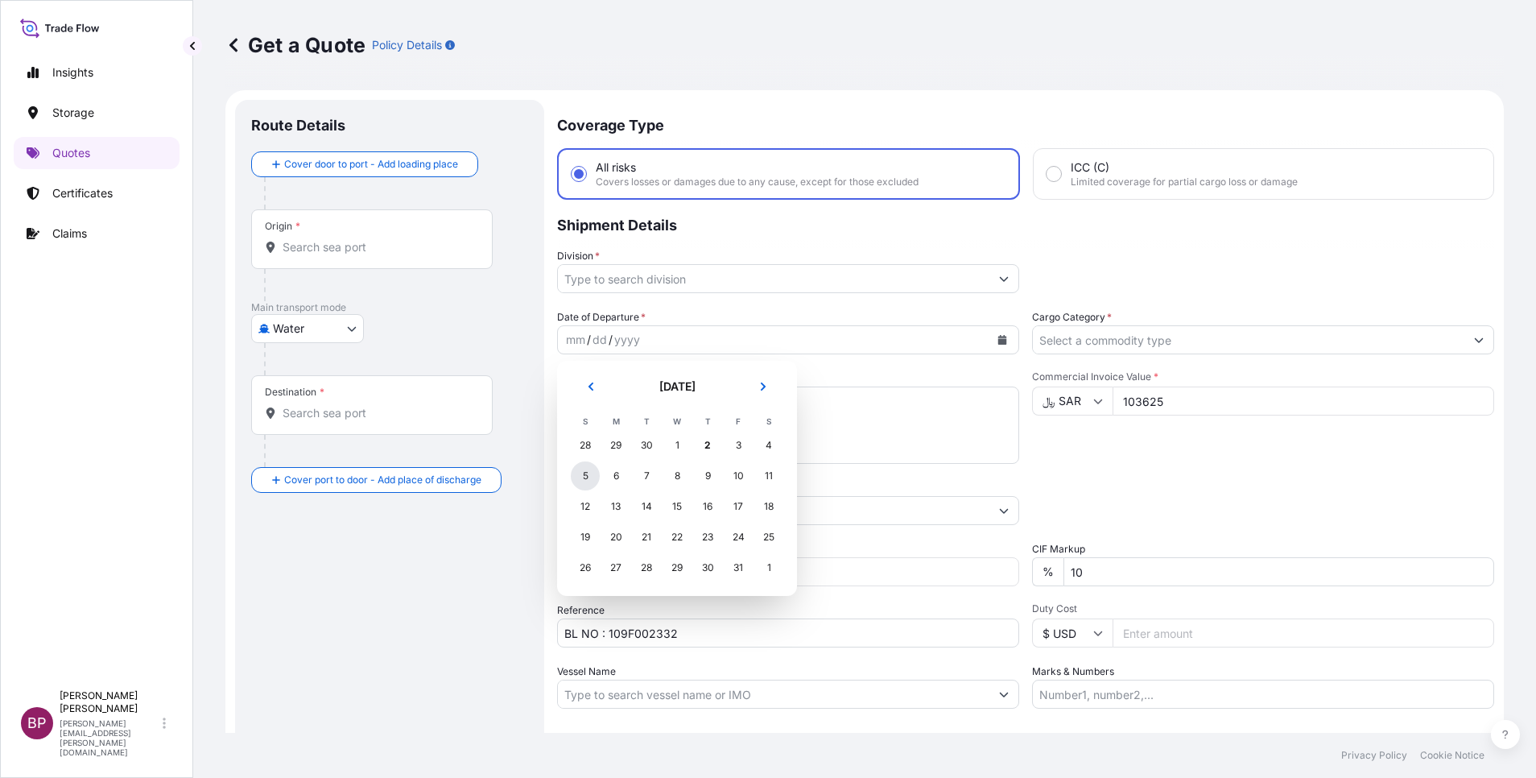
click at [580, 477] on div "5" at bounding box center [585, 475] width 29 height 29
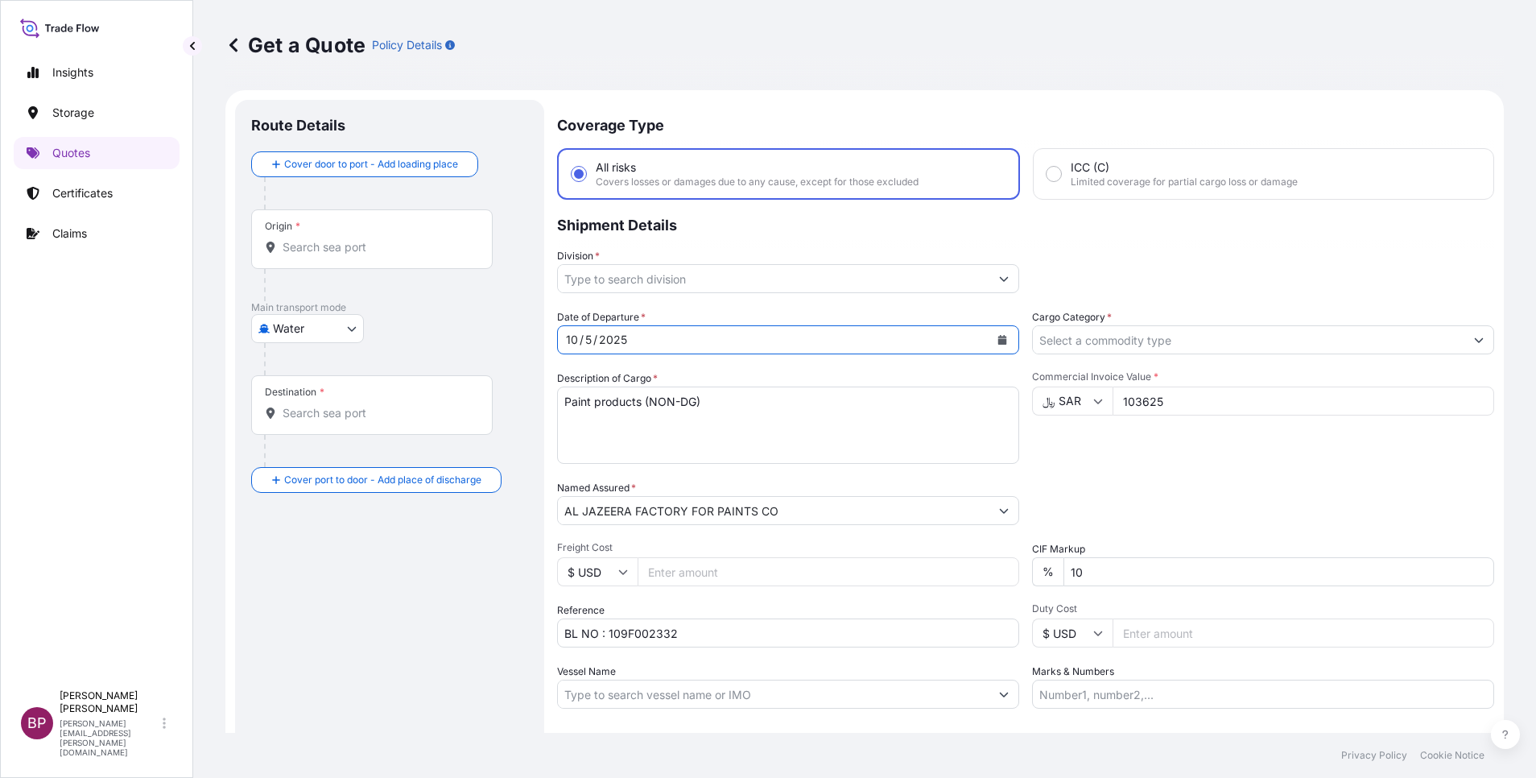
click at [1475, 339] on icon "Show suggestions" at bounding box center [1479, 340] width 9 height 5
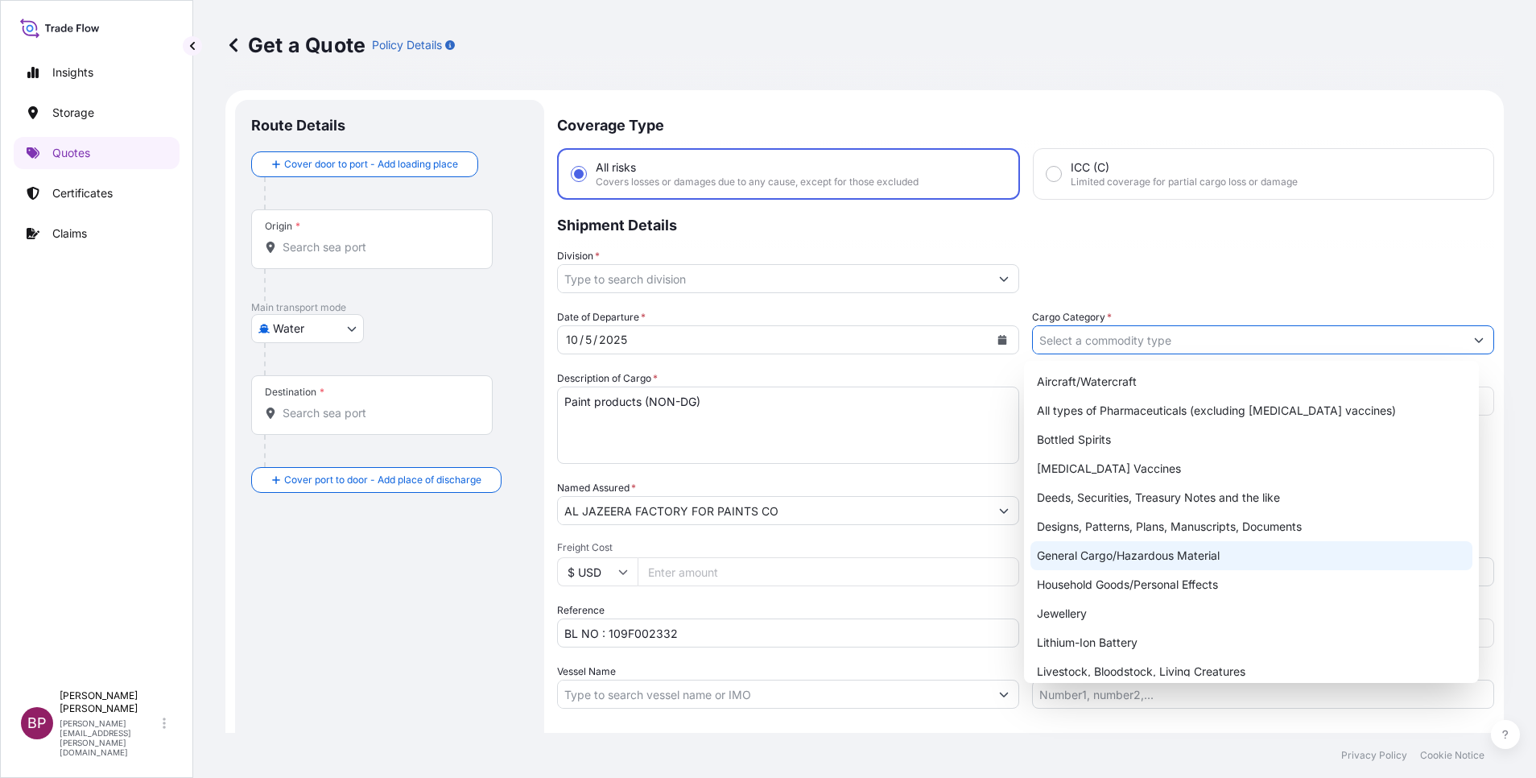
click at [1118, 560] on div "General Cargo/Hazardous Material" at bounding box center [1251, 555] width 442 height 29
type input "General Cargo/Hazardous Material"
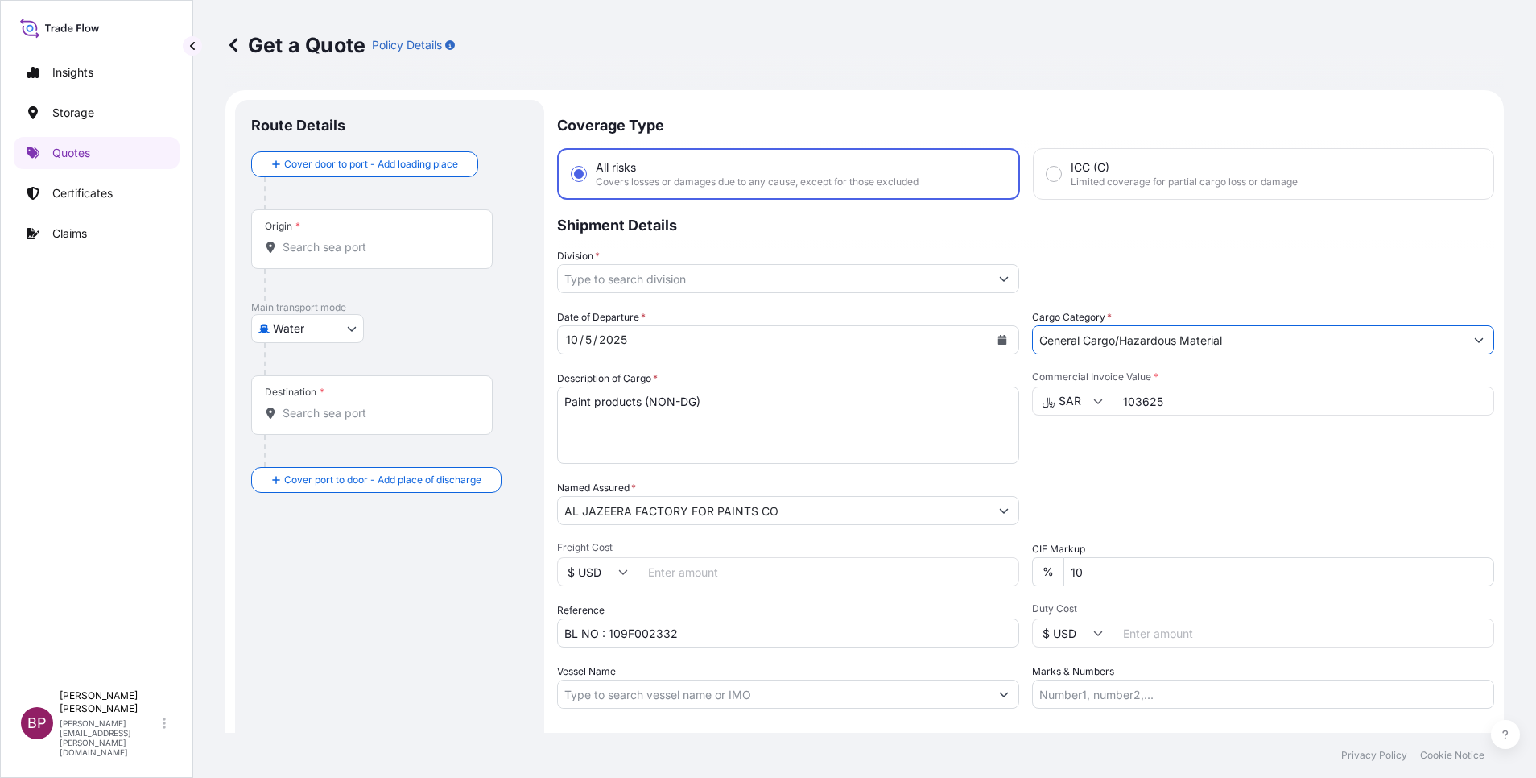
click at [993, 285] on button "Show suggestions" at bounding box center [1003, 278] width 29 height 29
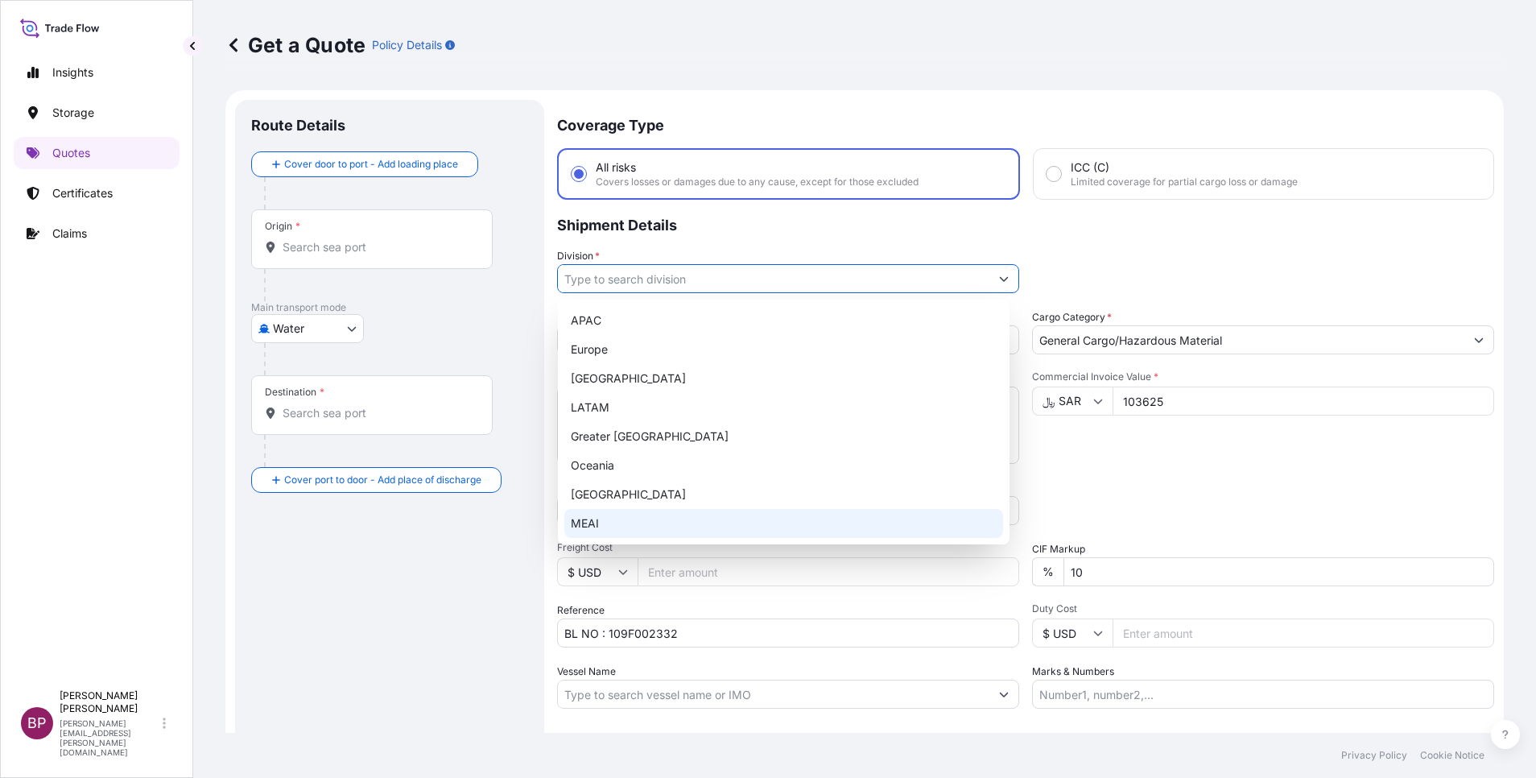
click at [634, 518] on div "MEAI" at bounding box center [783, 523] width 439 height 29
type input "MEAI"
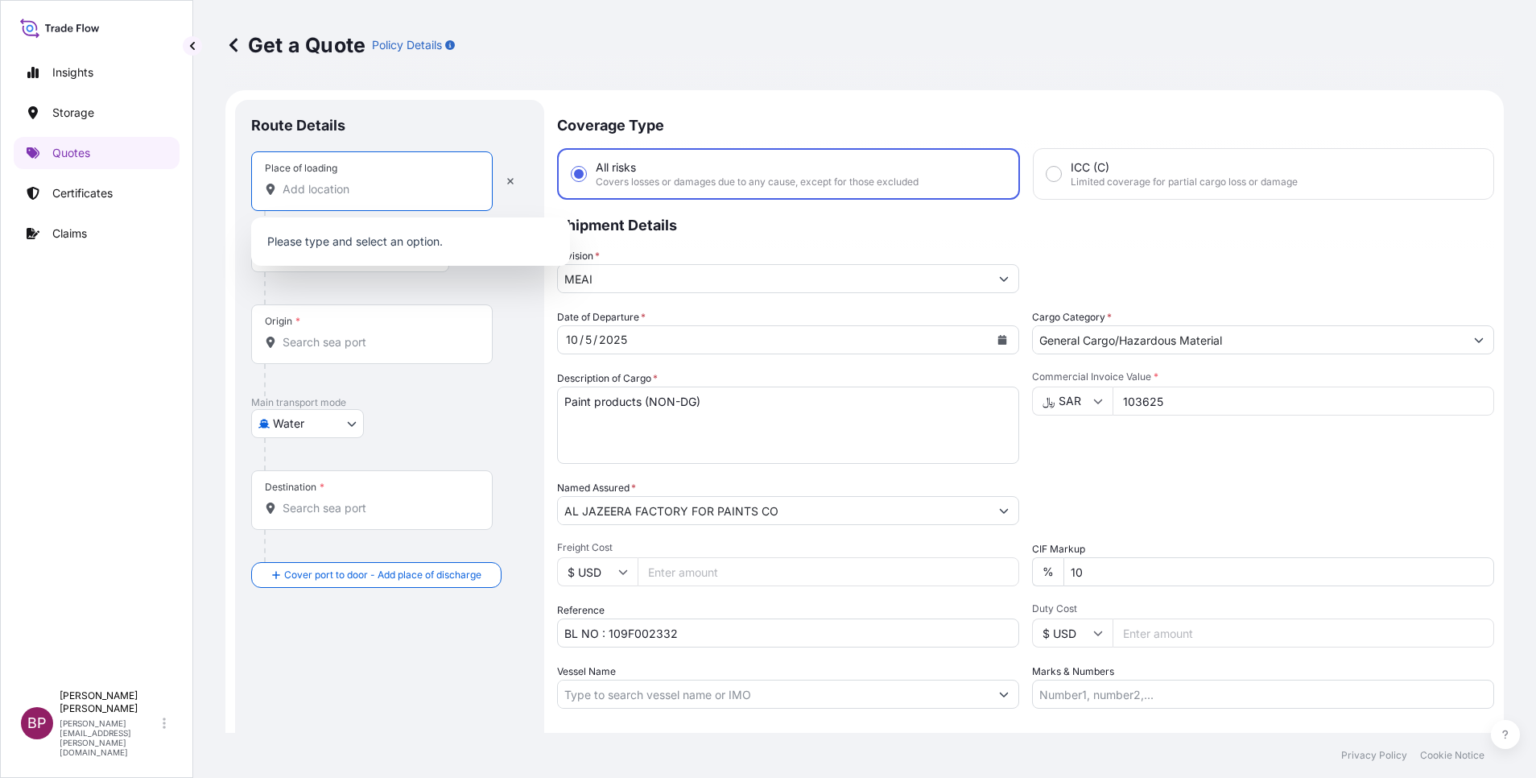
click at [332, 188] on input "Place of loading" at bounding box center [378, 189] width 190 height 16
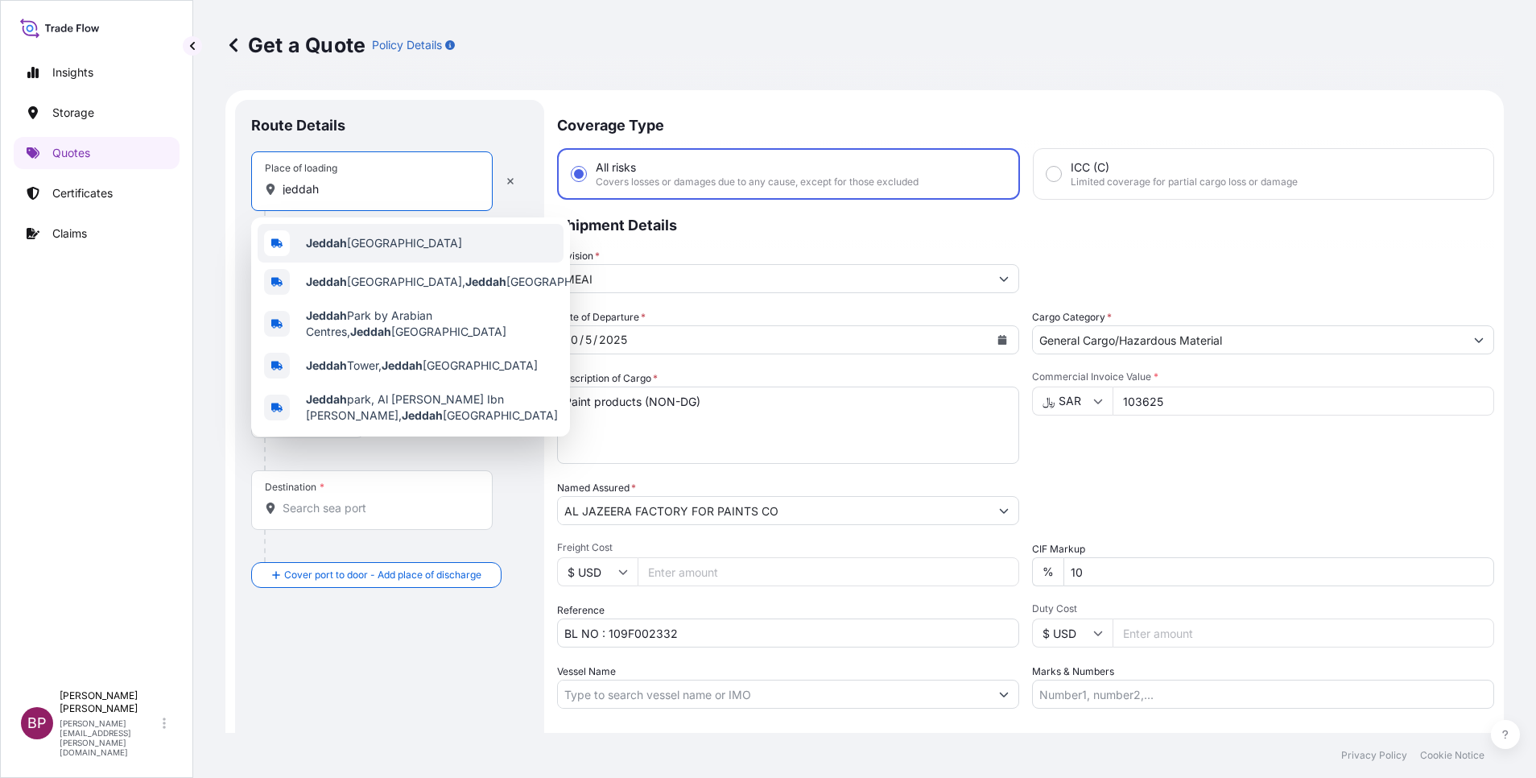
click at [387, 246] on span "Jeddah Saudi Arabia" at bounding box center [384, 243] width 156 height 16
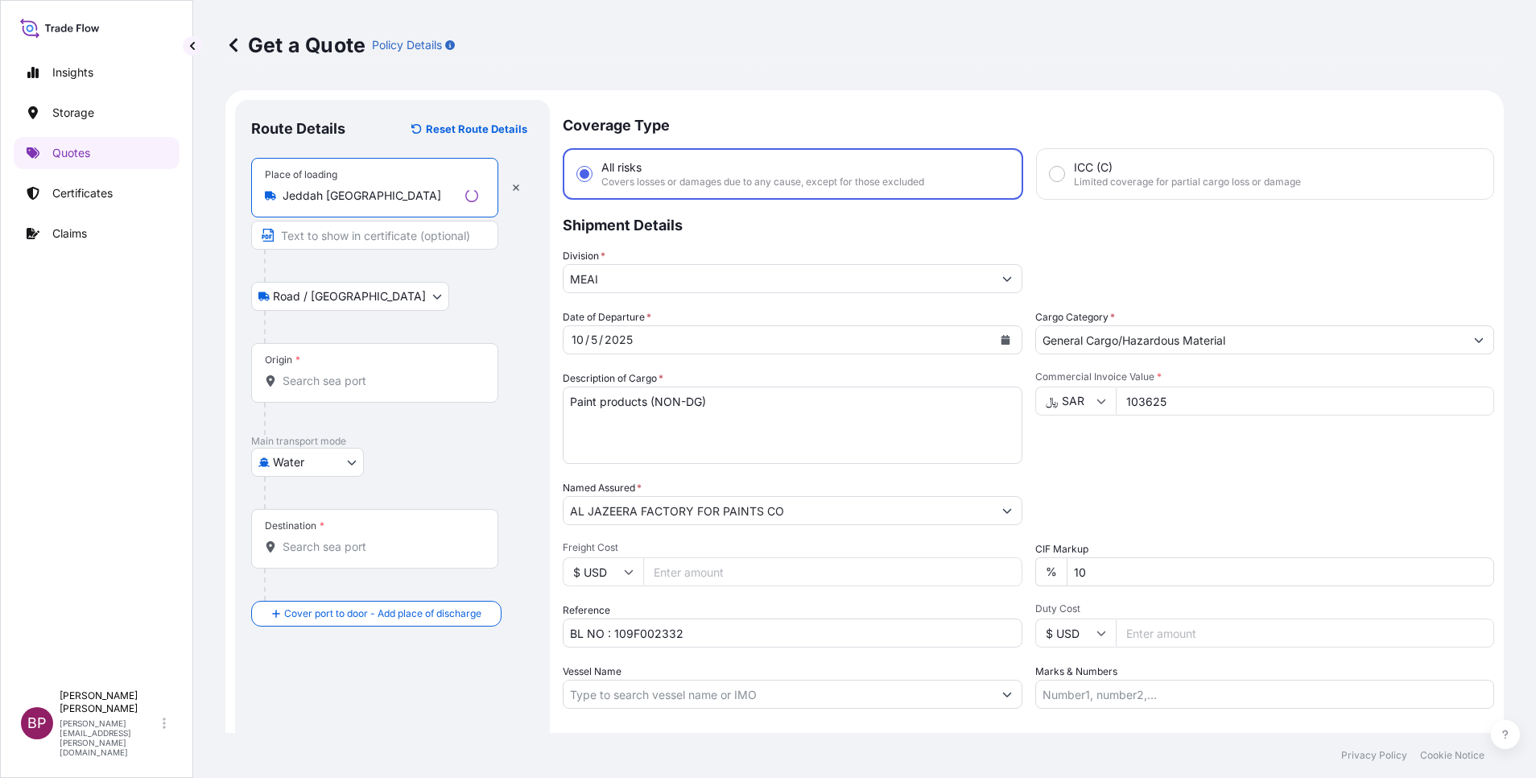
type input "Jeddah Saudi Arabia"
click at [318, 377] on input "Origin *" at bounding box center [381, 381] width 196 height 16
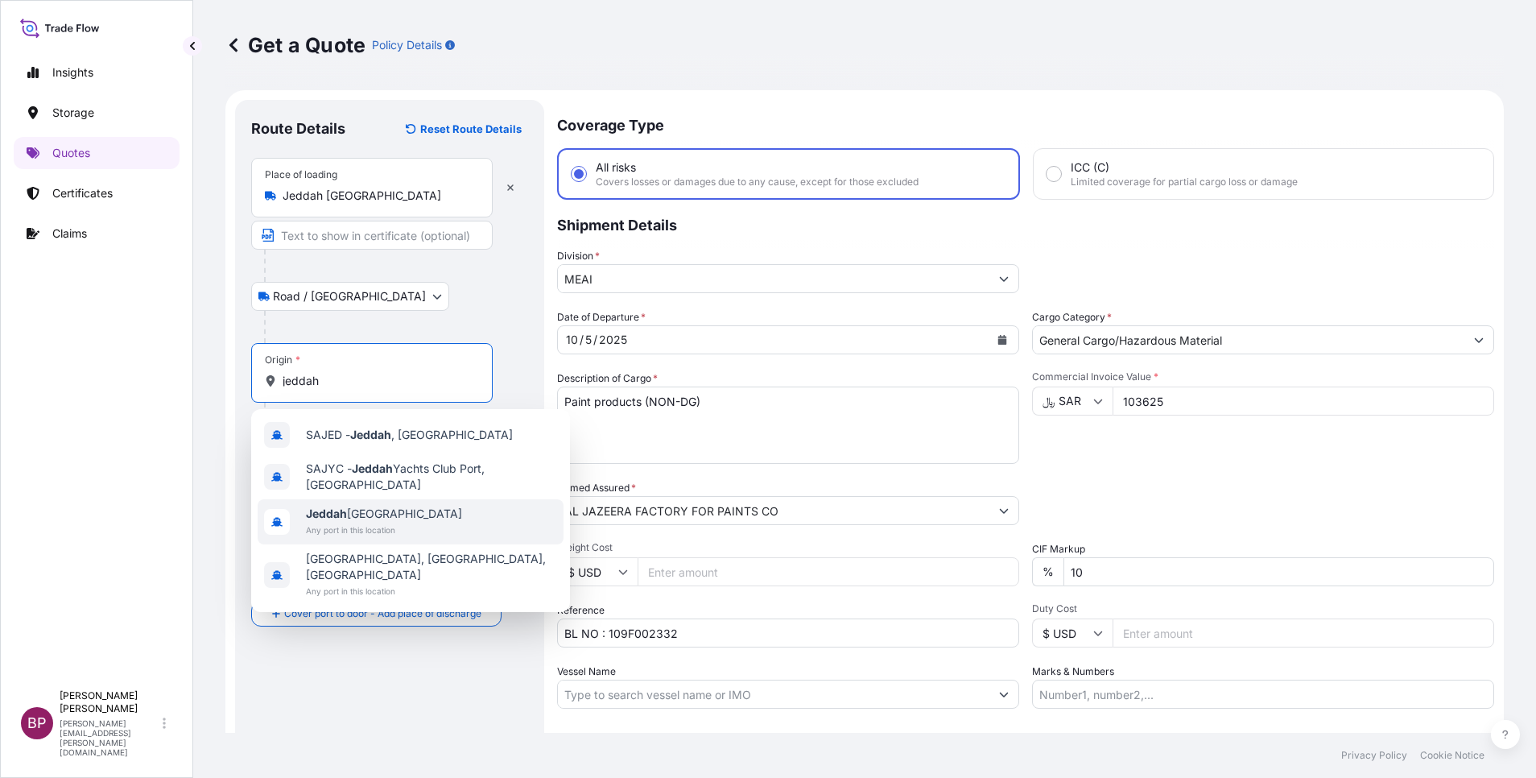
click at [373, 518] on span "Jeddah Saudi Arabia" at bounding box center [384, 513] width 156 height 16
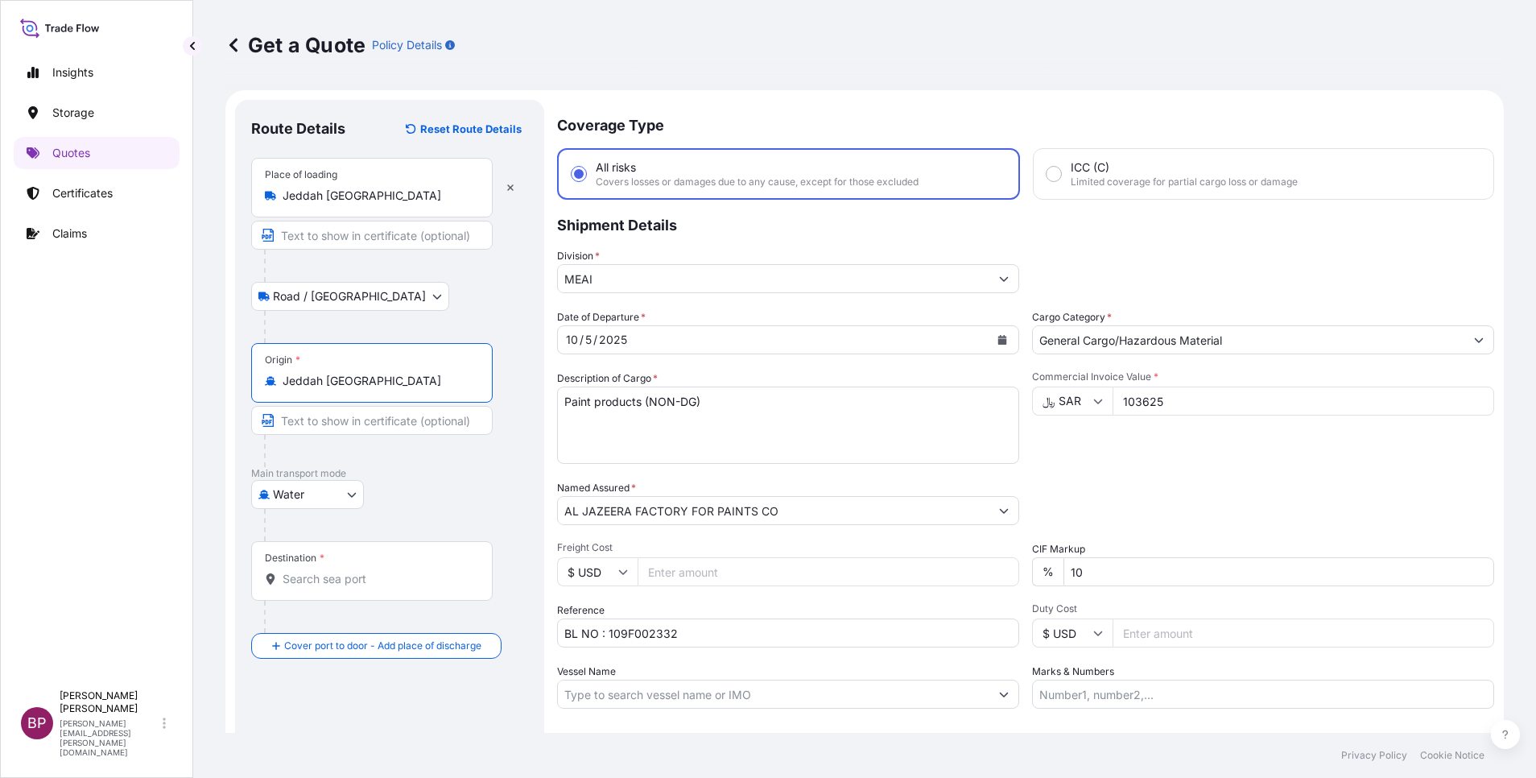
type input "Jeddah Saudi Arabia"
click at [348, 571] on input "Destination *" at bounding box center [378, 579] width 190 height 16
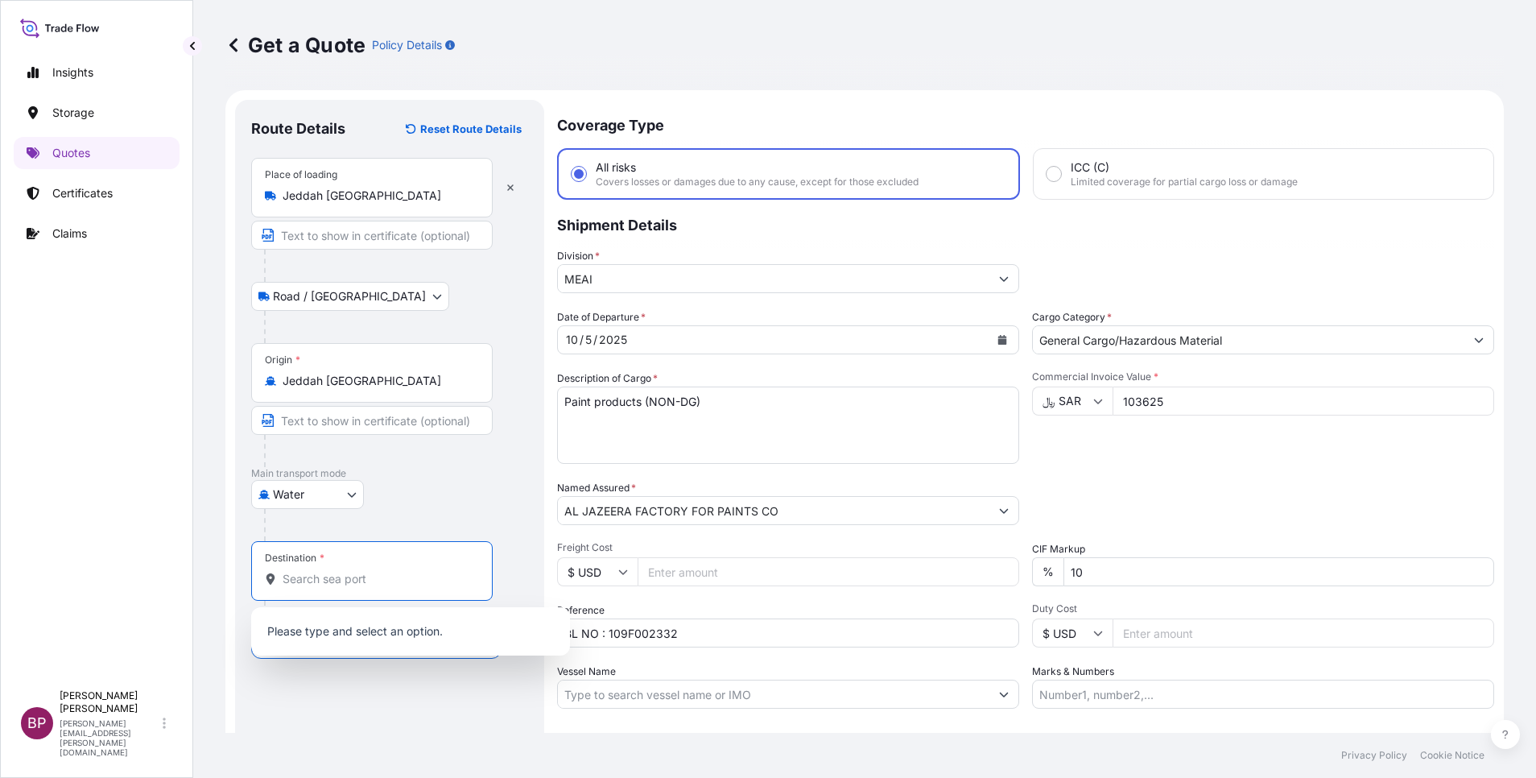
paste input "SOKHNA"
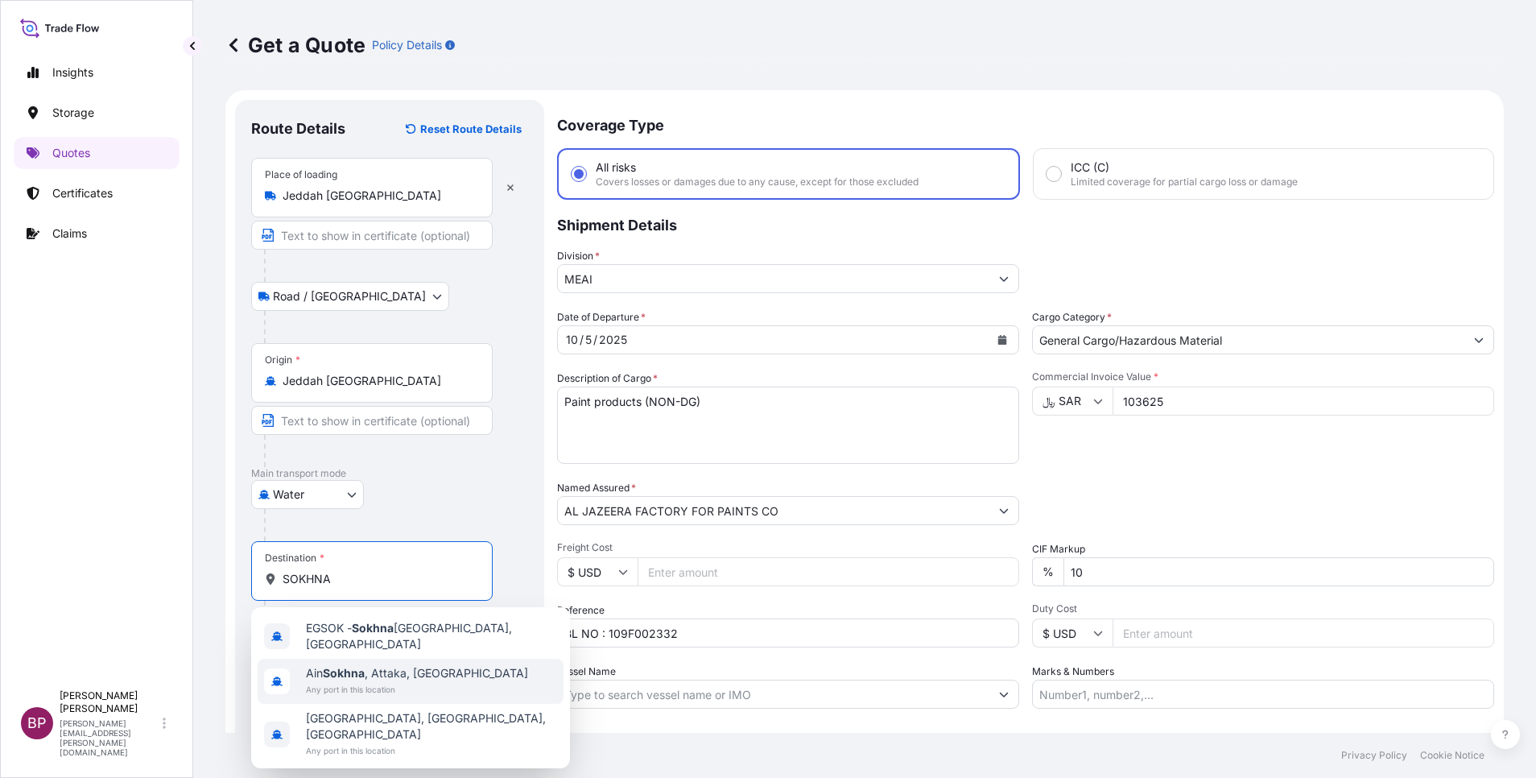
click at [389, 681] on span "Any port in this location" at bounding box center [417, 689] width 222 height 16
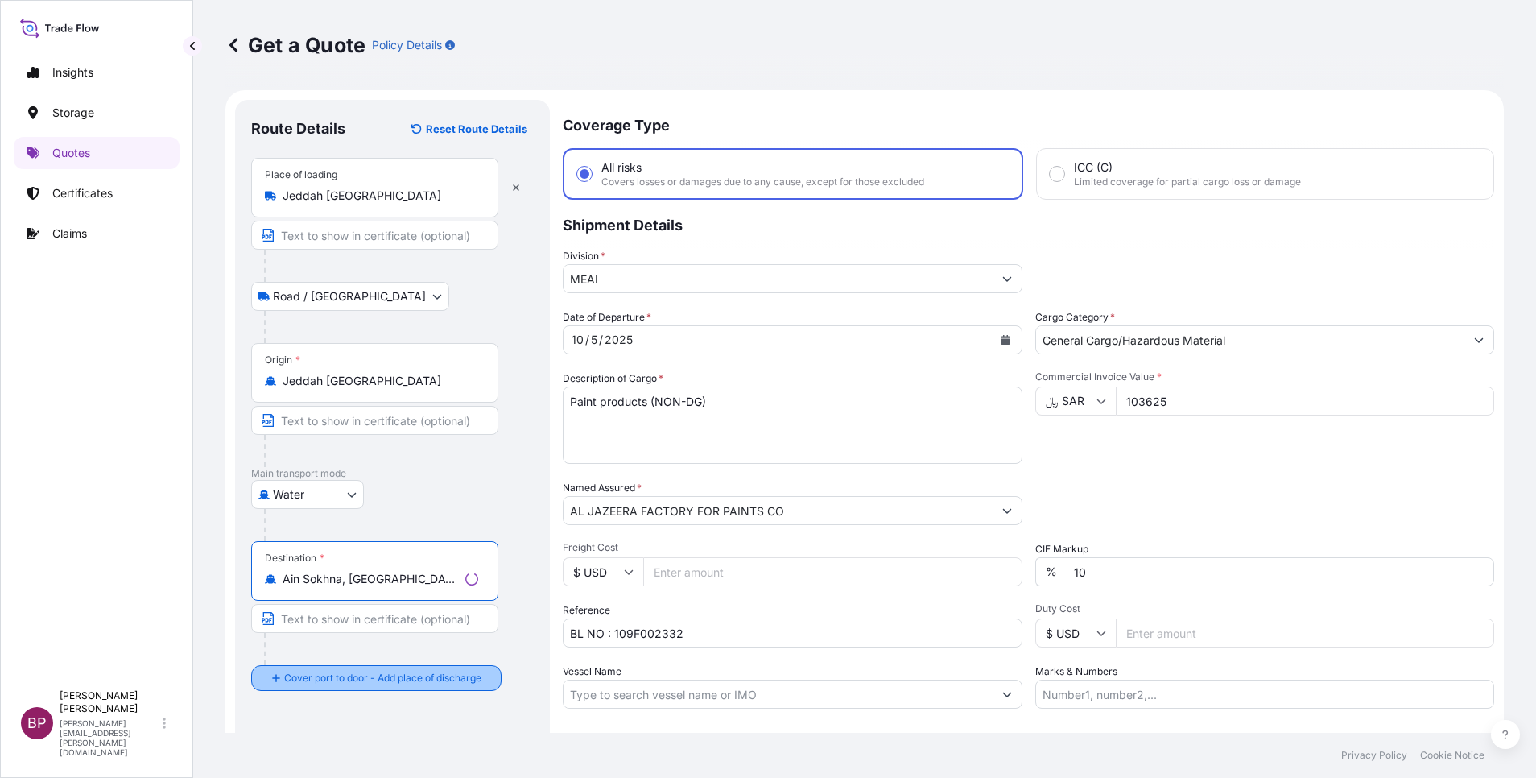
type input "Ain Sokhna, Attaka, Egypt"
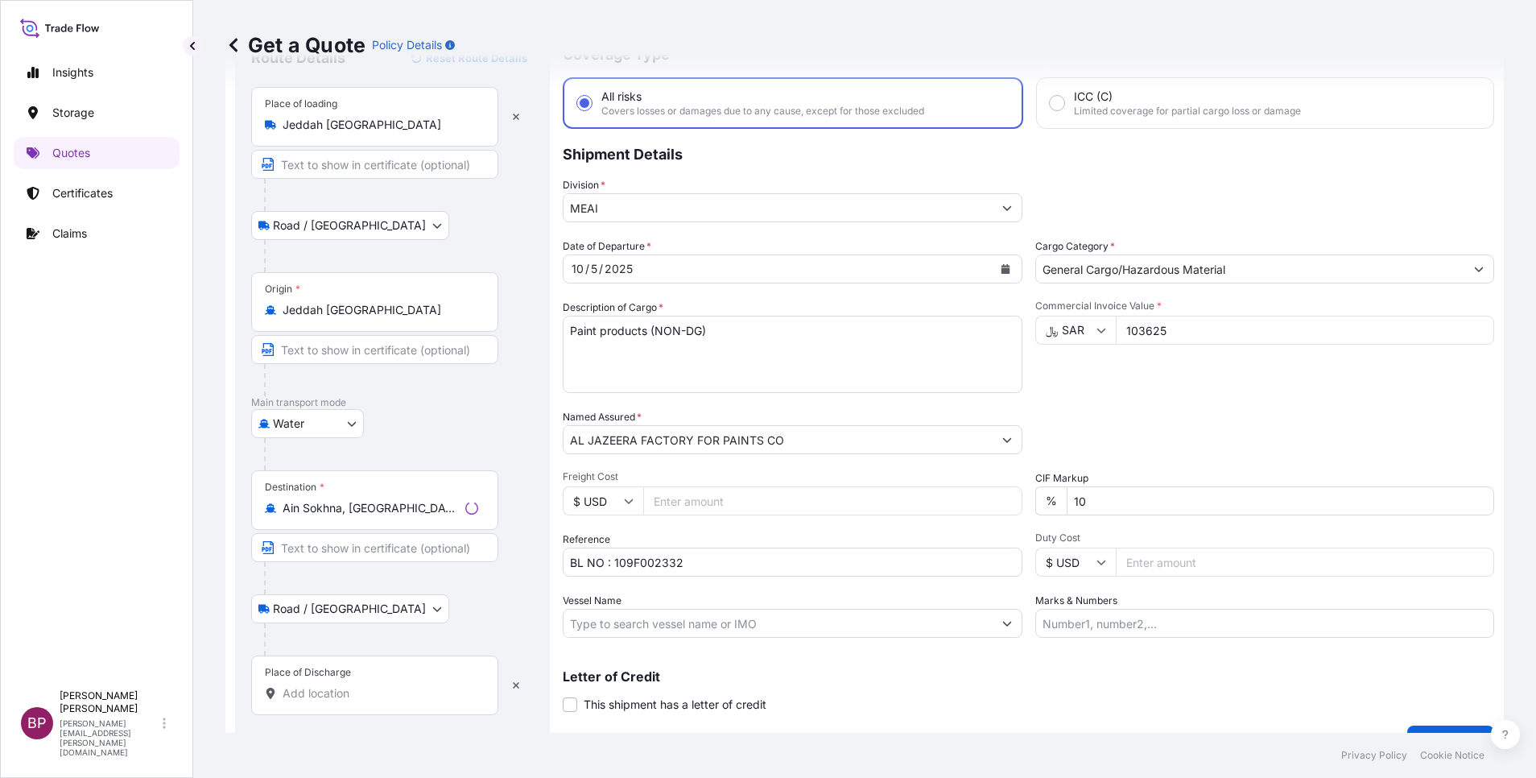
scroll to position [105, 0]
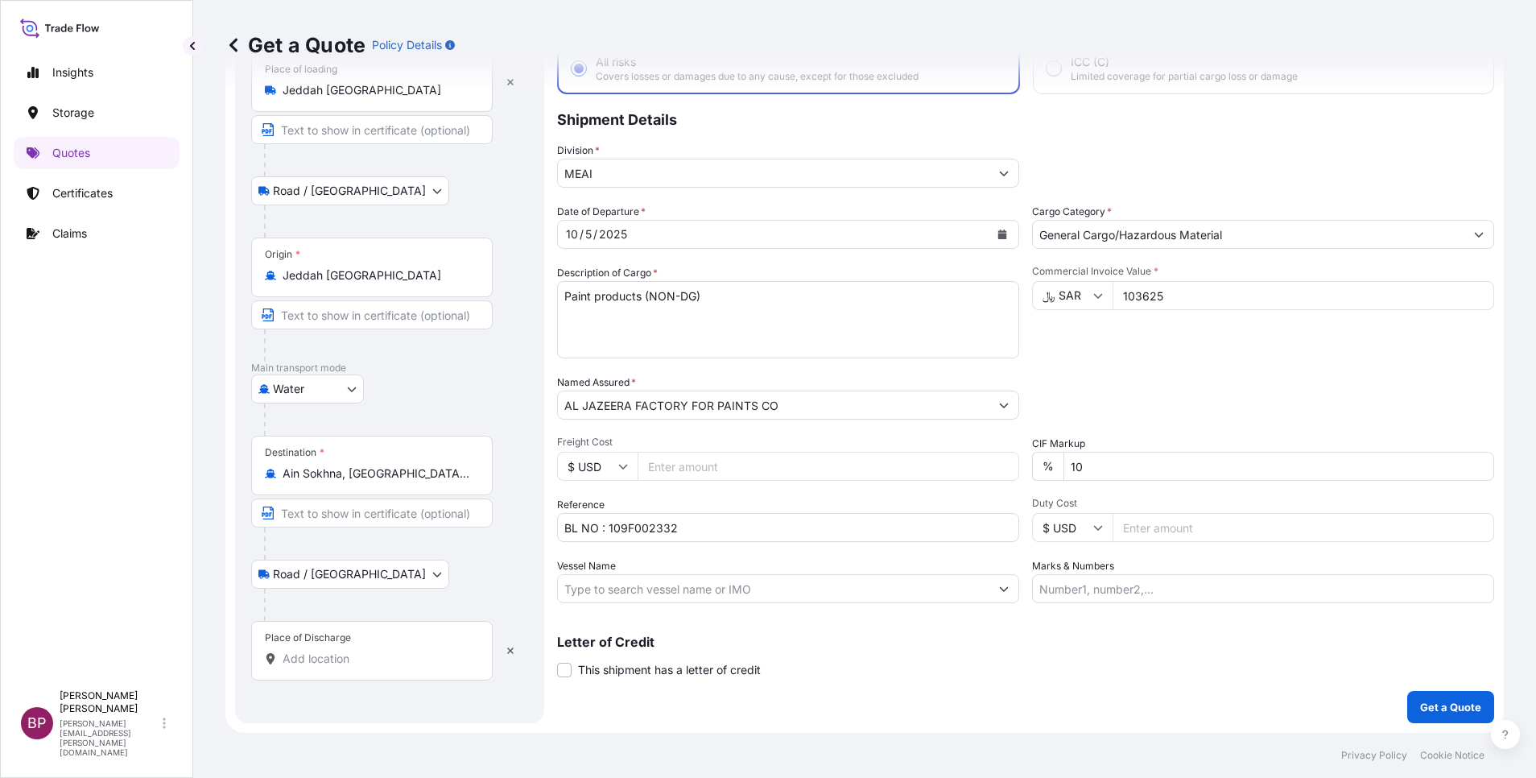
click at [363, 657] on input "Place of Discharge" at bounding box center [378, 658] width 190 height 16
paste input "SOKHNA"
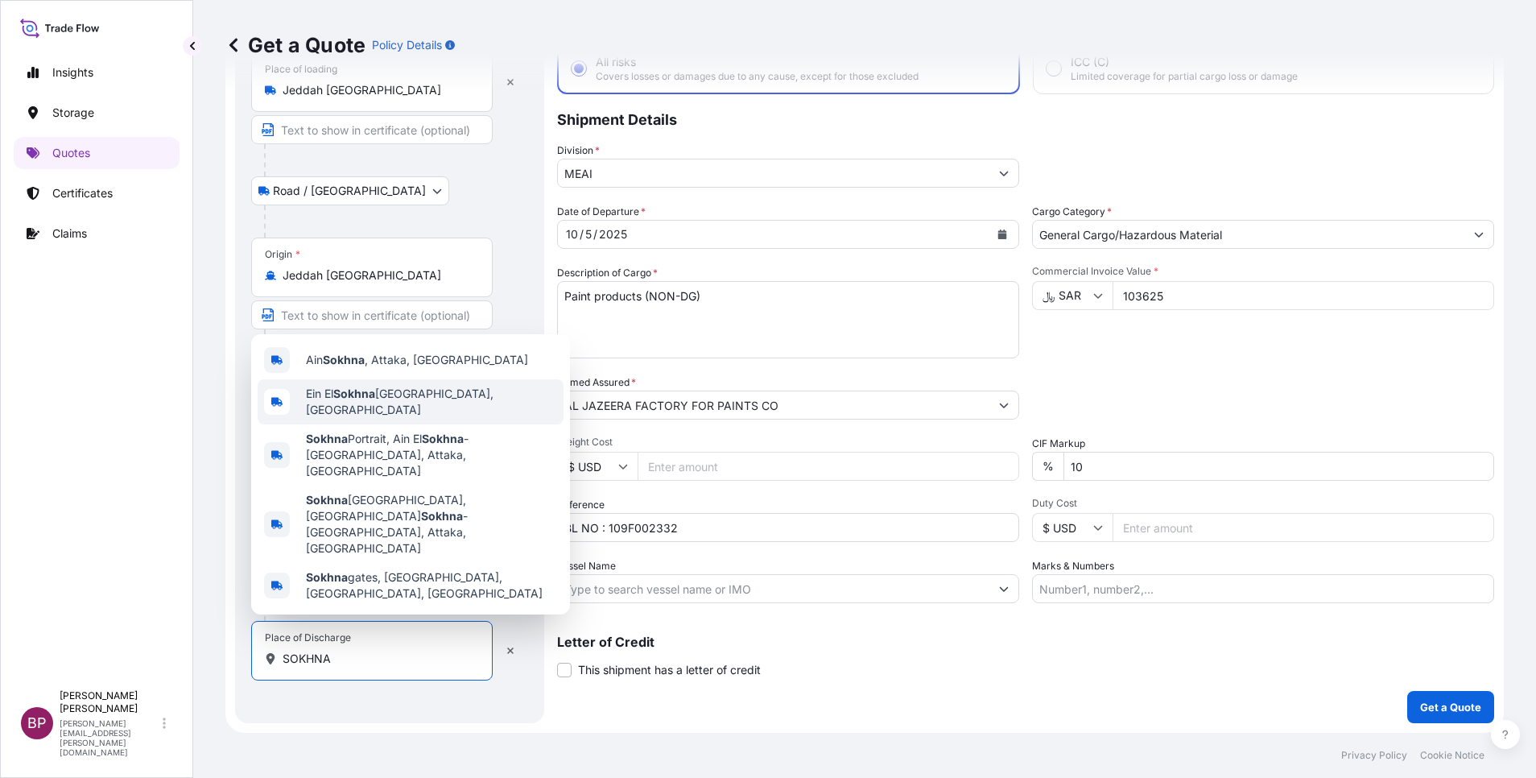
click at [435, 418] on span "Ein El Sokhna Port, Egypt" at bounding box center [431, 402] width 251 height 32
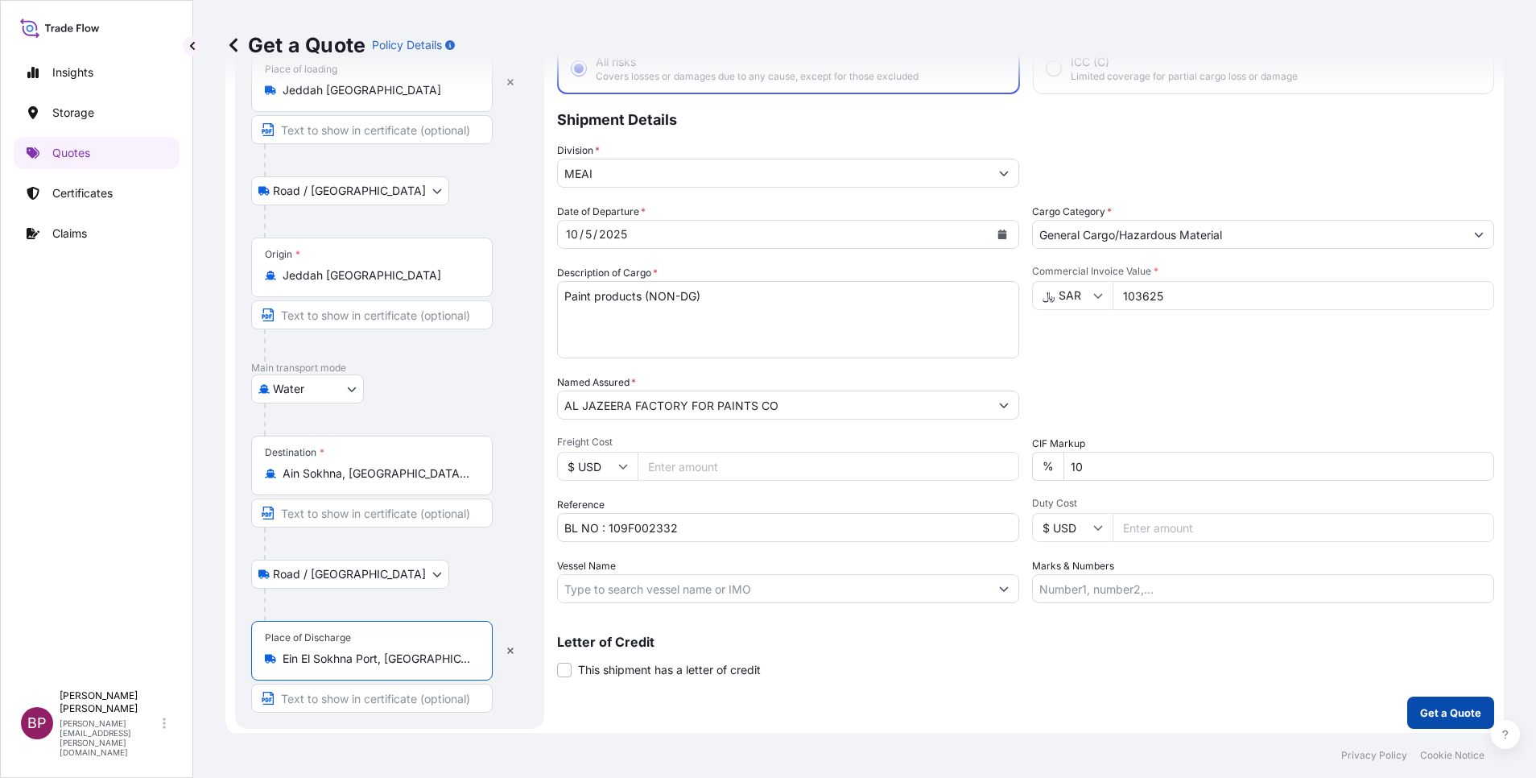
type input "Ein El Sokhna Port, Egypt"
click at [1439, 718] on p "Get a Quote" at bounding box center [1450, 712] width 61 height 16
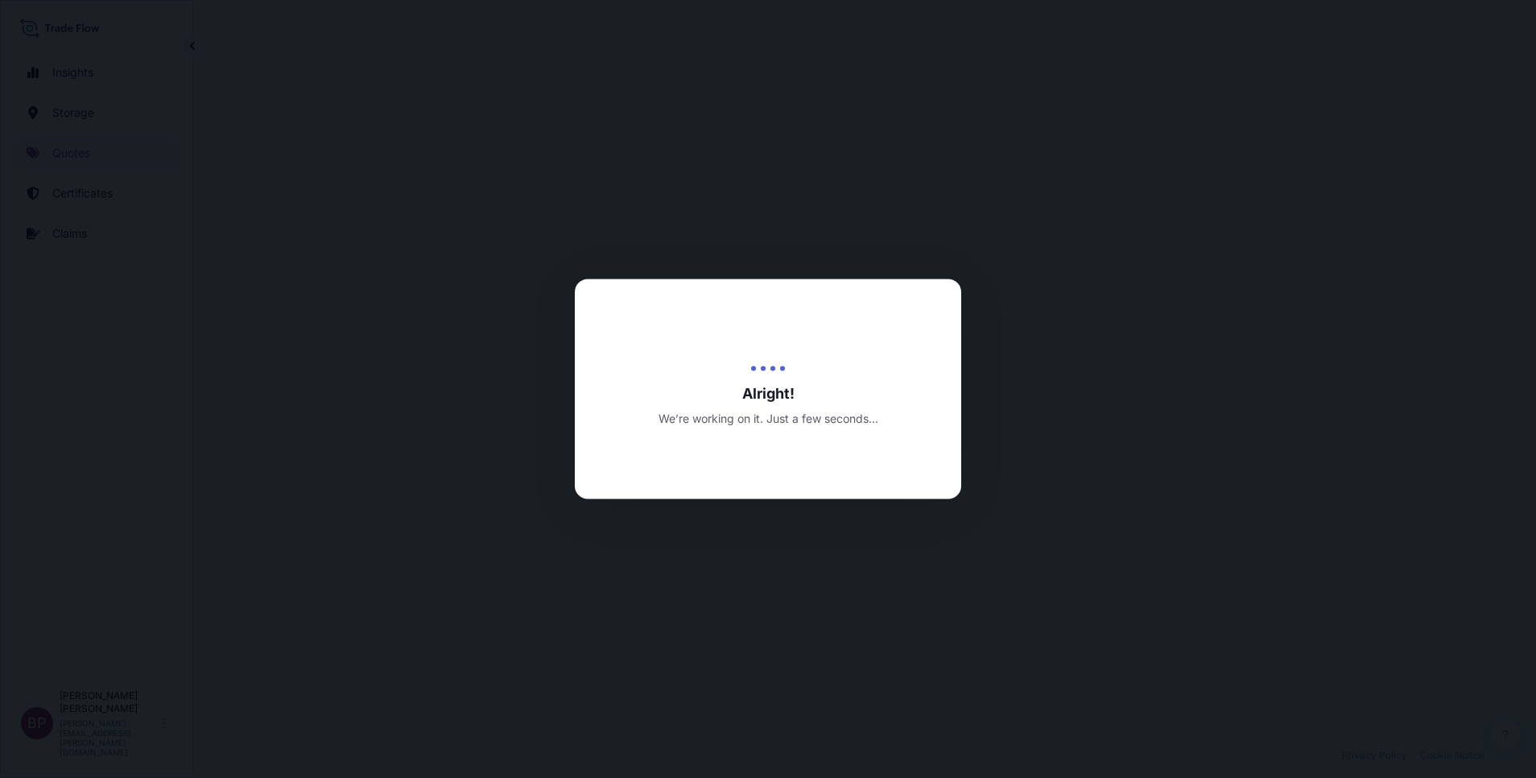
select select "Road / [GEOGRAPHIC_DATA]"
select select "Water"
select select "Road / [GEOGRAPHIC_DATA]"
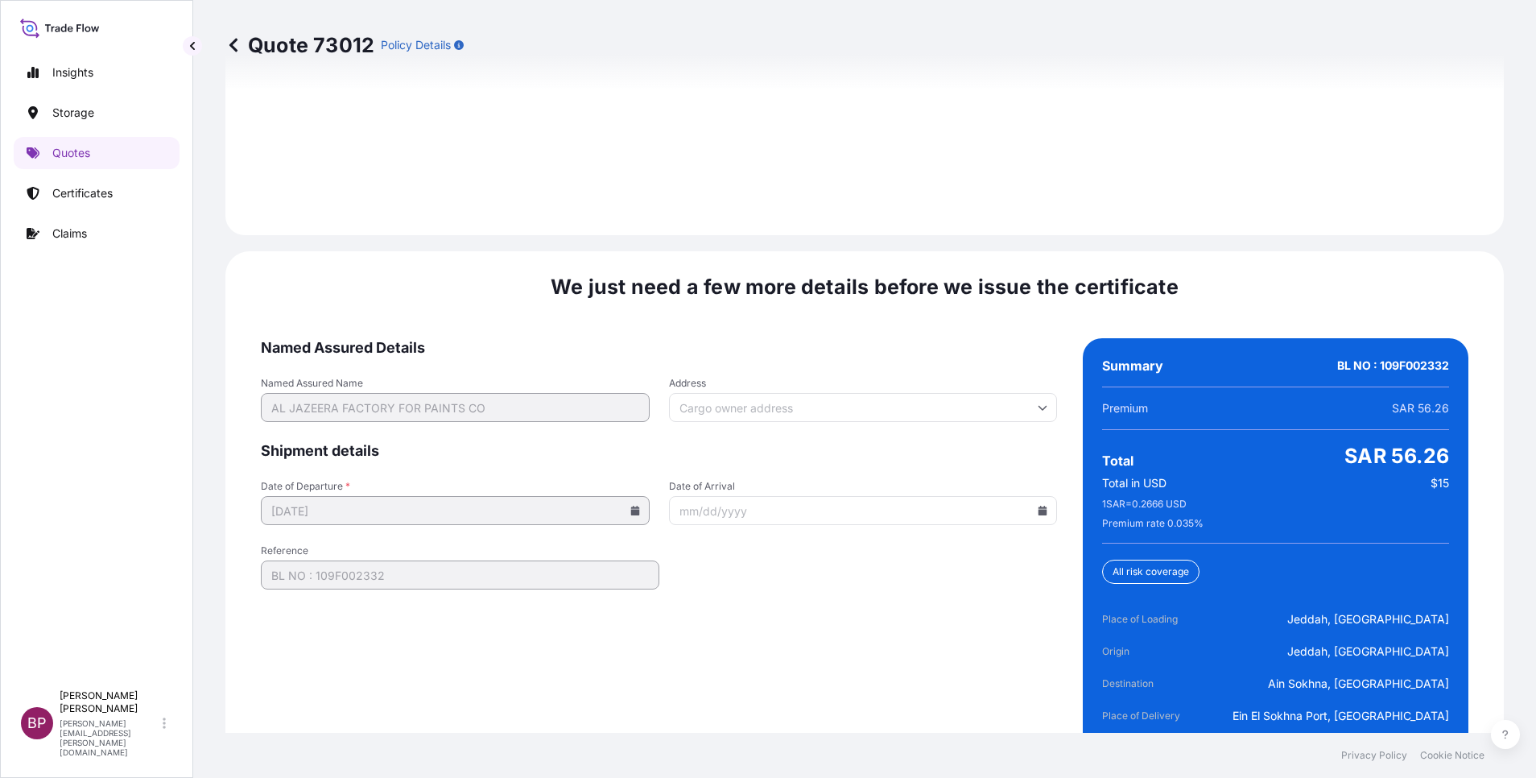
scroll to position [2469, 0]
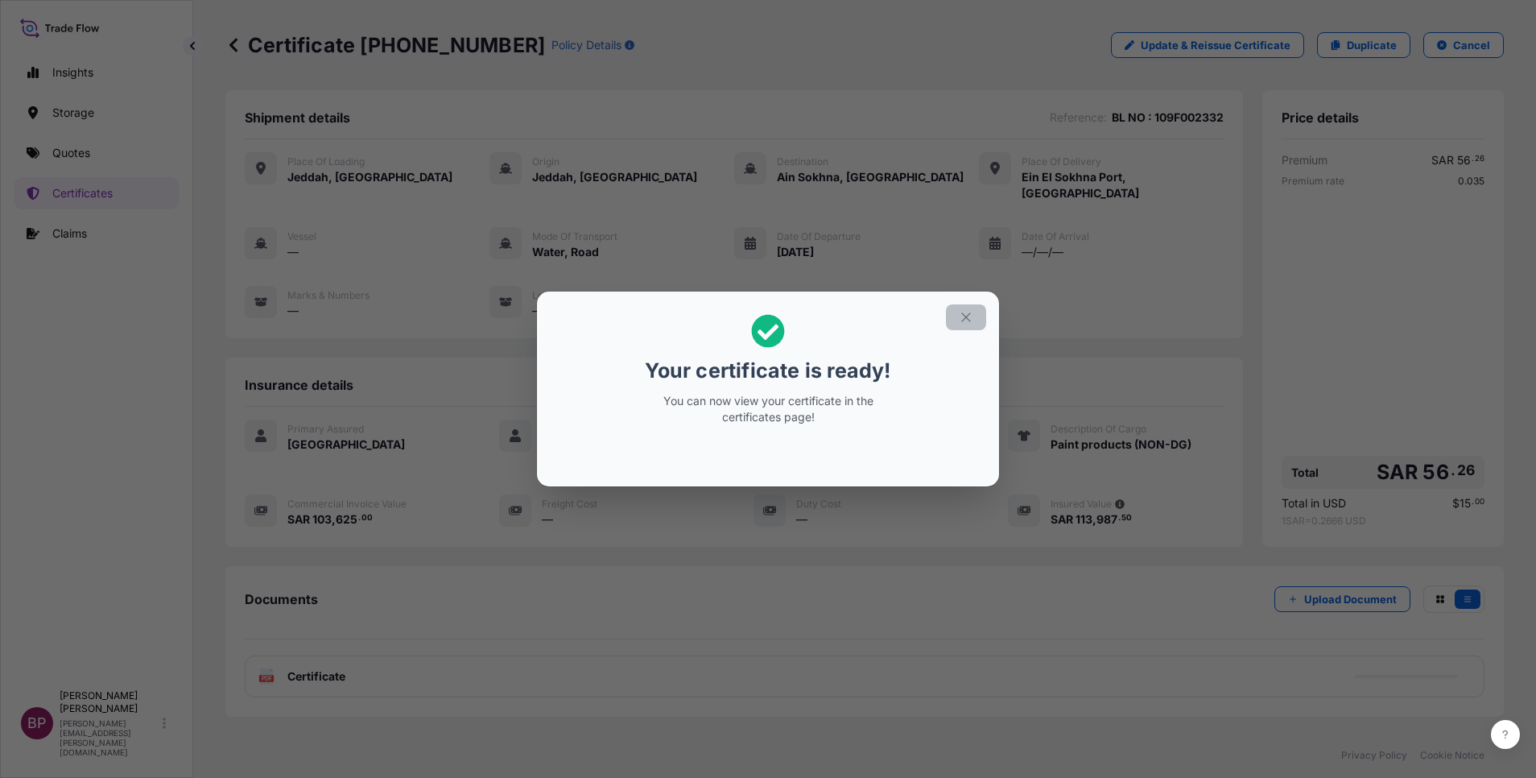
click at [966, 321] on icon "button" at bounding box center [966, 317] width 14 height 14
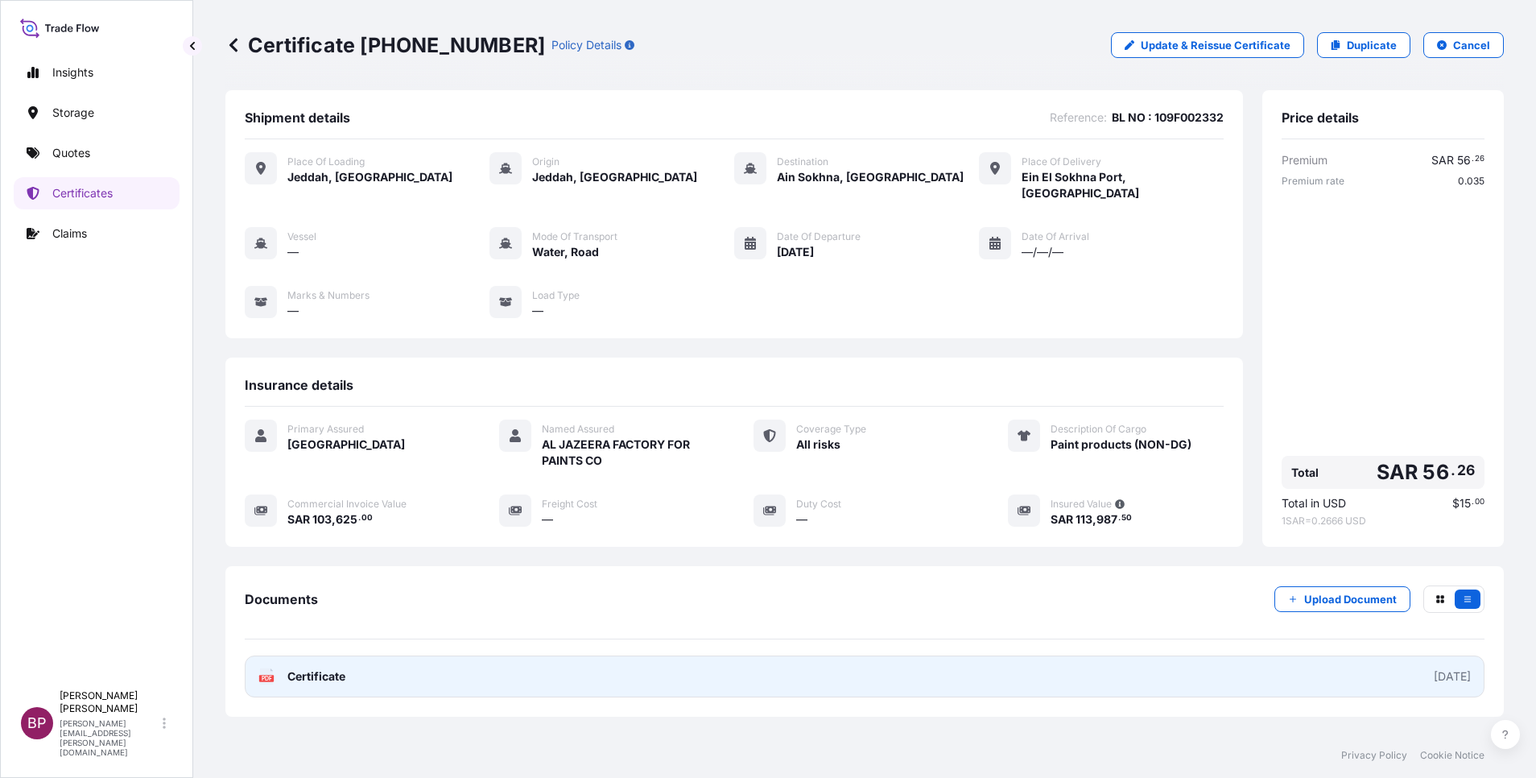
click at [303, 668] on span "Certificate" at bounding box center [316, 676] width 58 height 16
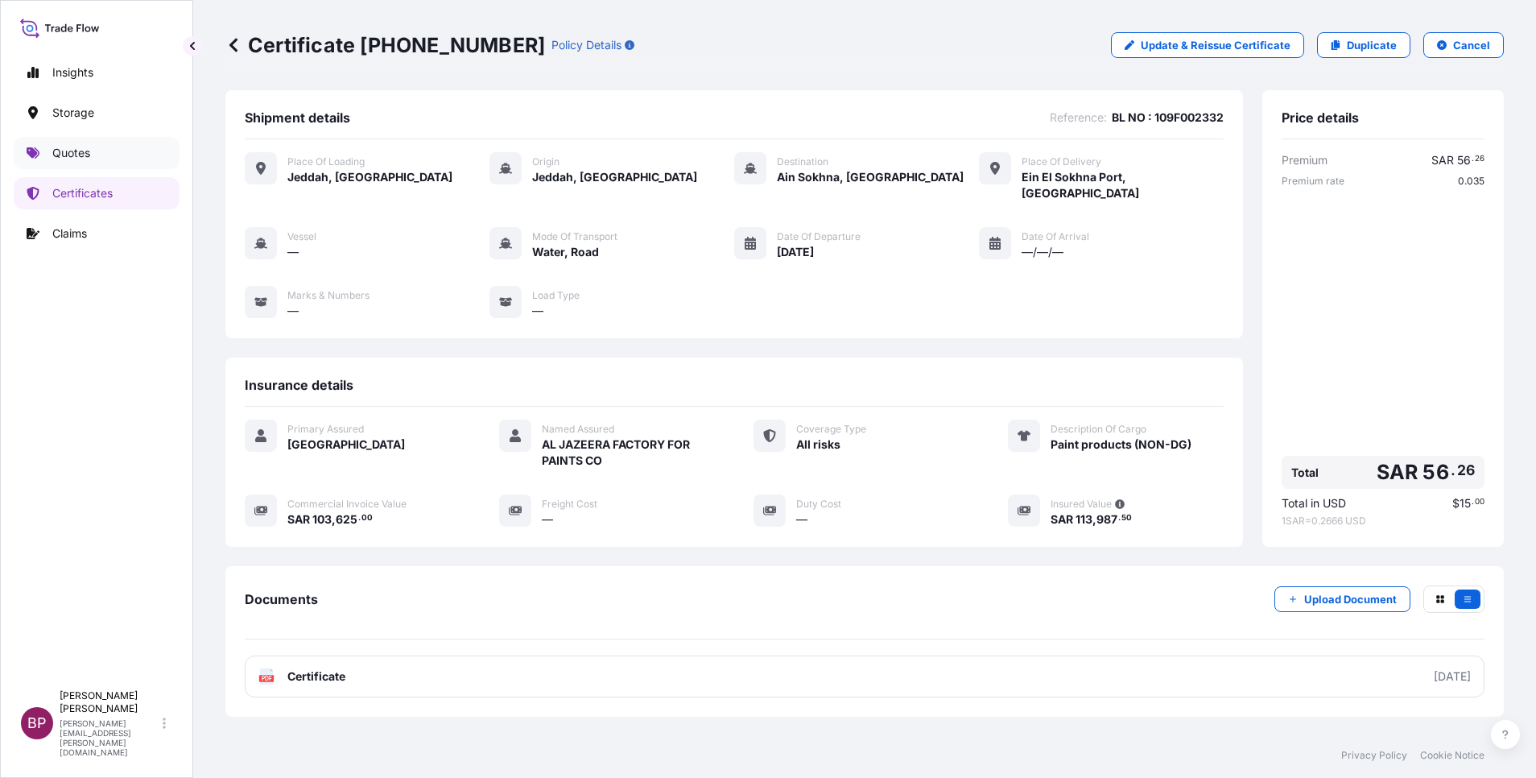
click at [71, 154] on p "Quotes" at bounding box center [71, 153] width 38 height 16
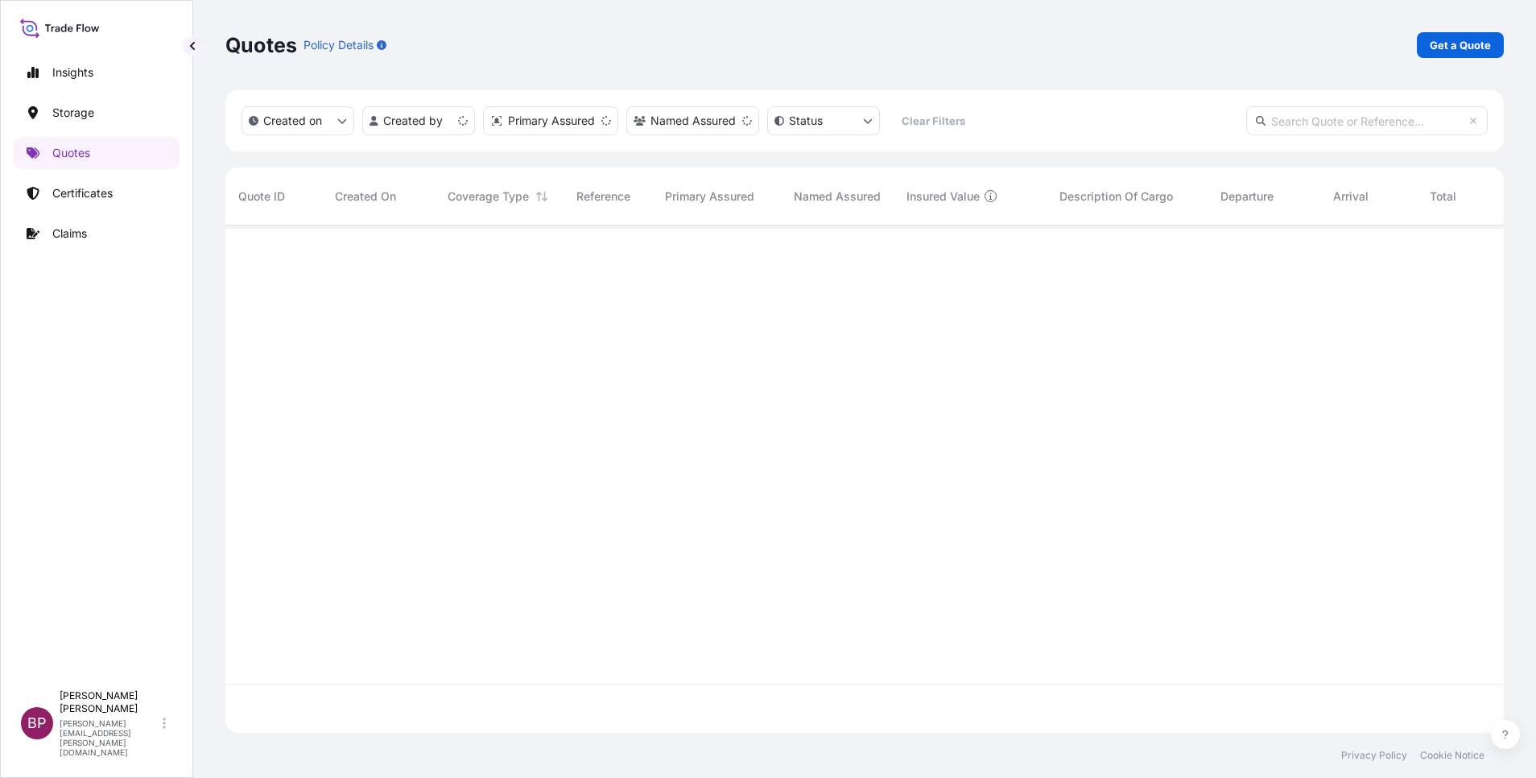
scroll to position [497, 1260]
click at [1469, 43] on p "Get a Quote" at bounding box center [1460, 45] width 61 height 16
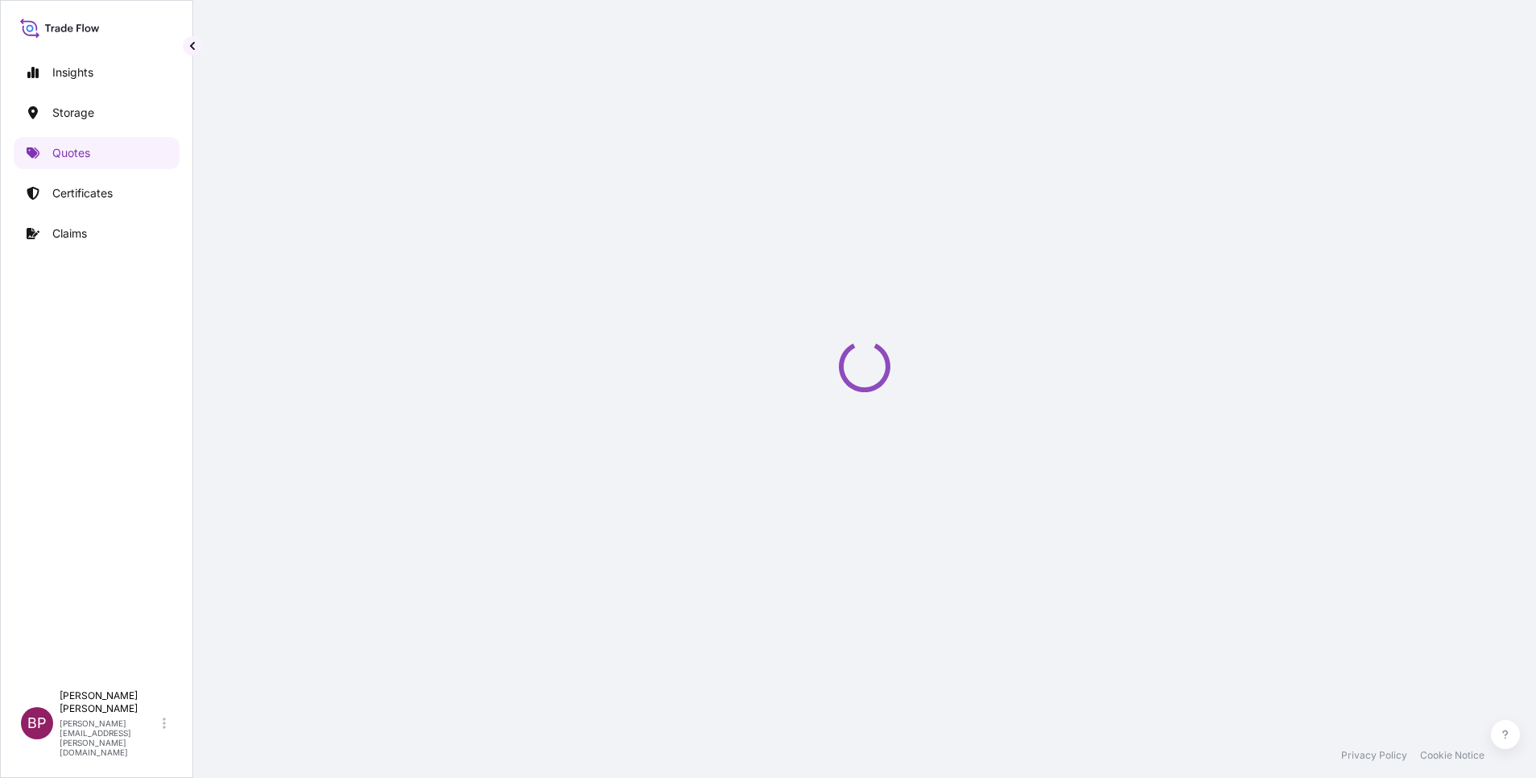
scroll to position [26, 0]
select select "Water"
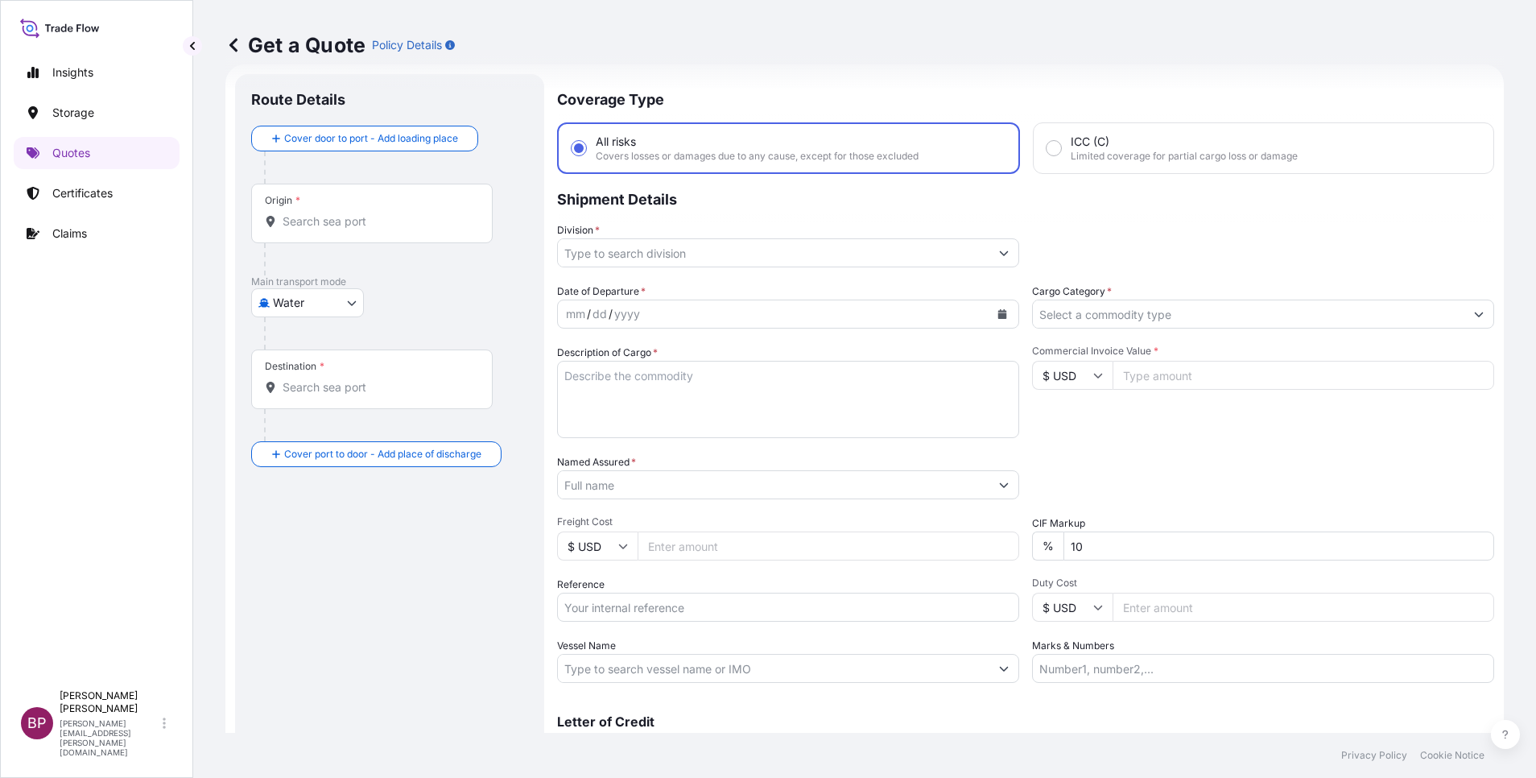
click at [618, 610] on input "Reference" at bounding box center [788, 606] width 462 height 29
paste input "884625412043 SSLS3369"
type input "884625412043 SSLS3369"
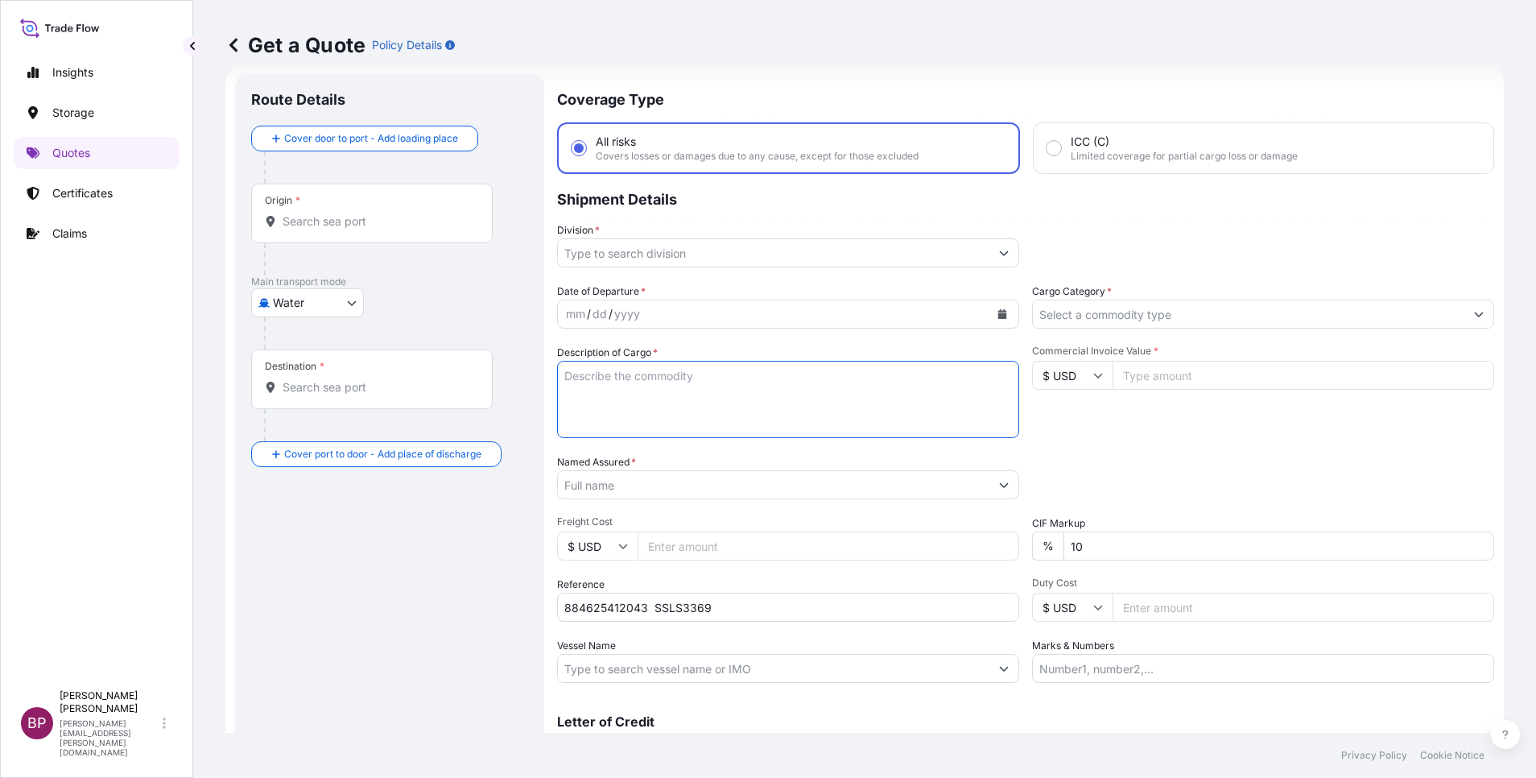
drag, startPoint x: 675, startPoint y: 411, endPoint x: 699, endPoint y: 423, distance: 26.6
click at [674, 410] on textarea "Description of Cargo *" at bounding box center [788, 399] width 462 height 77
paste textarea "AL SHAIKH INTERNATIONAL LIMITED COMPANY"
type textarea "AL SHAIKH INTERNATIONAL LIMITED COMPANY"
drag, startPoint x: 896, startPoint y: 374, endPoint x: 0, endPoint y: 309, distance: 898.2
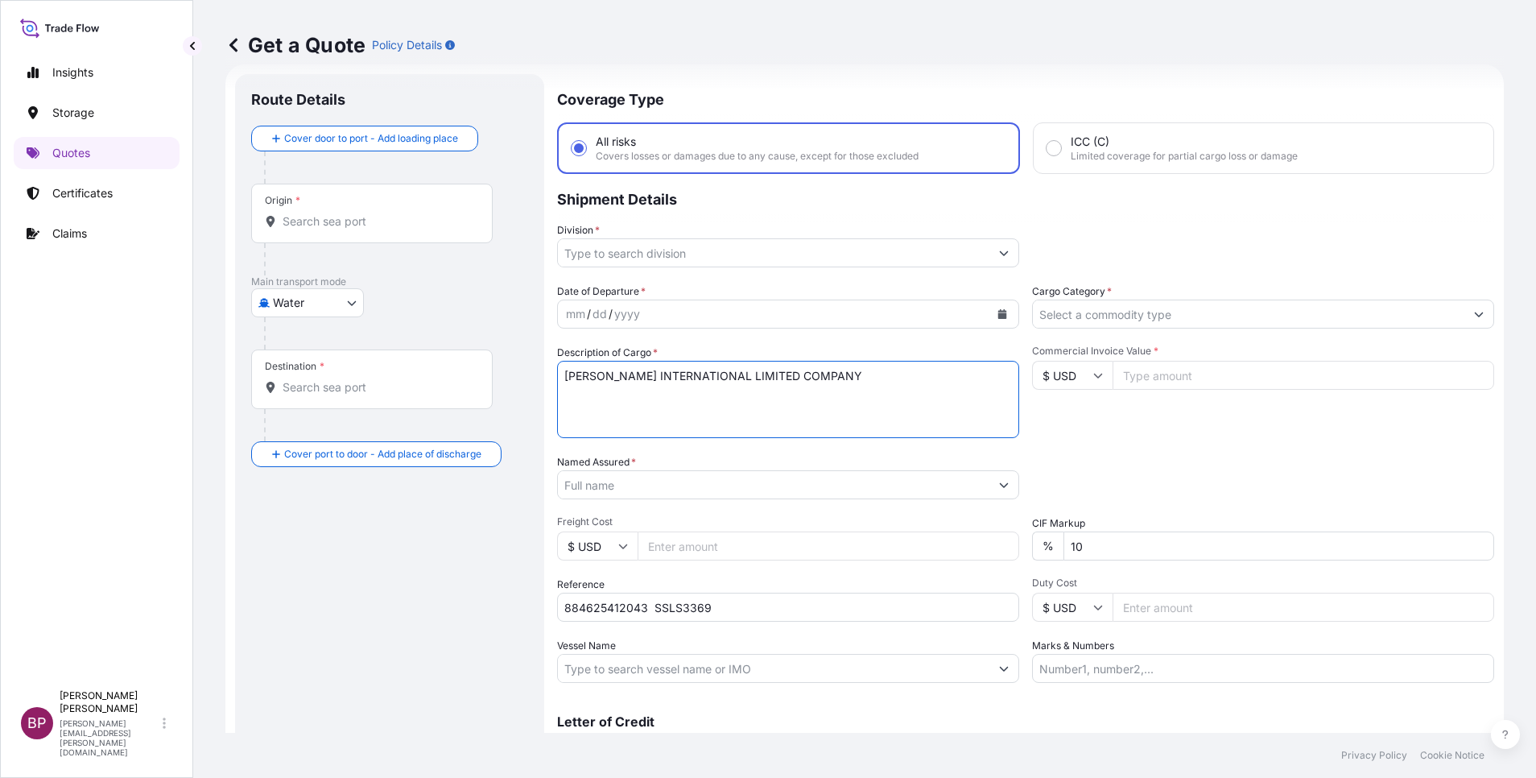
click at [0, 310] on html "Insights Storage Quotes Certificates Claims BP Bobby Paul Kurian bobby.paul@psa…" at bounding box center [768, 389] width 1536 height 778
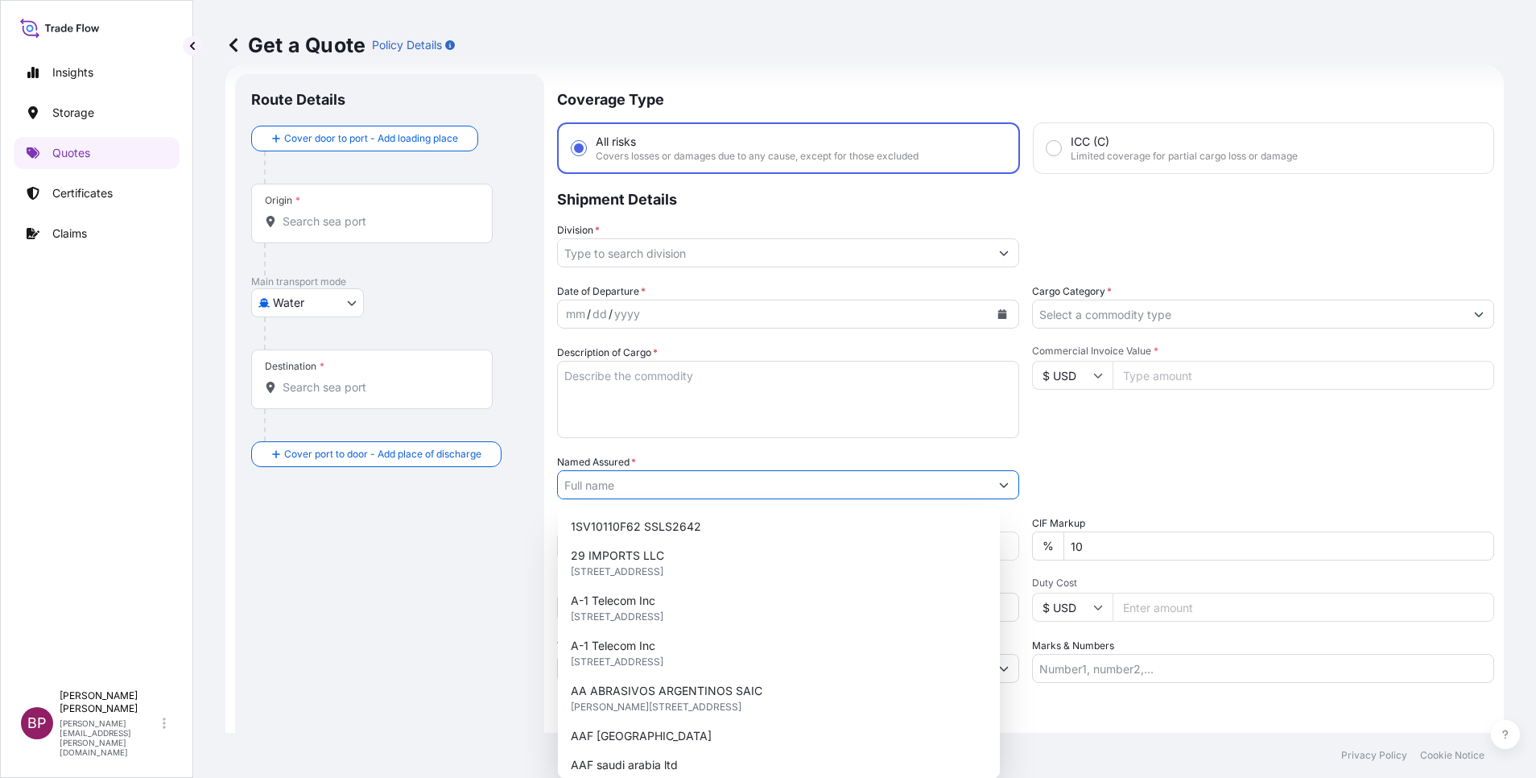
click at [618, 489] on input "Named Assured *" at bounding box center [773, 484] width 431 height 29
paste input "AL SHAIKH INTERNATIONAL LIMITED COMPANY"
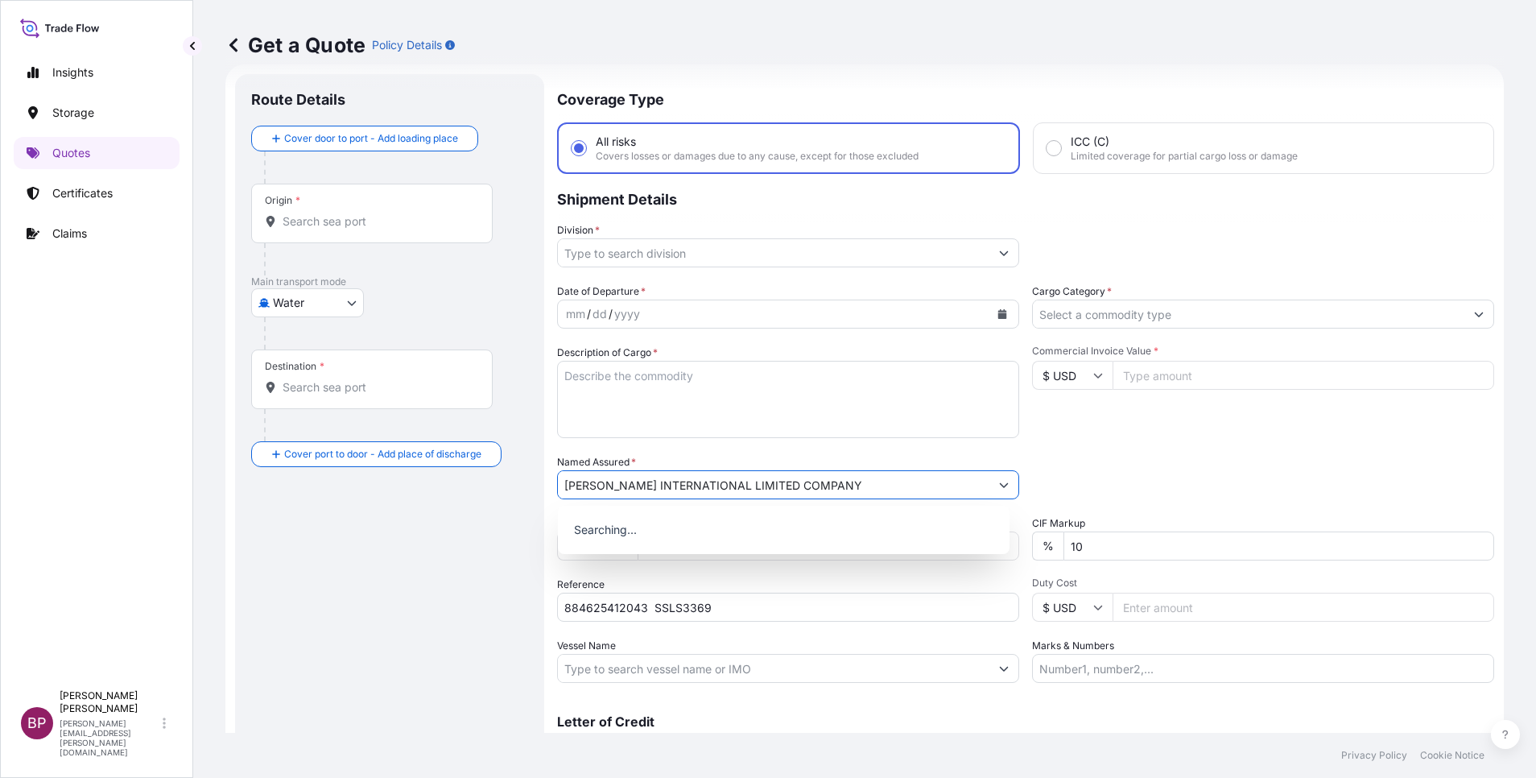
type input "AL SHAIKH INTERNATIONAL LIMITED COMPANY"
click at [754, 403] on textarea "Description of Cargo *" at bounding box center [788, 399] width 462 height 77
paste textarea "VIKING NFPA FIREFIGHTER COAT, OFFSHORE"
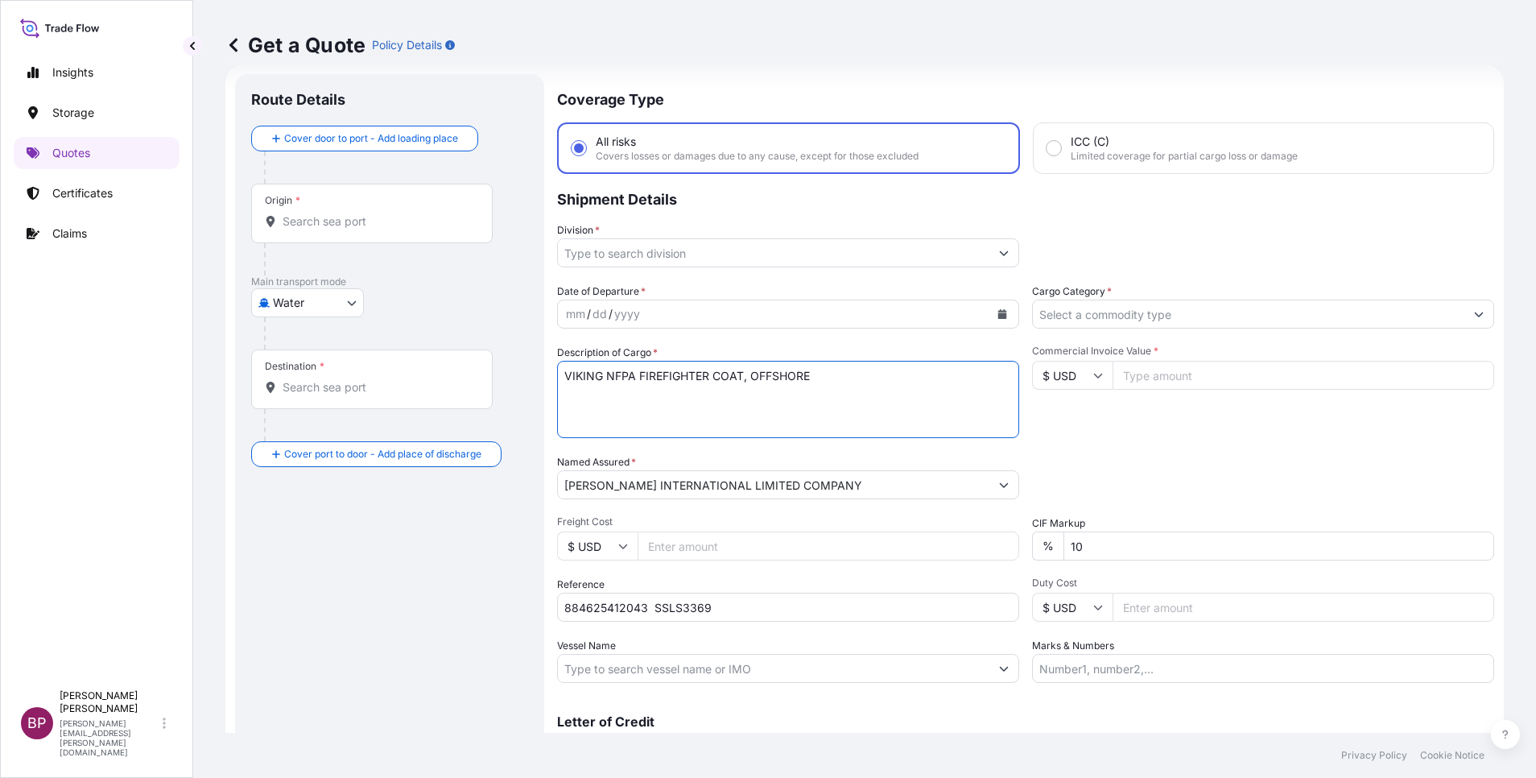
type textarea "VIKING NFPA FIREFIGHTER COAT, OFFSHORE"
click at [1094, 444] on div "Date of Departure * mm / dd / yyyy Cargo Category * Description of Cargo * VIKI…" at bounding box center [1025, 482] width 937 height 399
click at [1184, 378] on input "Commercial Invoice Value *" at bounding box center [1303, 375] width 382 height 29
paste input "24334"
type input "24334"
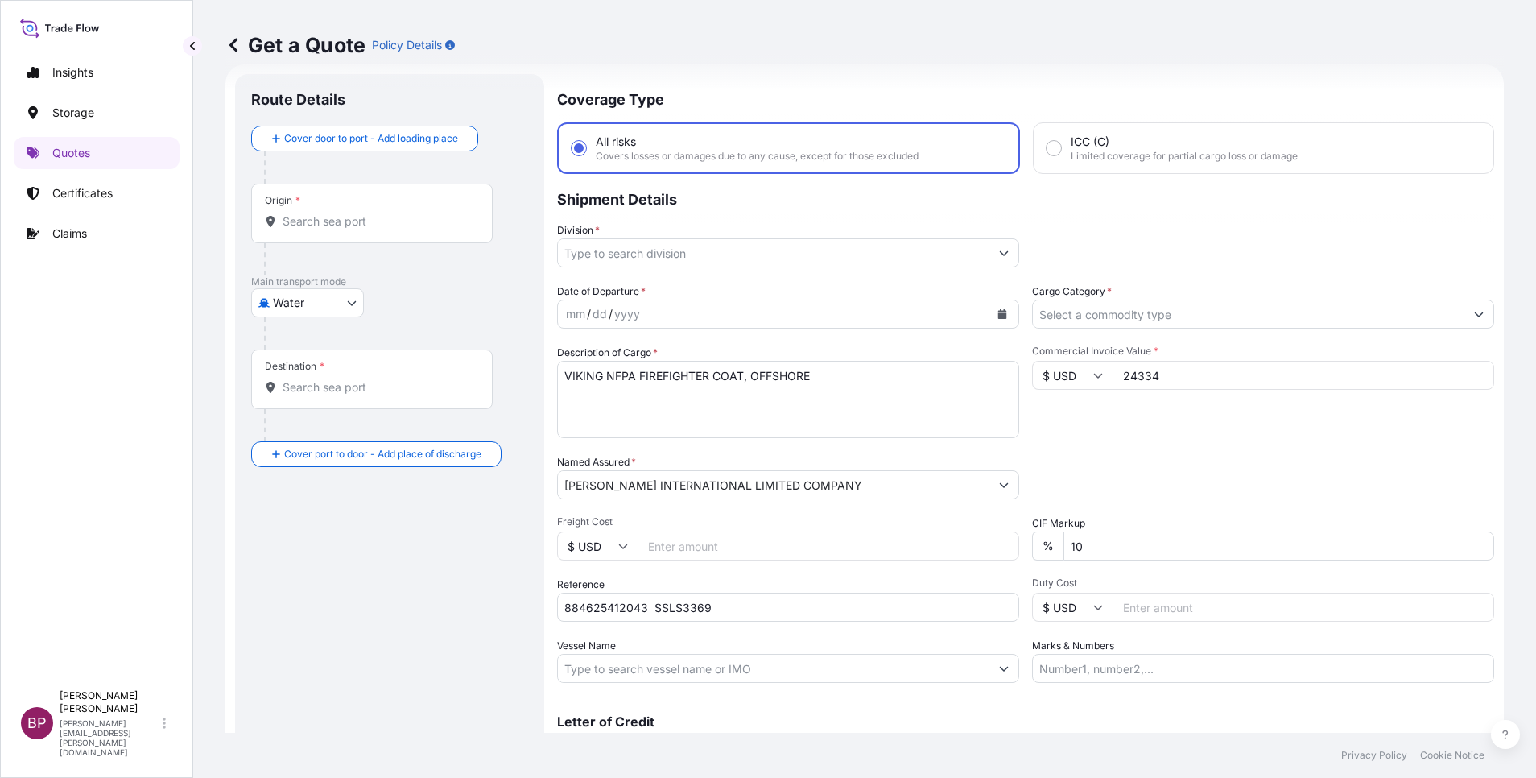
click at [998, 314] on icon "Calendar" at bounding box center [1002, 314] width 9 height 10
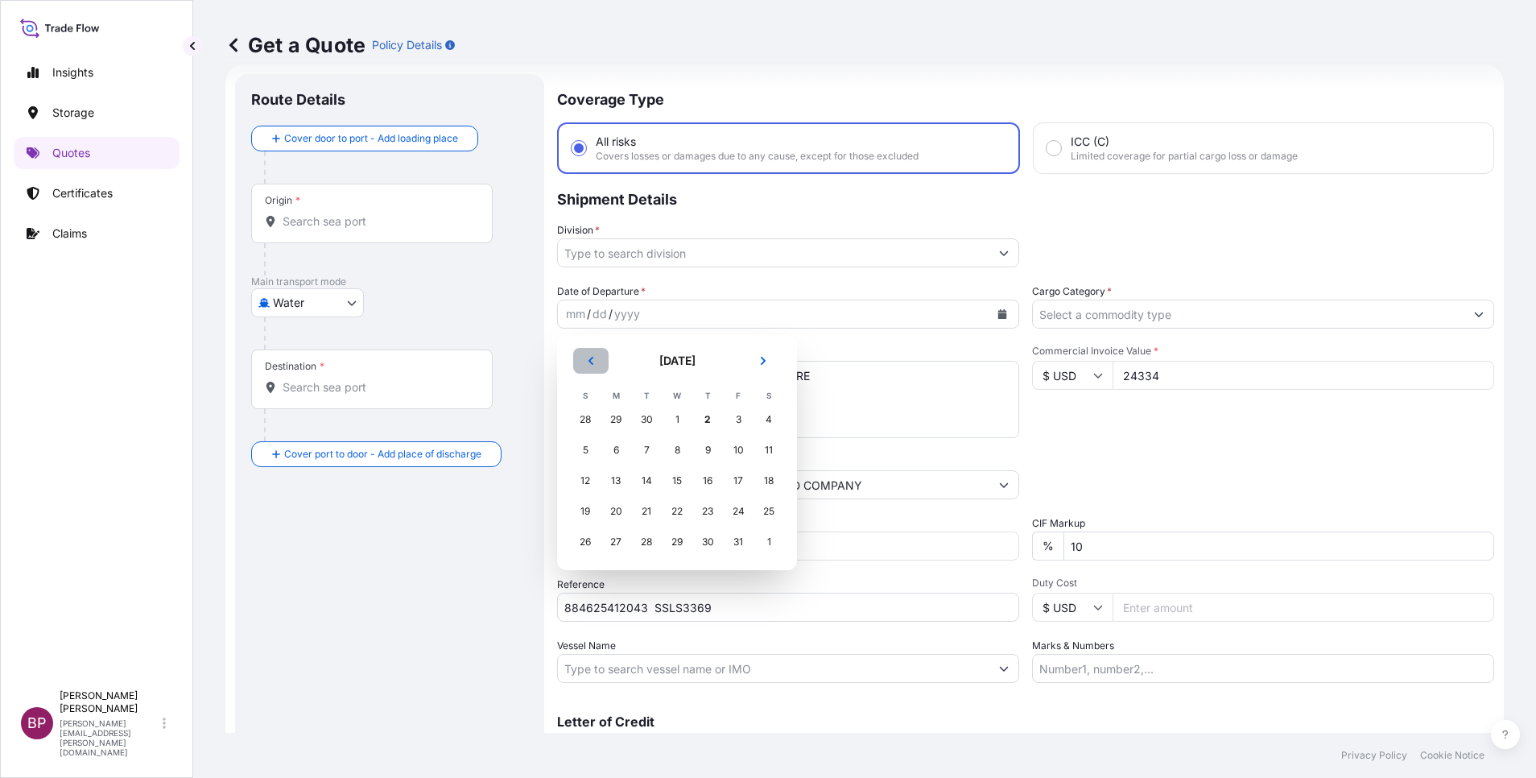
click at [589, 359] on icon "Previous" at bounding box center [591, 361] width 10 height 10
click at [708, 508] on div "25" at bounding box center [707, 511] width 29 height 29
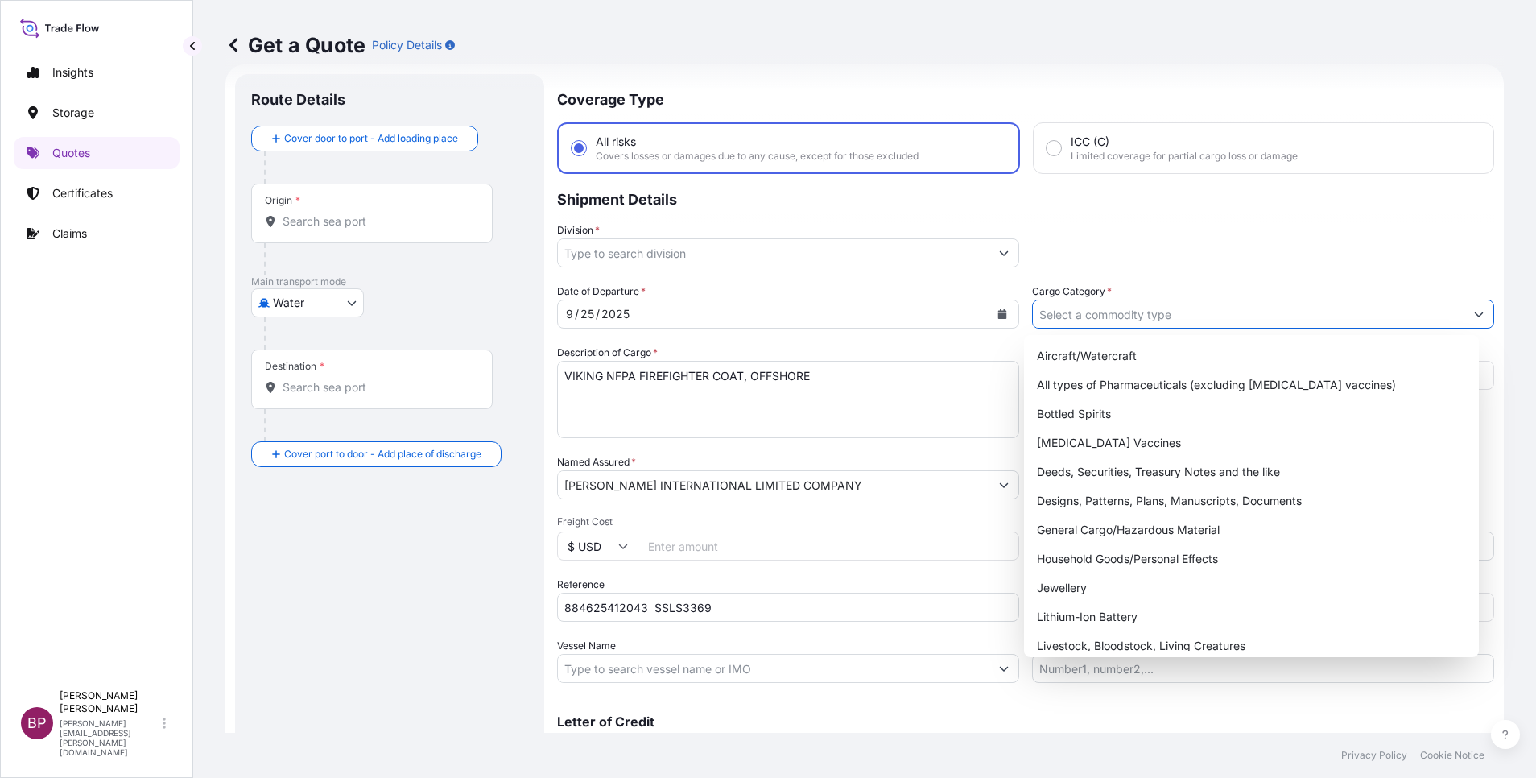
click at [1236, 313] on input "Cargo Category *" at bounding box center [1248, 313] width 431 height 29
click at [1132, 534] on div "General Cargo/Hazardous Material" at bounding box center [1251, 529] width 442 height 29
type input "General Cargo/Hazardous Material"
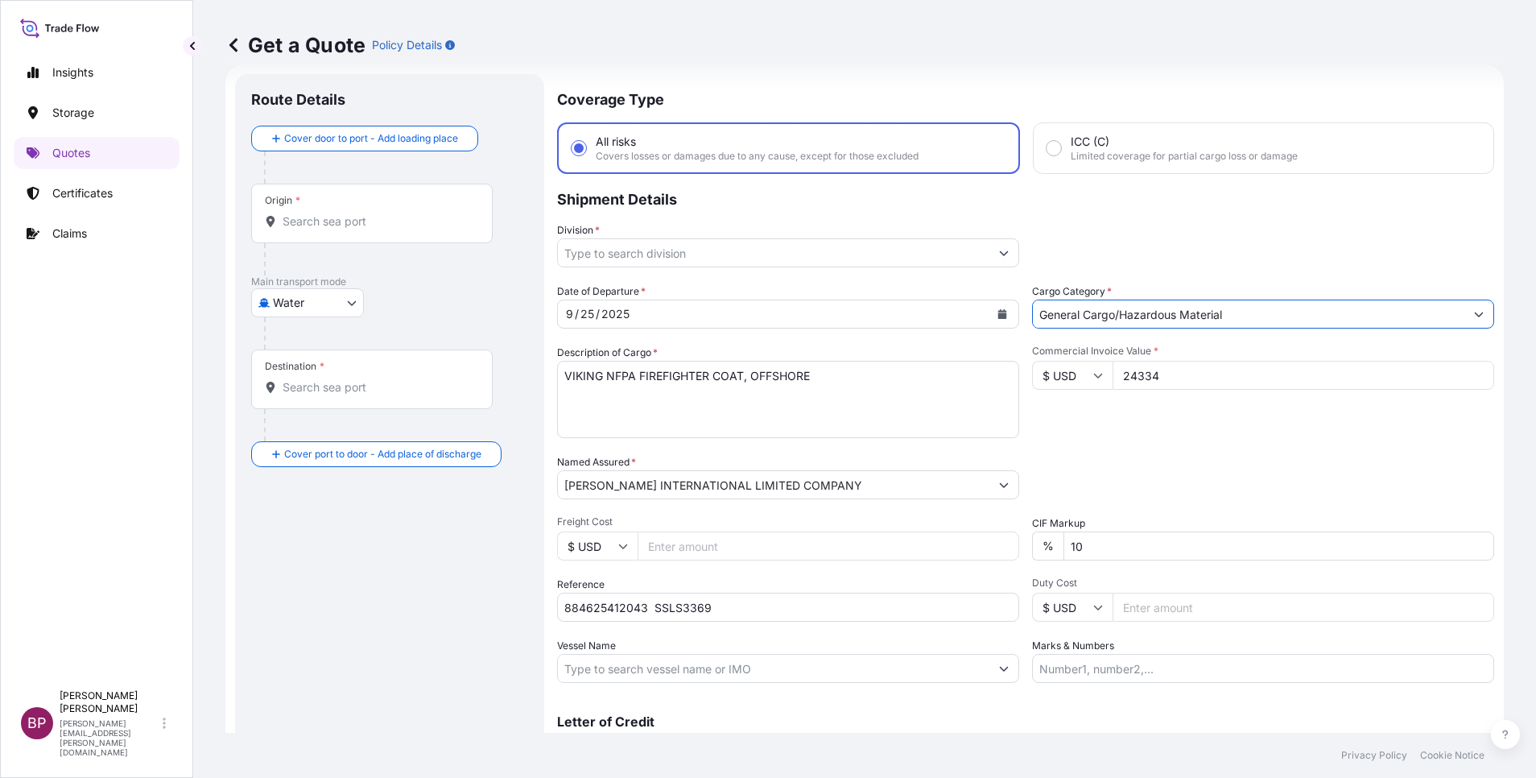
click at [989, 256] on button "Show suggestions" at bounding box center [1003, 252] width 29 height 29
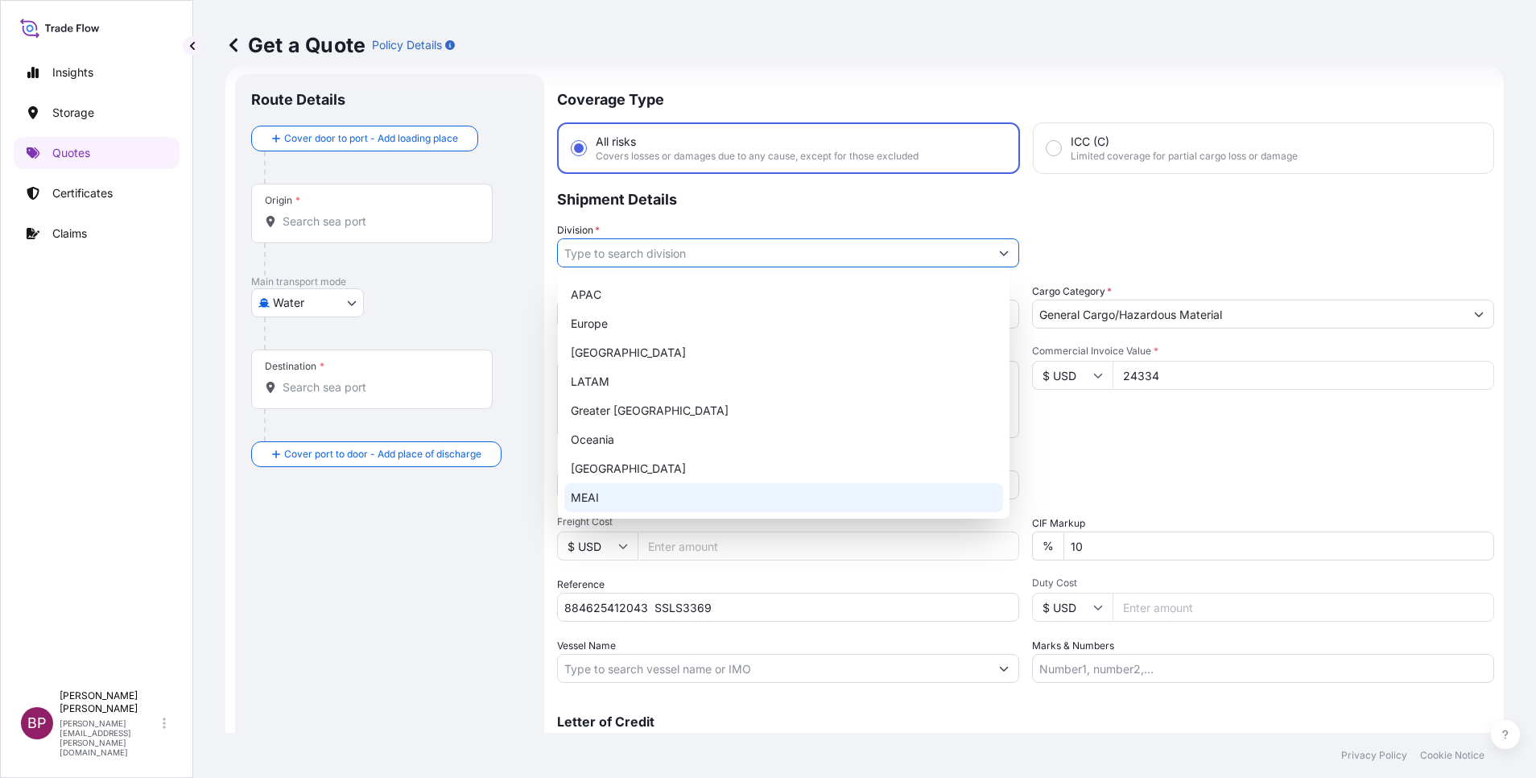
click at [639, 494] on div "MEAI" at bounding box center [783, 497] width 439 height 29
type input "MEAI"
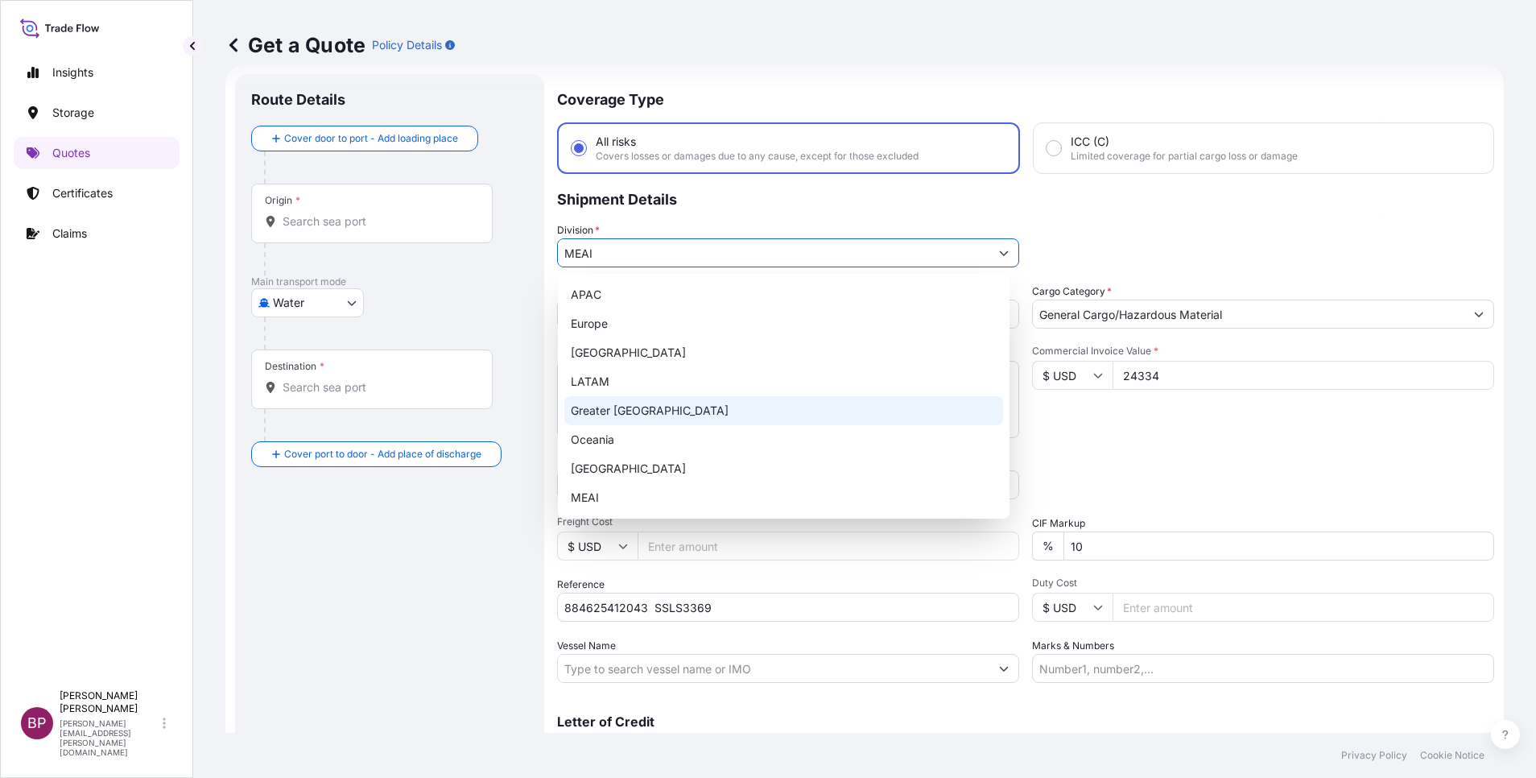
click at [1202, 446] on div "Date of Departure * 9 / 25 / 2025 Cargo Category * General Cargo/Hazardous Mate…" at bounding box center [1025, 482] width 937 height 399
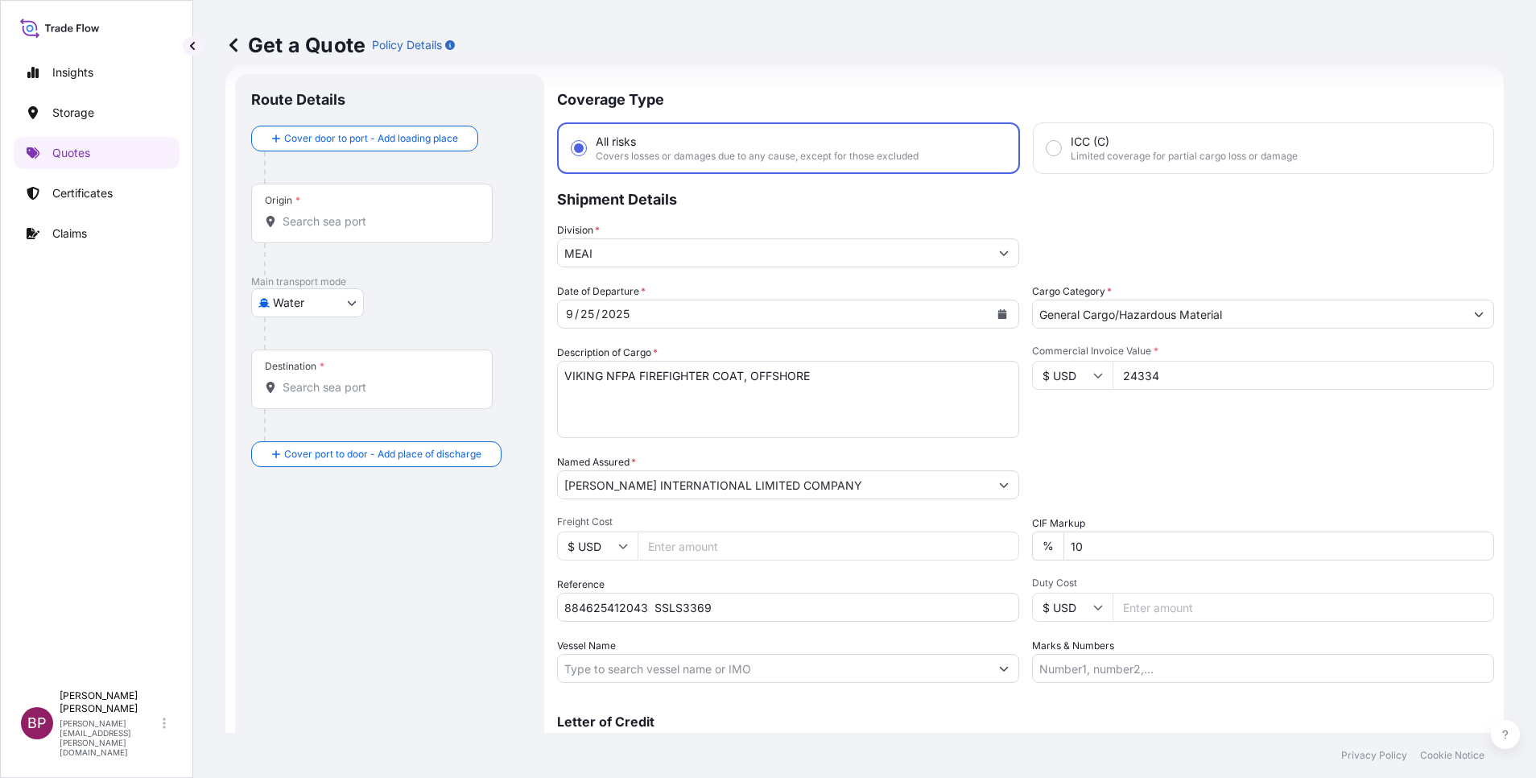
click at [328, 293] on body "Insights Storage Quotes Certificates Claims BP Bobby Paul Kurian bobby.paul@psa…" at bounding box center [768, 389] width 1536 height 778
click at [300, 336] on div "Air" at bounding box center [308, 344] width 100 height 29
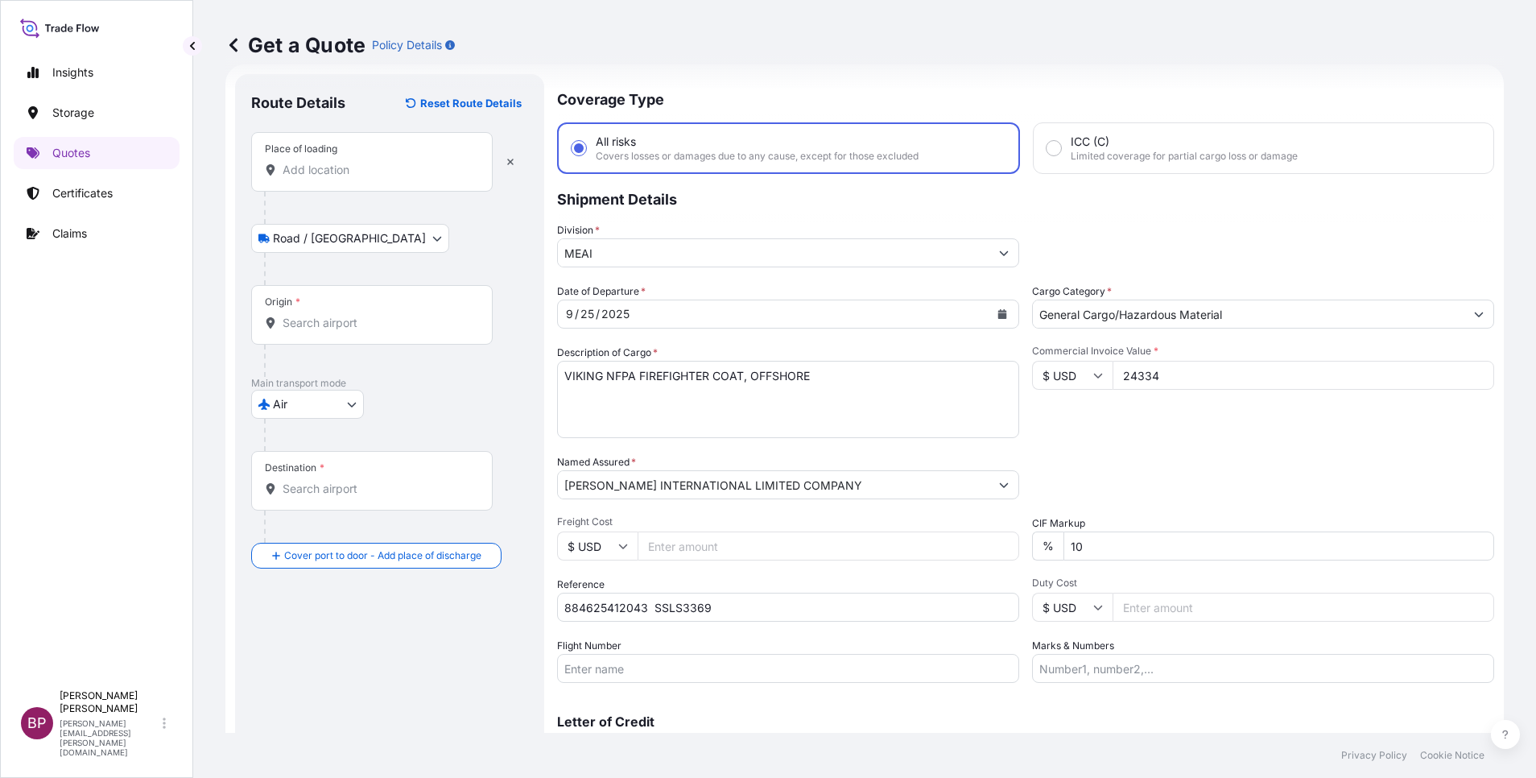
click at [350, 171] on input "Place of loading" at bounding box center [378, 170] width 190 height 16
paste input "THAILAND"
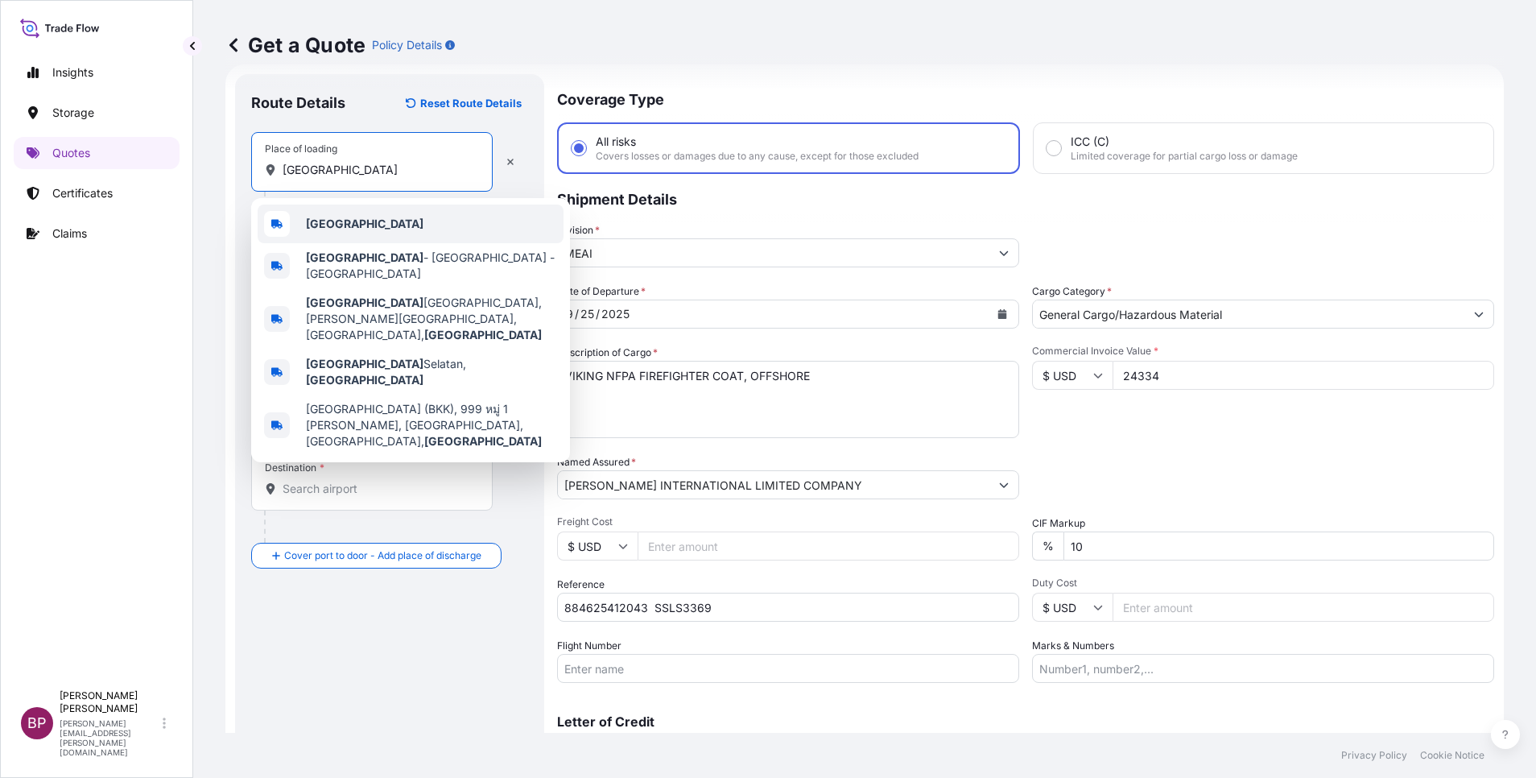
click at [360, 231] on div "Thailand" at bounding box center [411, 223] width 306 height 39
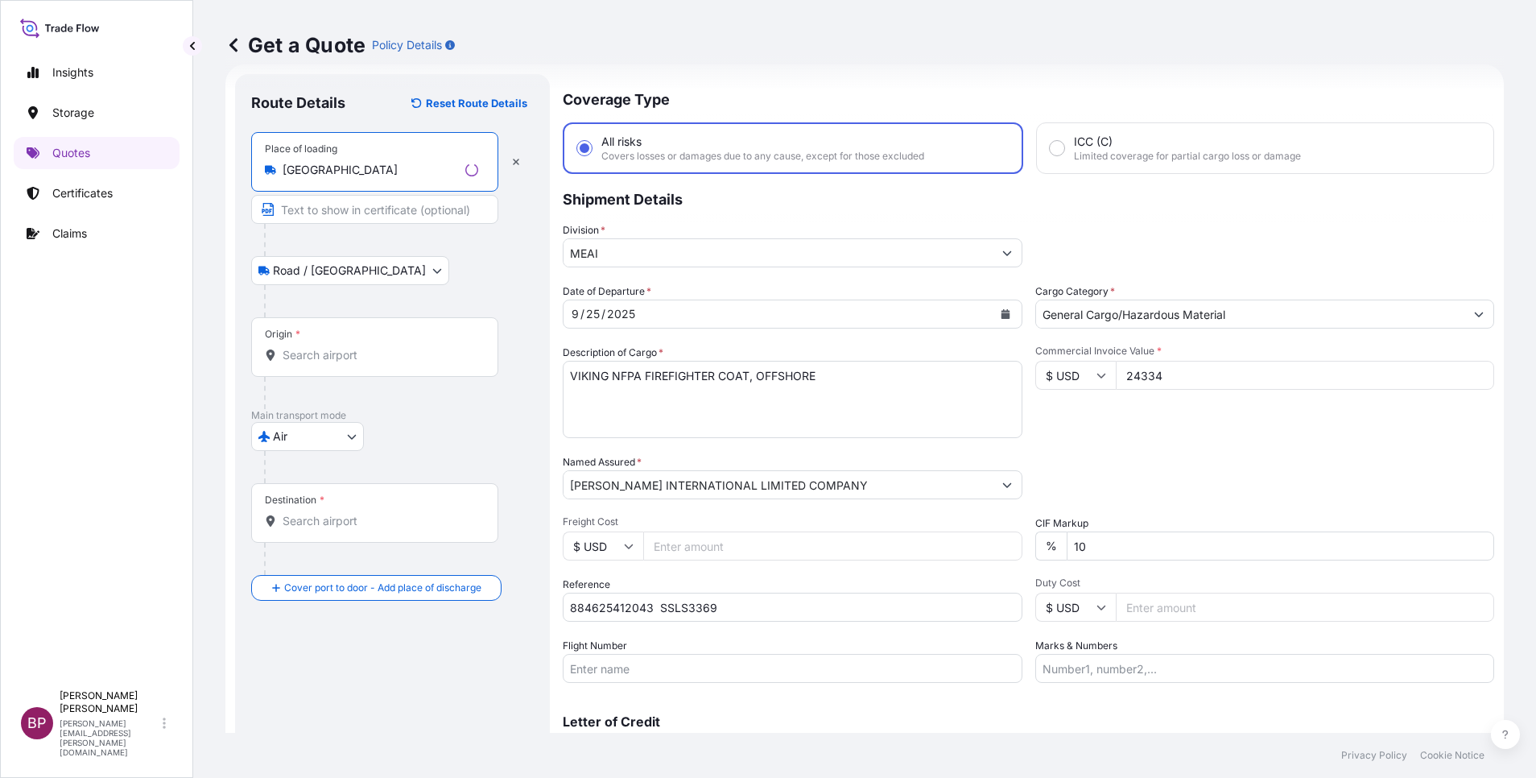
type input "Thailand"
click at [332, 350] on input "Origin *" at bounding box center [381, 355] width 196 height 16
paste input "THAILAND"
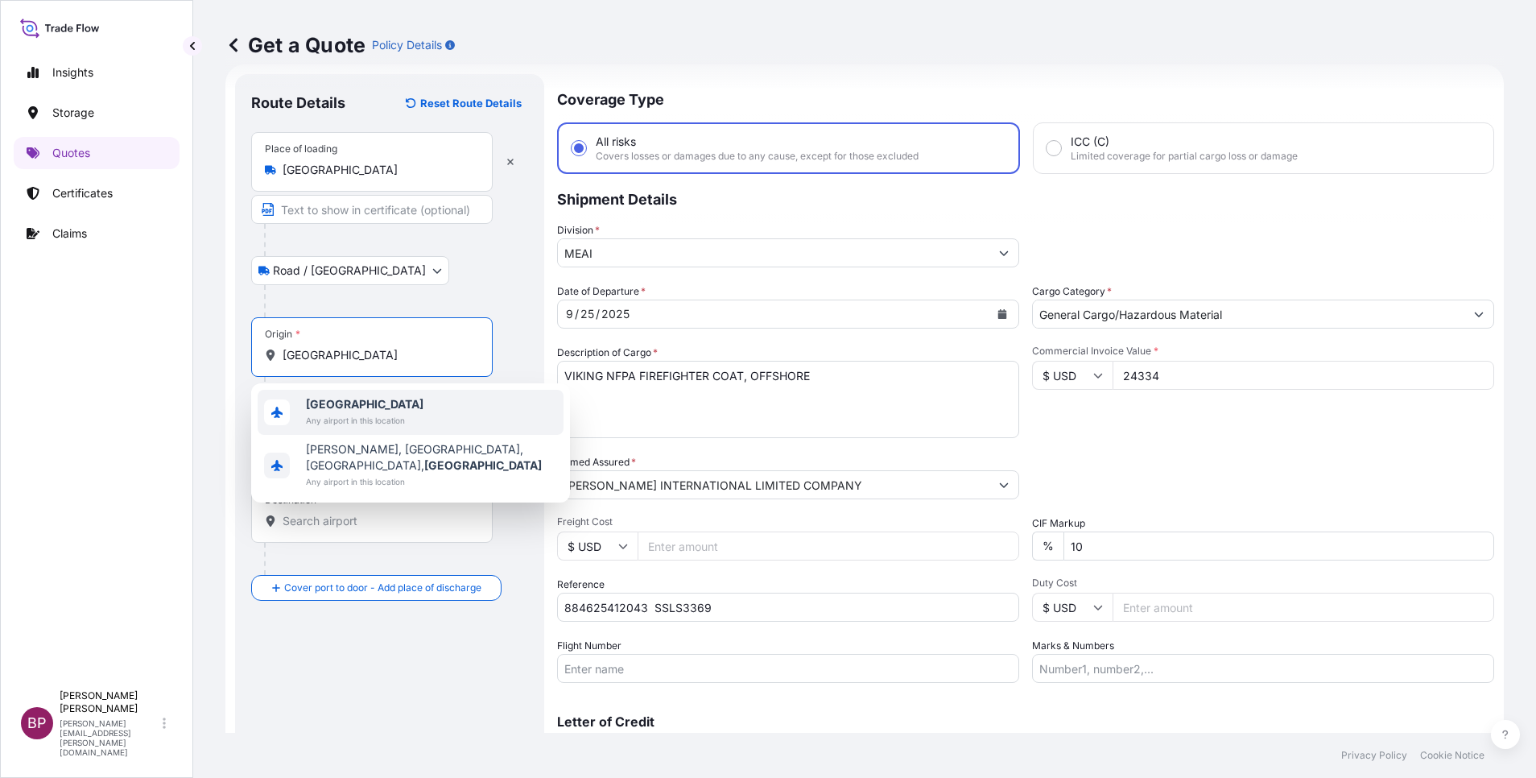
click at [373, 406] on span "Thailand" at bounding box center [365, 404] width 118 height 16
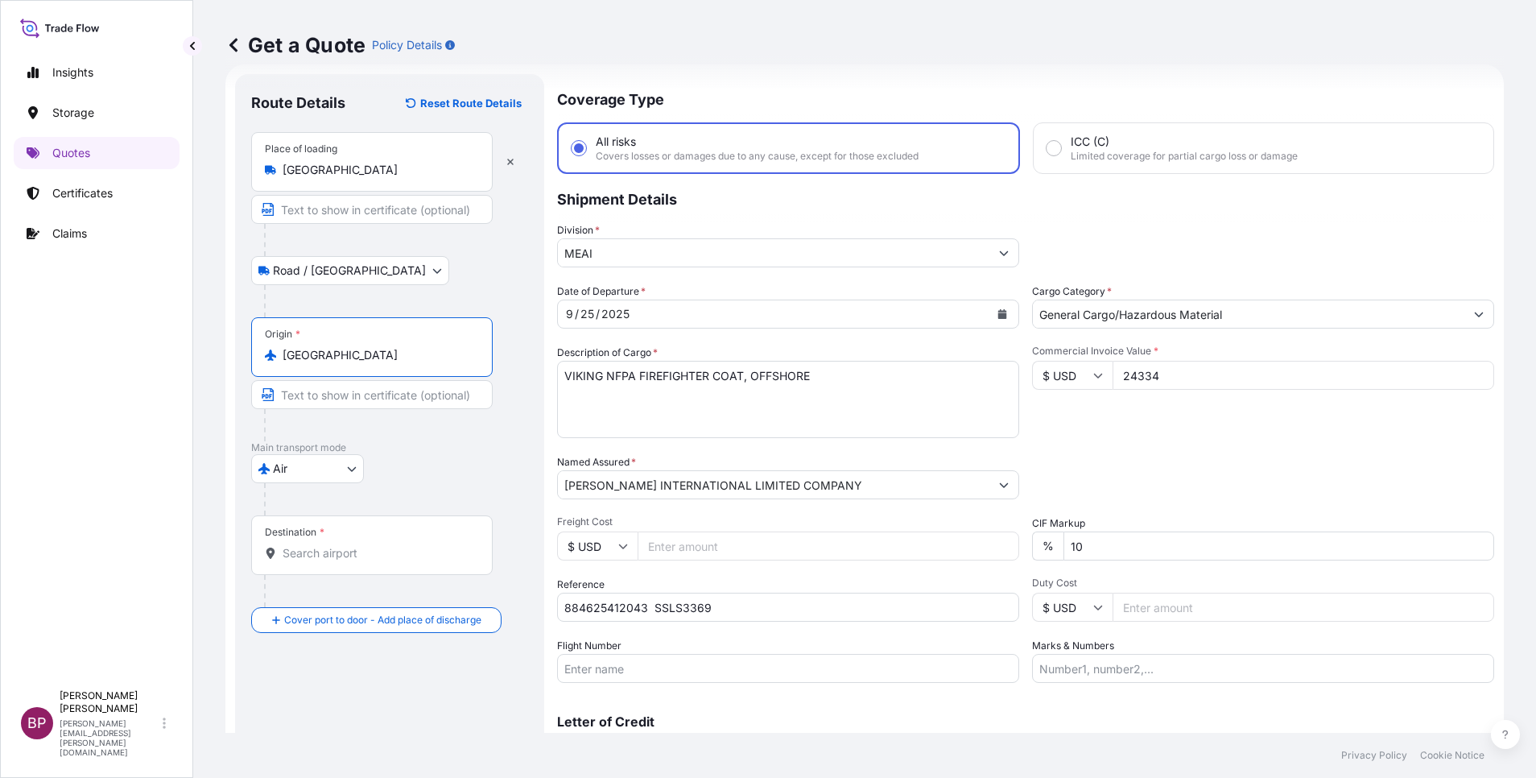
type input "Thailand"
click at [334, 562] on div "Destination *" at bounding box center [371, 545] width 241 height 60
click at [334, 561] on input "Destination *" at bounding box center [378, 553] width 190 height 16
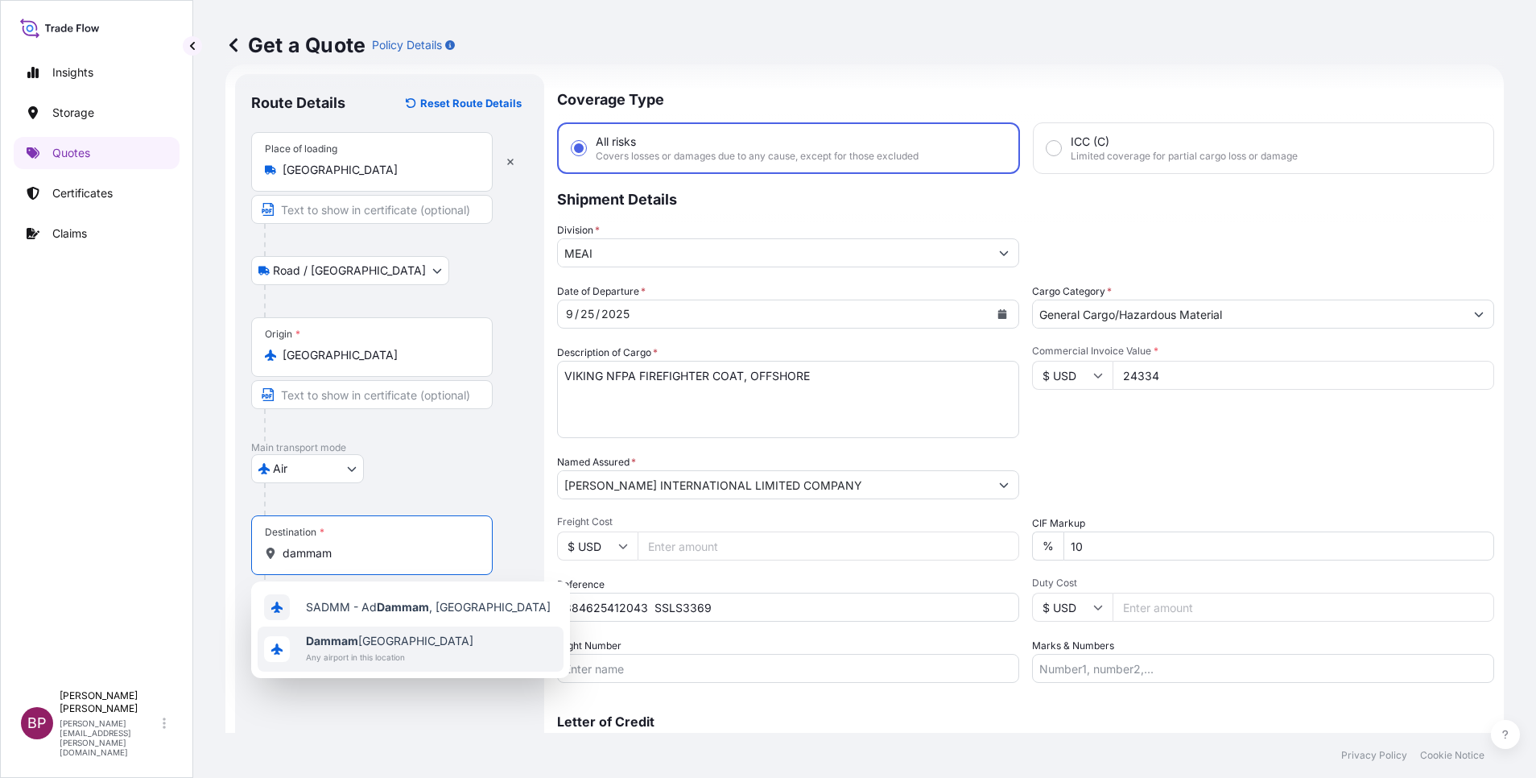
click at [369, 644] on span "Dammam [GEOGRAPHIC_DATA]" at bounding box center [389, 641] width 167 height 16
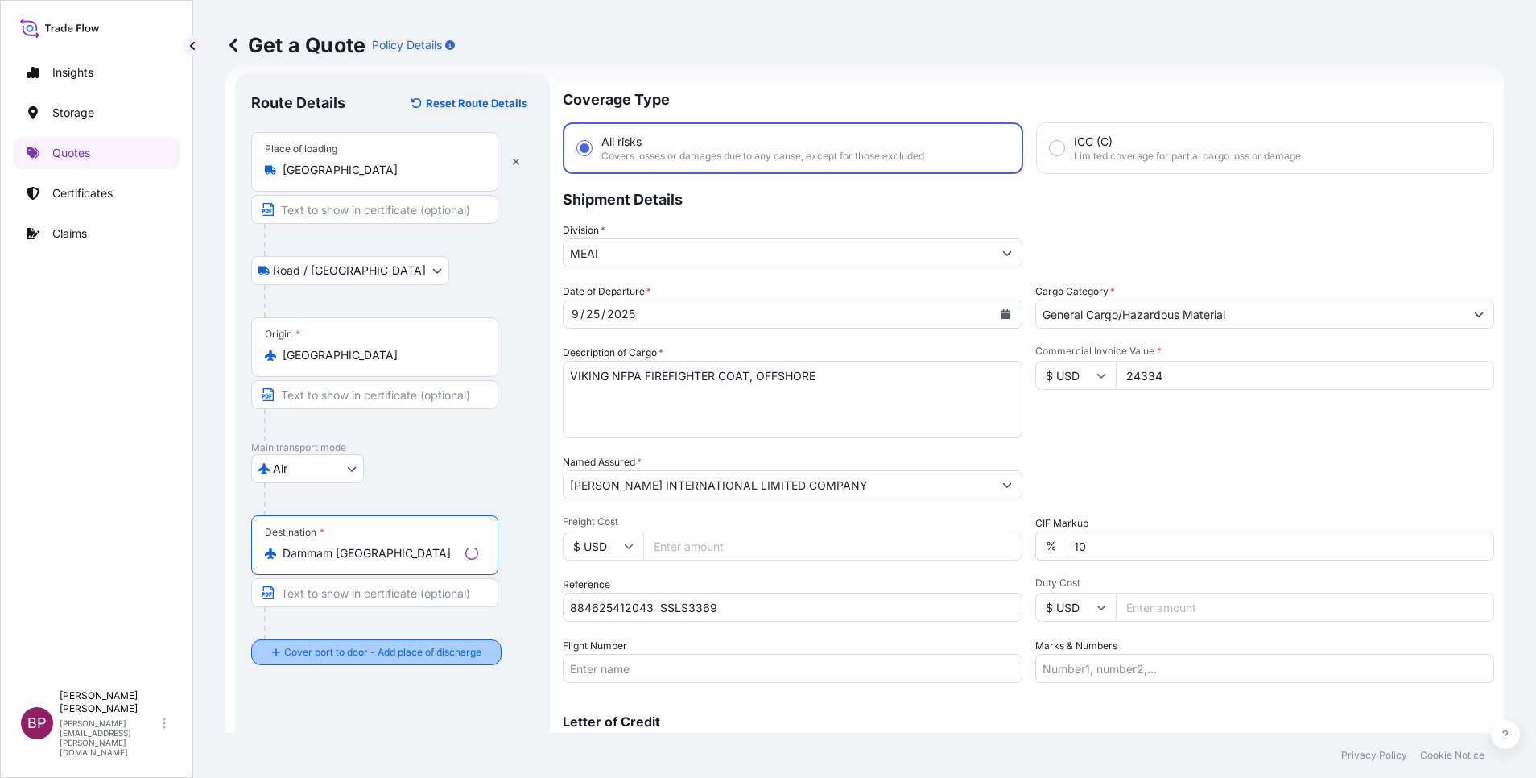
type input "Dammam [GEOGRAPHIC_DATA]"
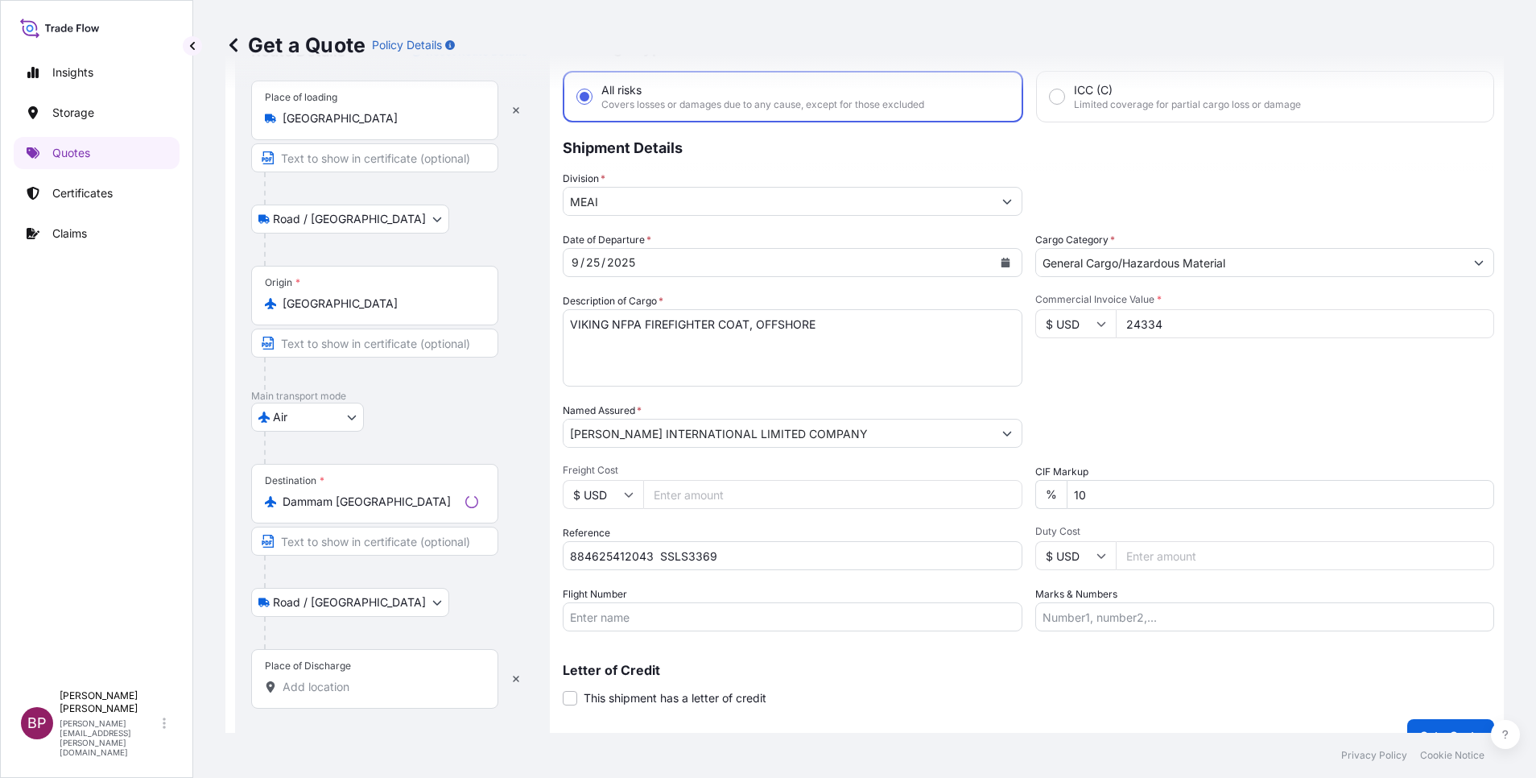
scroll to position [105, 0]
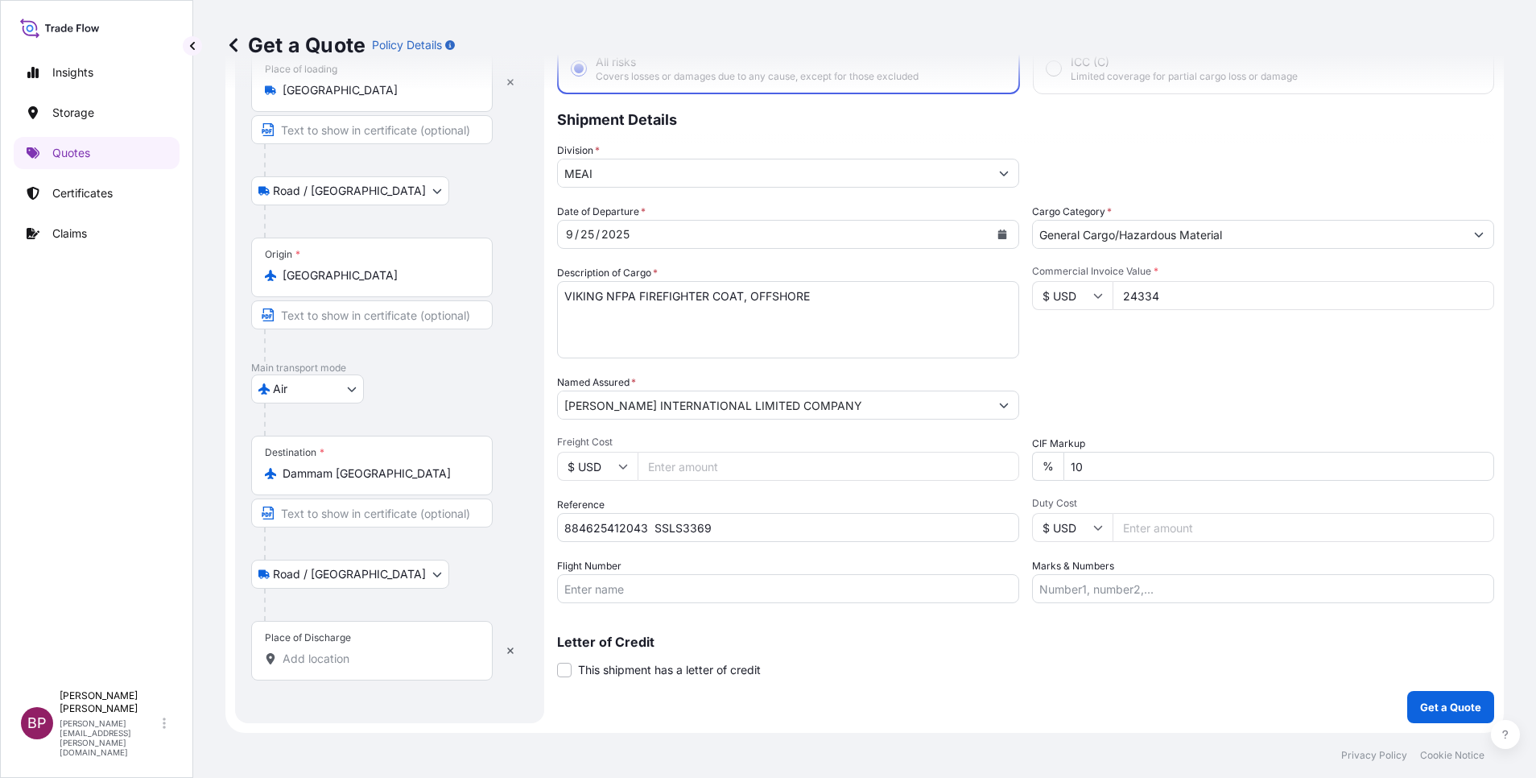
click at [365, 671] on div "Place of Discharge" at bounding box center [371, 651] width 241 height 60
click at [365, 666] on input "Place of Discharge" at bounding box center [378, 658] width 190 height 16
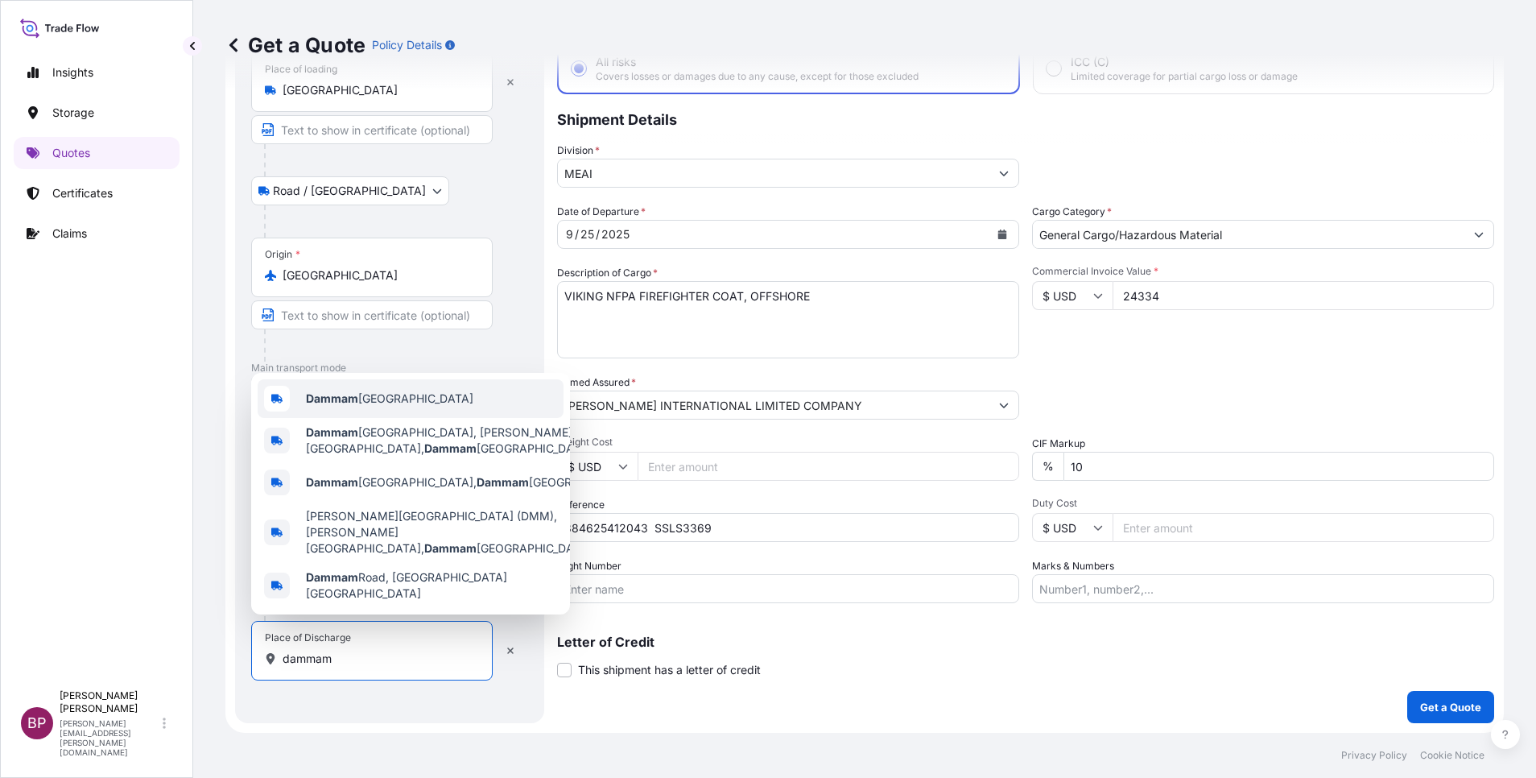
click at [370, 418] on div "Dammam [GEOGRAPHIC_DATA]" at bounding box center [411, 398] width 306 height 39
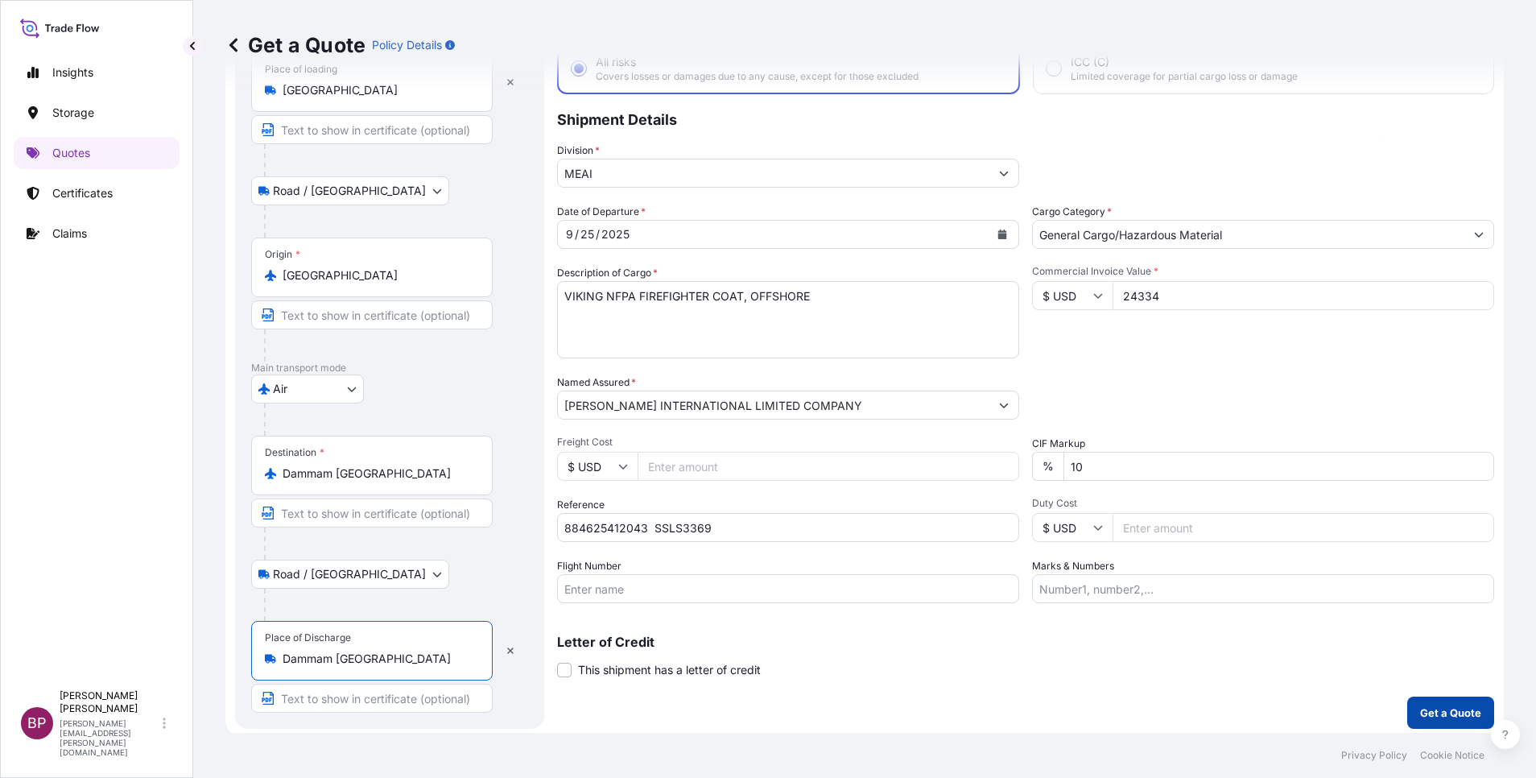
type input "Dammam [GEOGRAPHIC_DATA]"
click at [1421, 716] on p "Get a Quote" at bounding box center [1450, 712] width 61 height 16
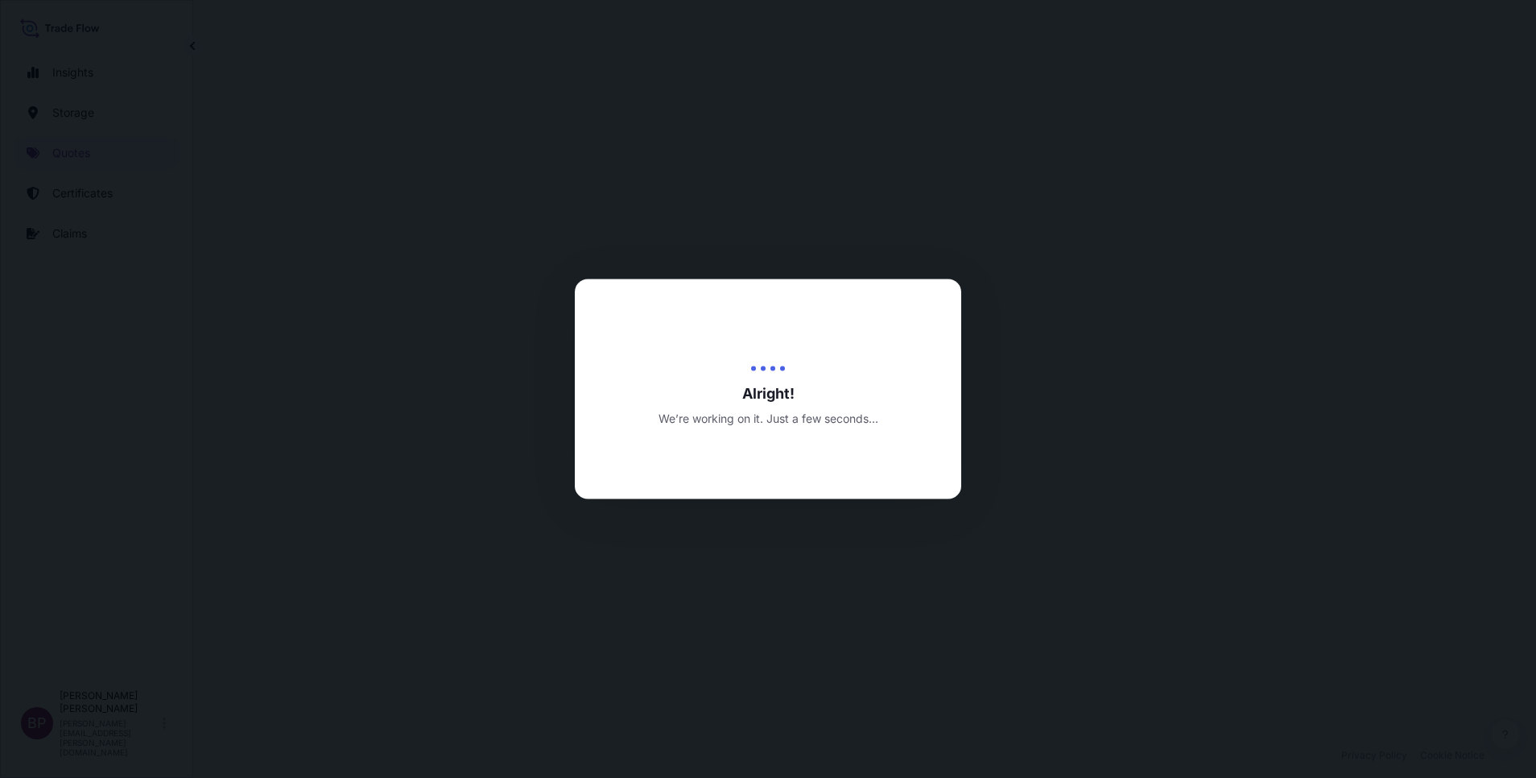
select select "Road / [GEOGRAPHIC_DATA]"
select select "Air"
select select "Road / [GEOGRAPHIC_DATA]"
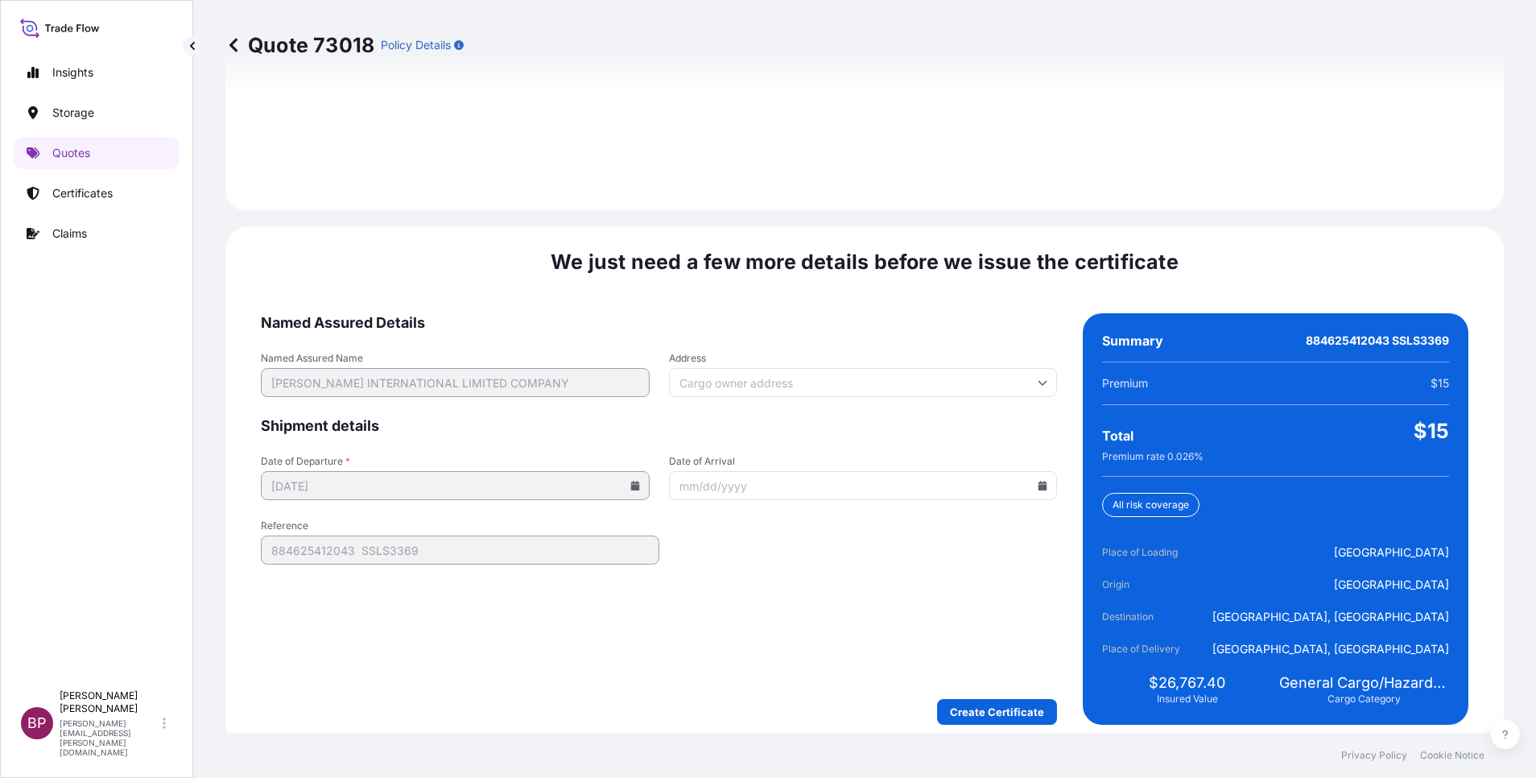
scroll to position [2386, 0]
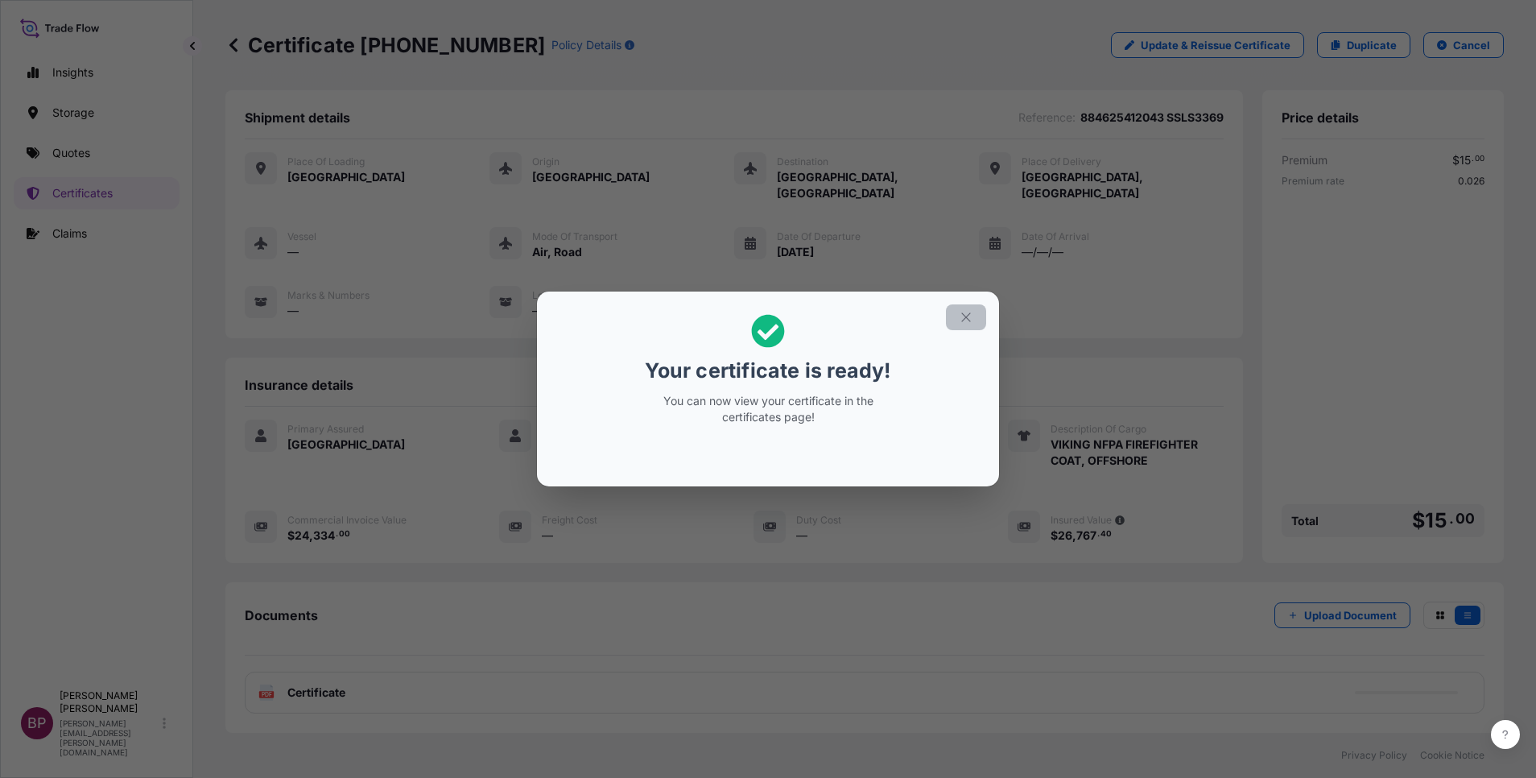
click at [963, 320] on icon "button" at bounding box center [966, 317] width 14 height 14
